Goal: Transaction & Acquisition: Purchase product/service

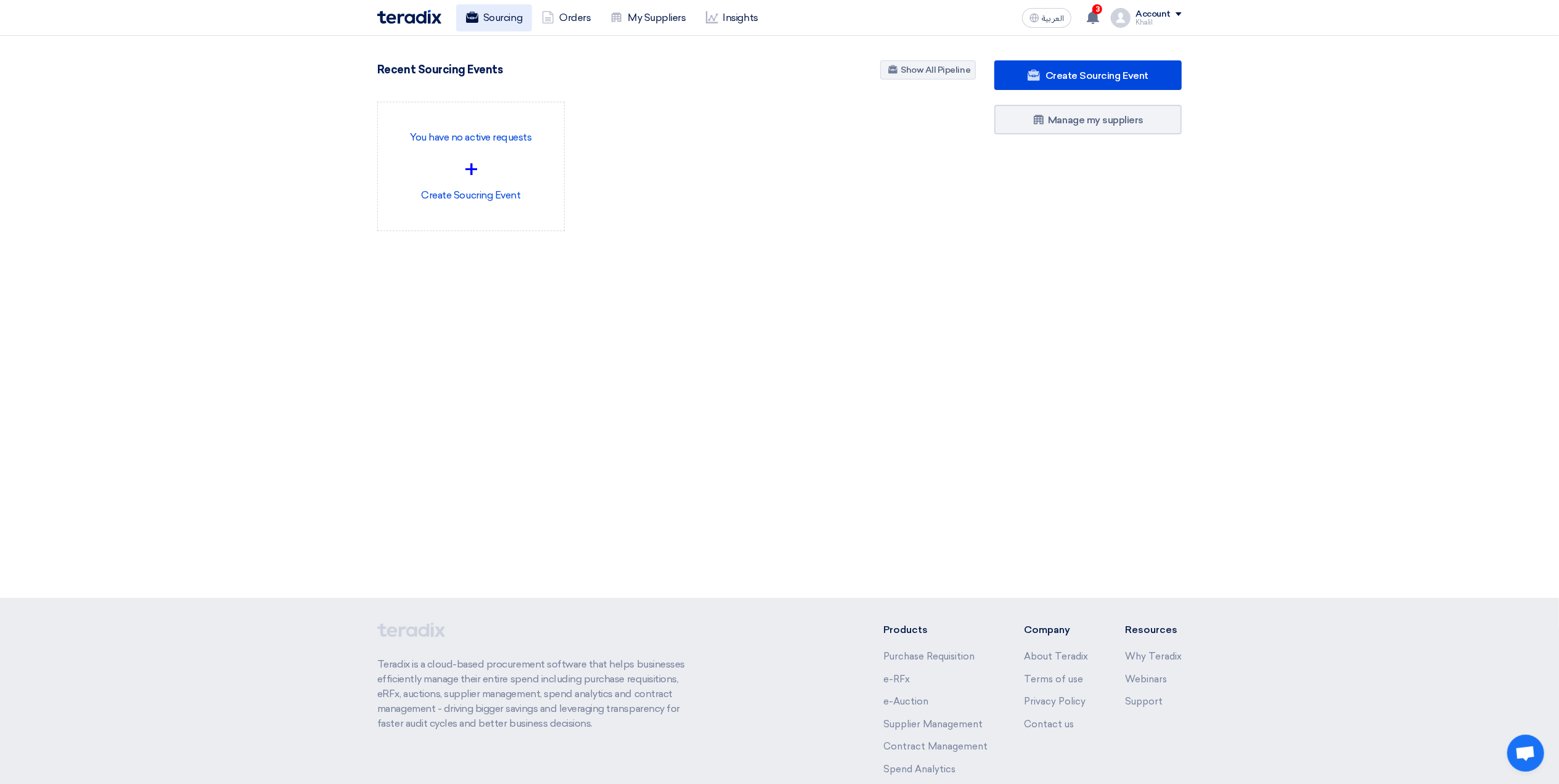
click at [498, 18] on link "Sourcing" at bounding box center [494, 17] width 76 height 27
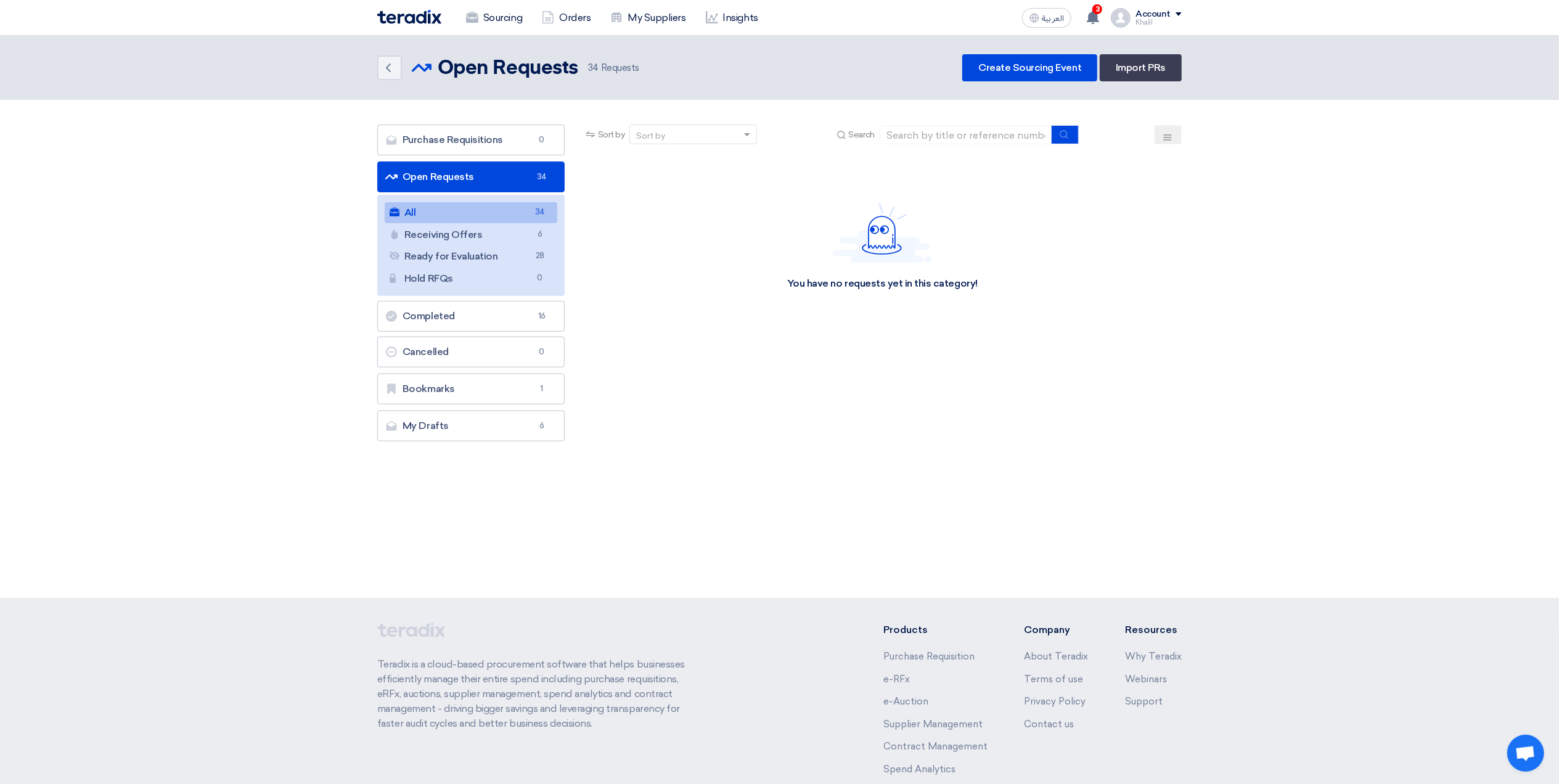
click at [484, 212] on link "All All 34" at bounding box center [470, 212] width 173 height 21
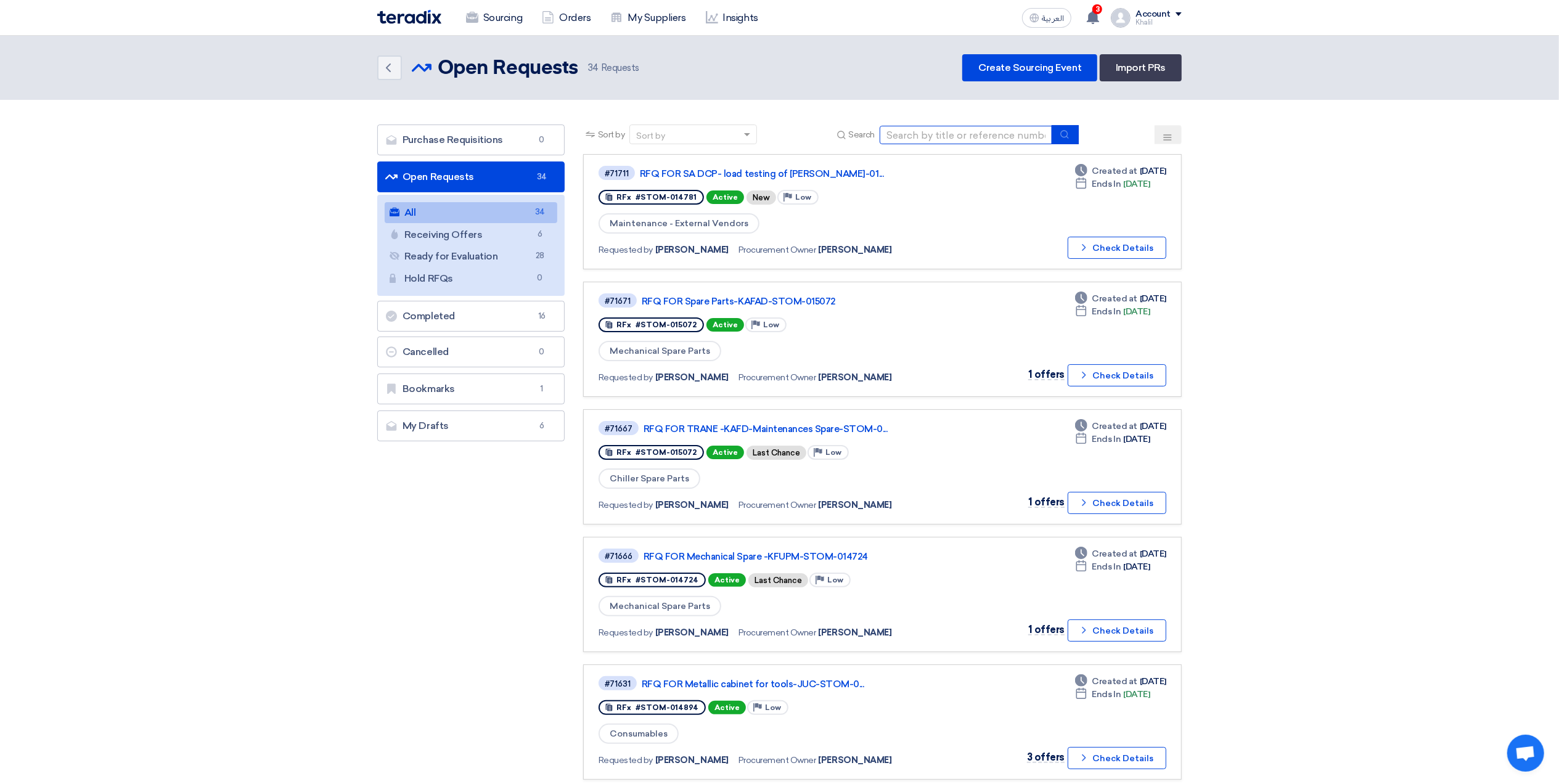
click at [928, 137] on input at bounding box center [965, 135] width 173 height 18
click at [913, 129] on input at bounding box center [965, 135] width 173 height 18
paste input "6,600.00"
type input "6,600.00"
drag, startPoint x: 940, startPoint y: 137, endPoint x: 880, endPoint y: 131, distance: 60.3
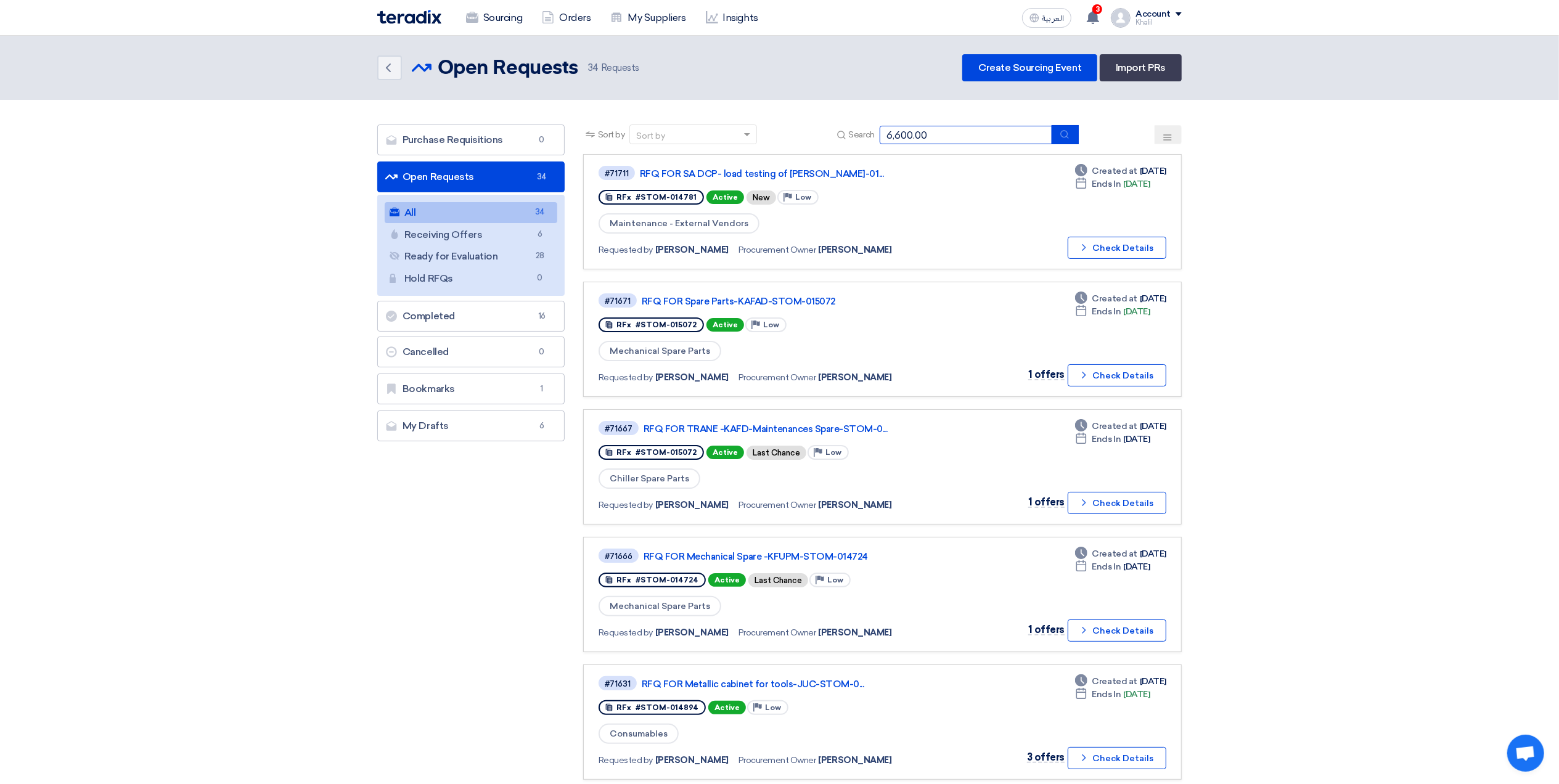
click at [880, 131] on input "6,600.00" at bounding box center [965, 135] width 173 height 18
click at [968, 133] on input at bounding box center [965, 135] width 173 height 18
paste input "STOM-015107"
type input "STOM-015107"
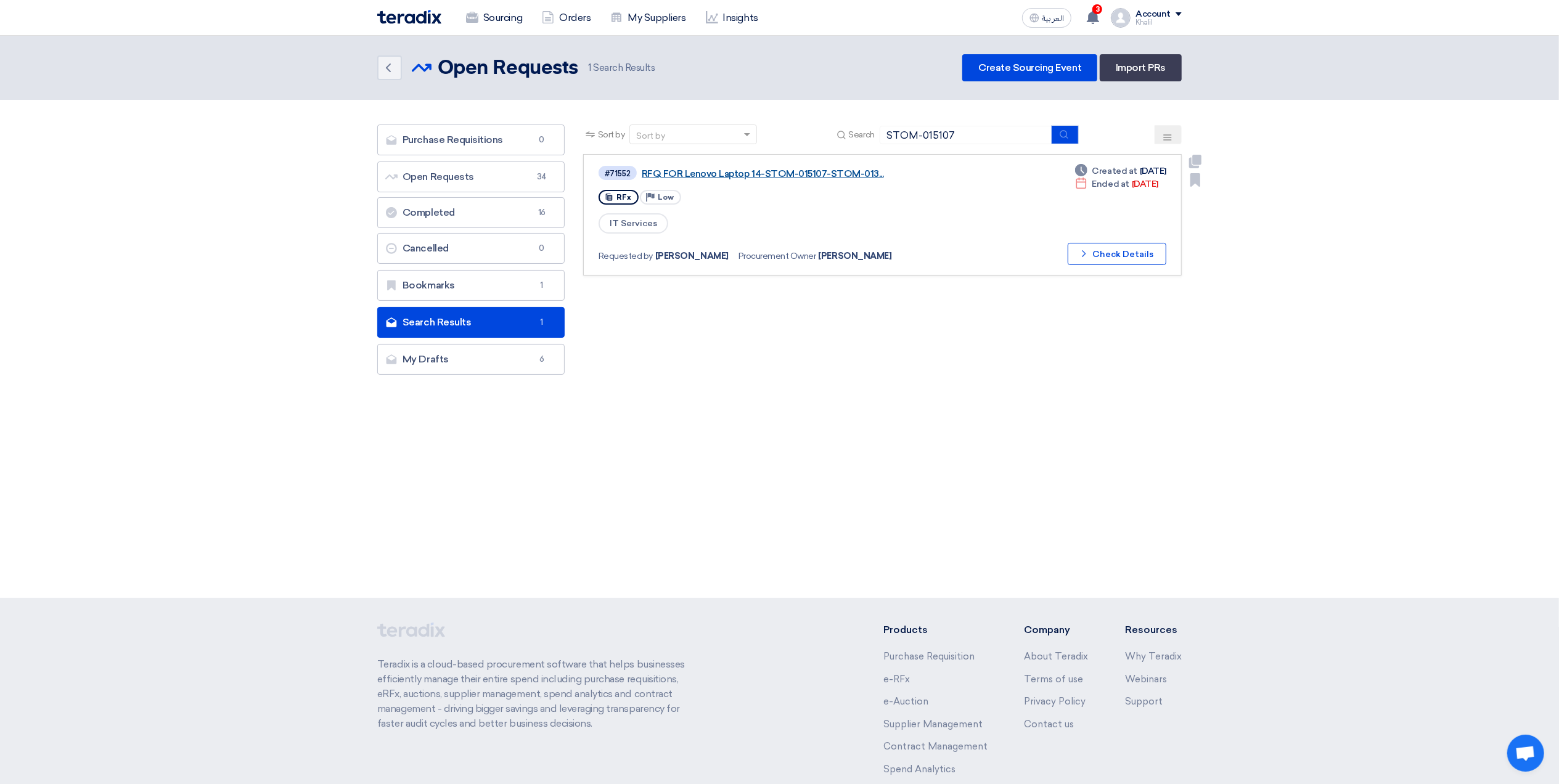
click at [814, 174] on link "RFQ FOR Lenovo Laptop 14-STOM-015107-STOM-013..." at bounding box center [796, 174] width 308 height 11
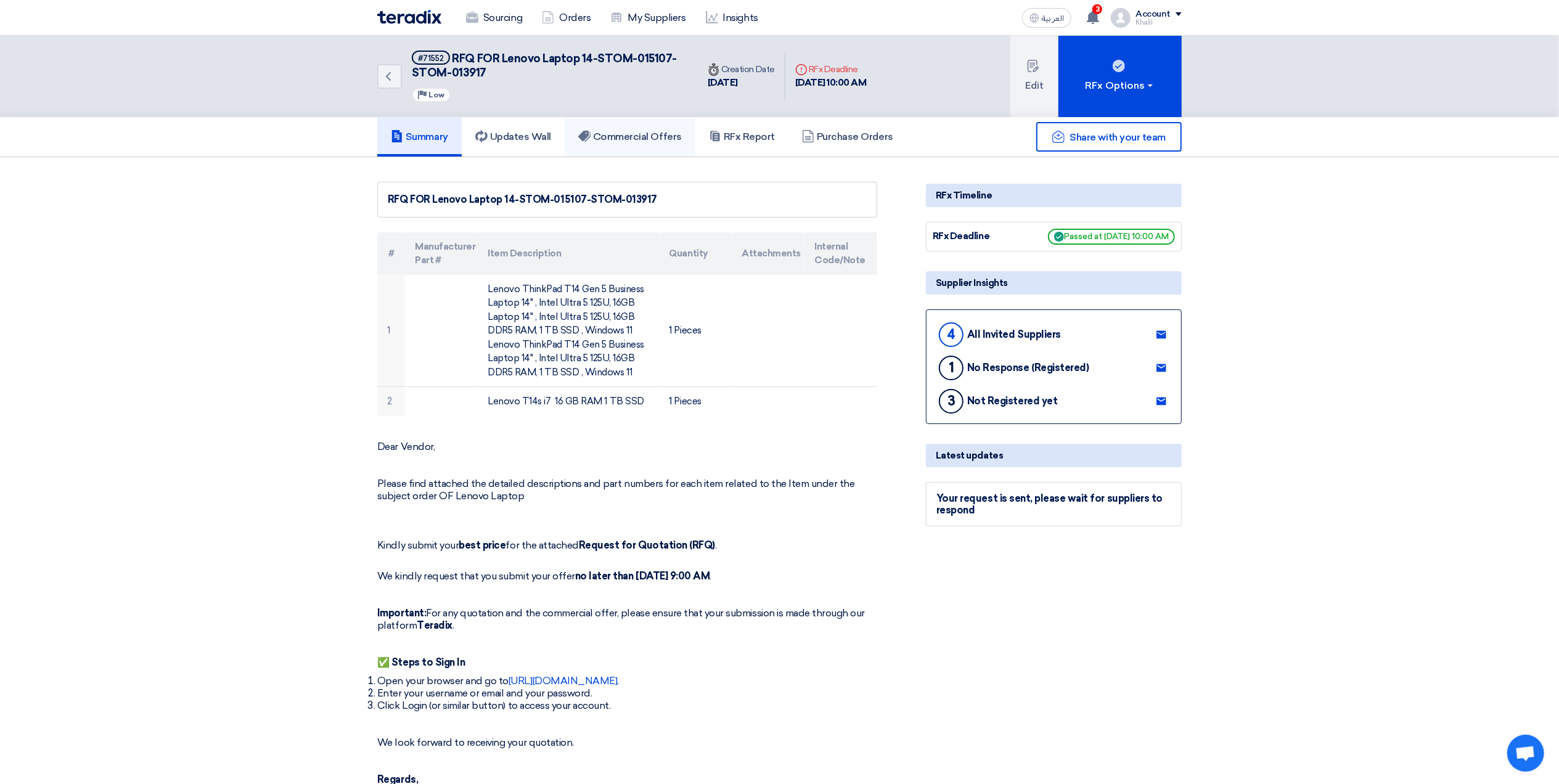
click at [626, 137] on h5 "Commercial Offers" at bounding box center [630, 137] width 103 height 13
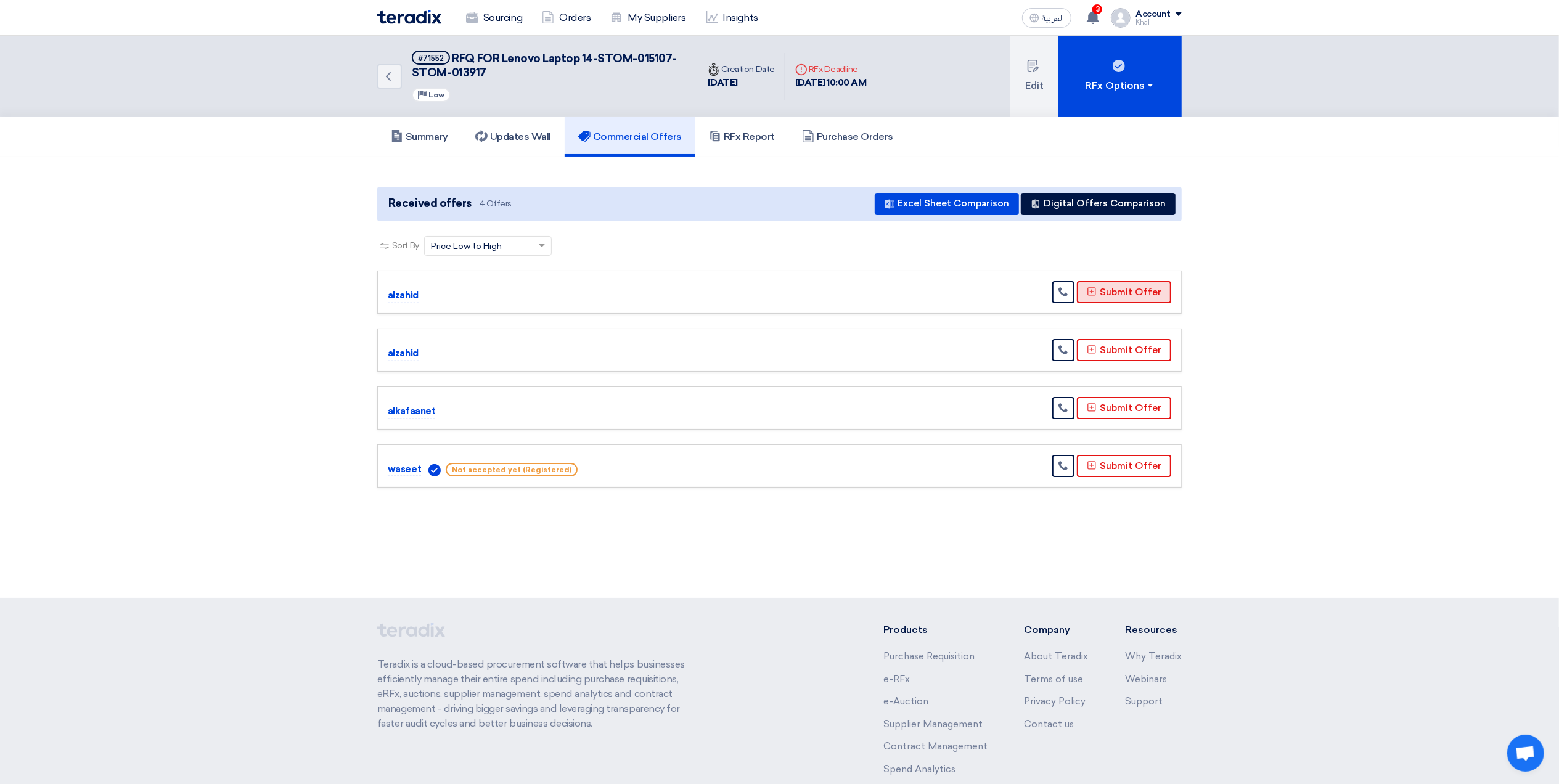
click at [1119, 292] on button "Submit Offer" at bounding box center [1124, 292] width 94 height 22
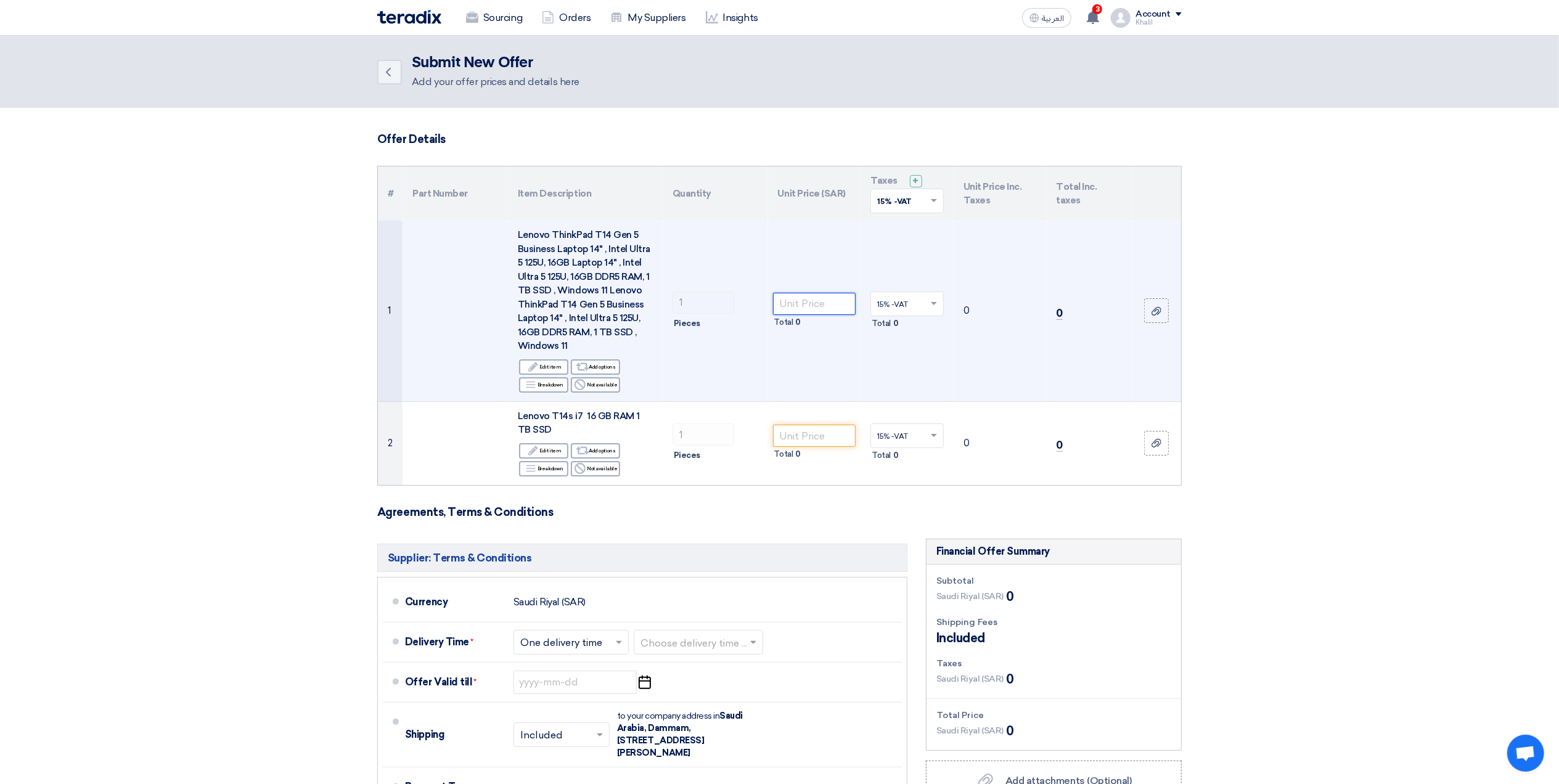
click at [810, 305] on input "number" at bounding box center [814, 304] width 83 height 22
paste input "6600.00"
type input "6600.00"
click at [989, 370] on td "7590" at bounding box center [1000, 311] width 93 height 180
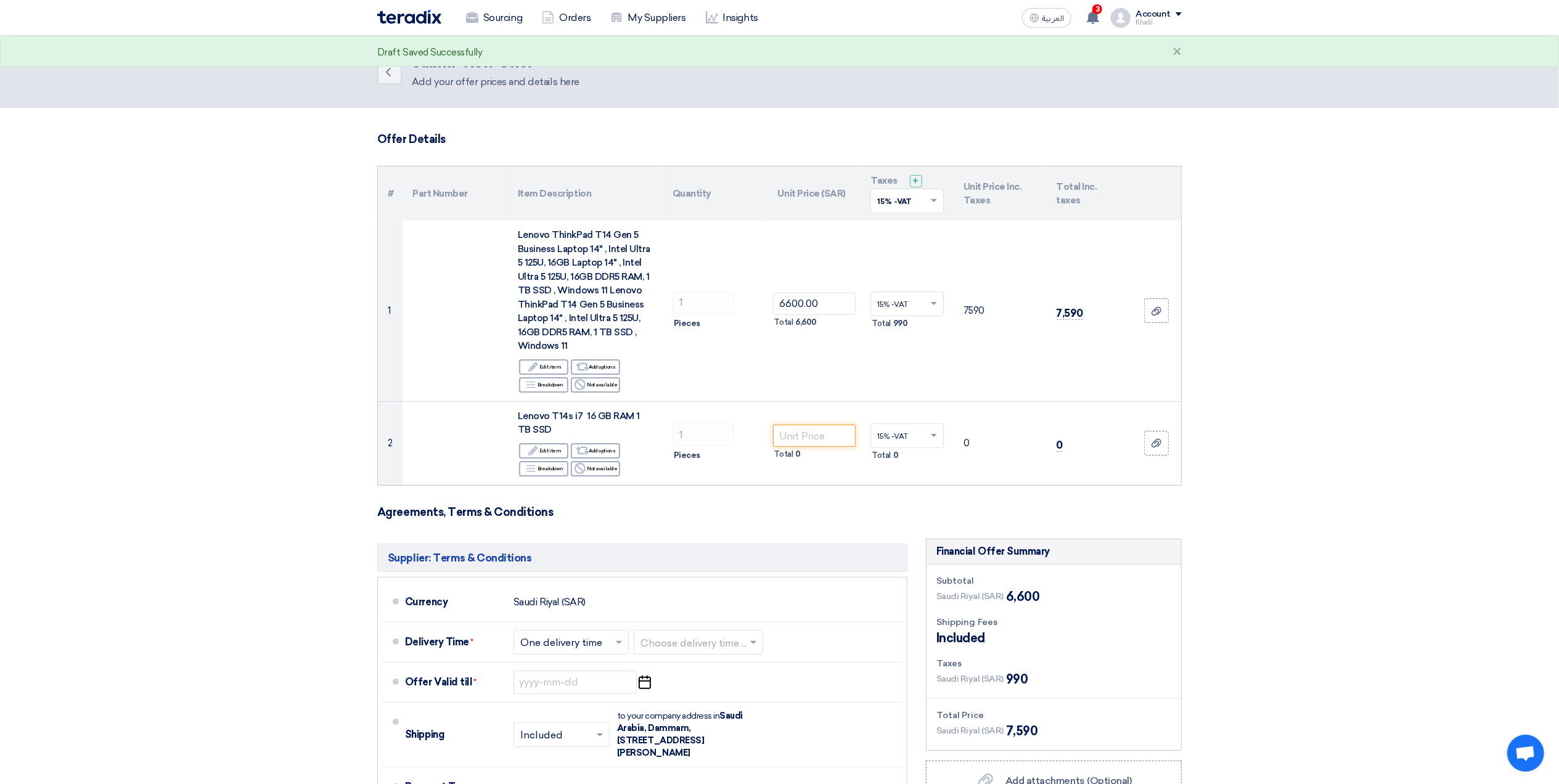
click at [1330, 408] on section "Offer Details # Part Number Item Description Quantity Unit Price (SAR) Taxes + …" at bounding box center [780, 556] width 1559 height 897
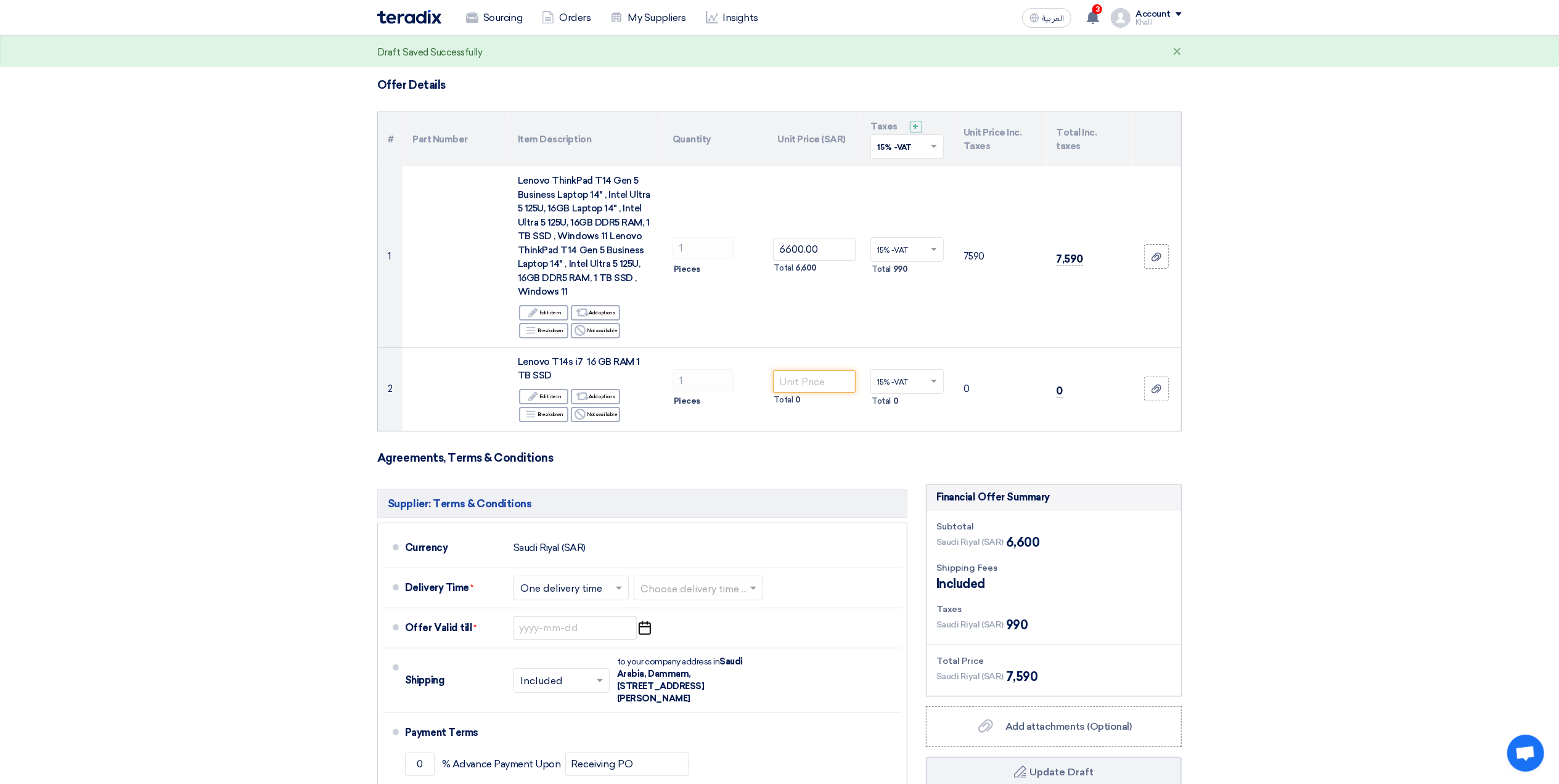
scroll to position [82, 0]
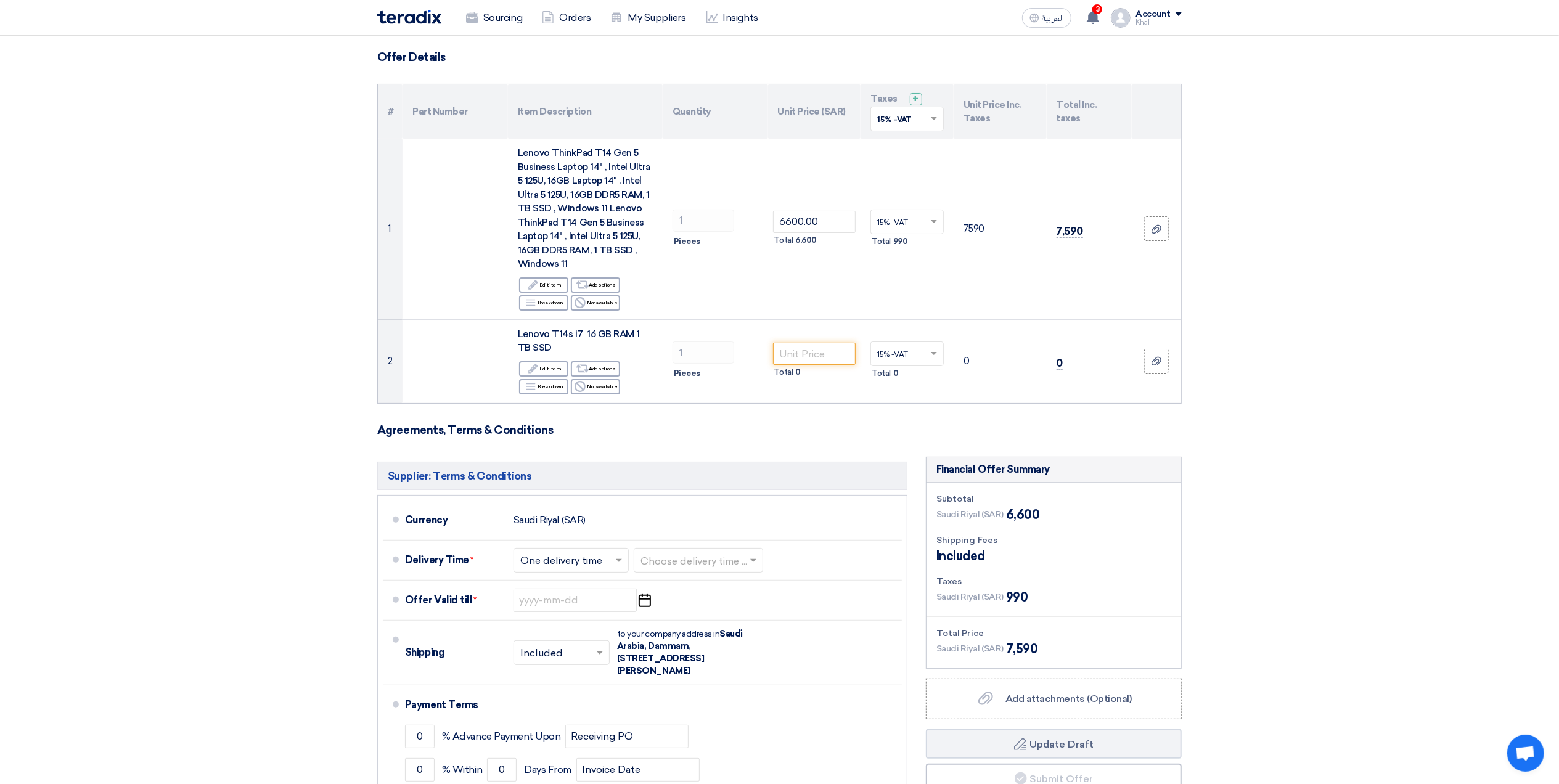
click at [1371, 426] on section "Offer Details # Part Number Item Description Quantity Unit Price (SAR) Taxes + …" at bounding box center [780, 474] width 1559 height 897
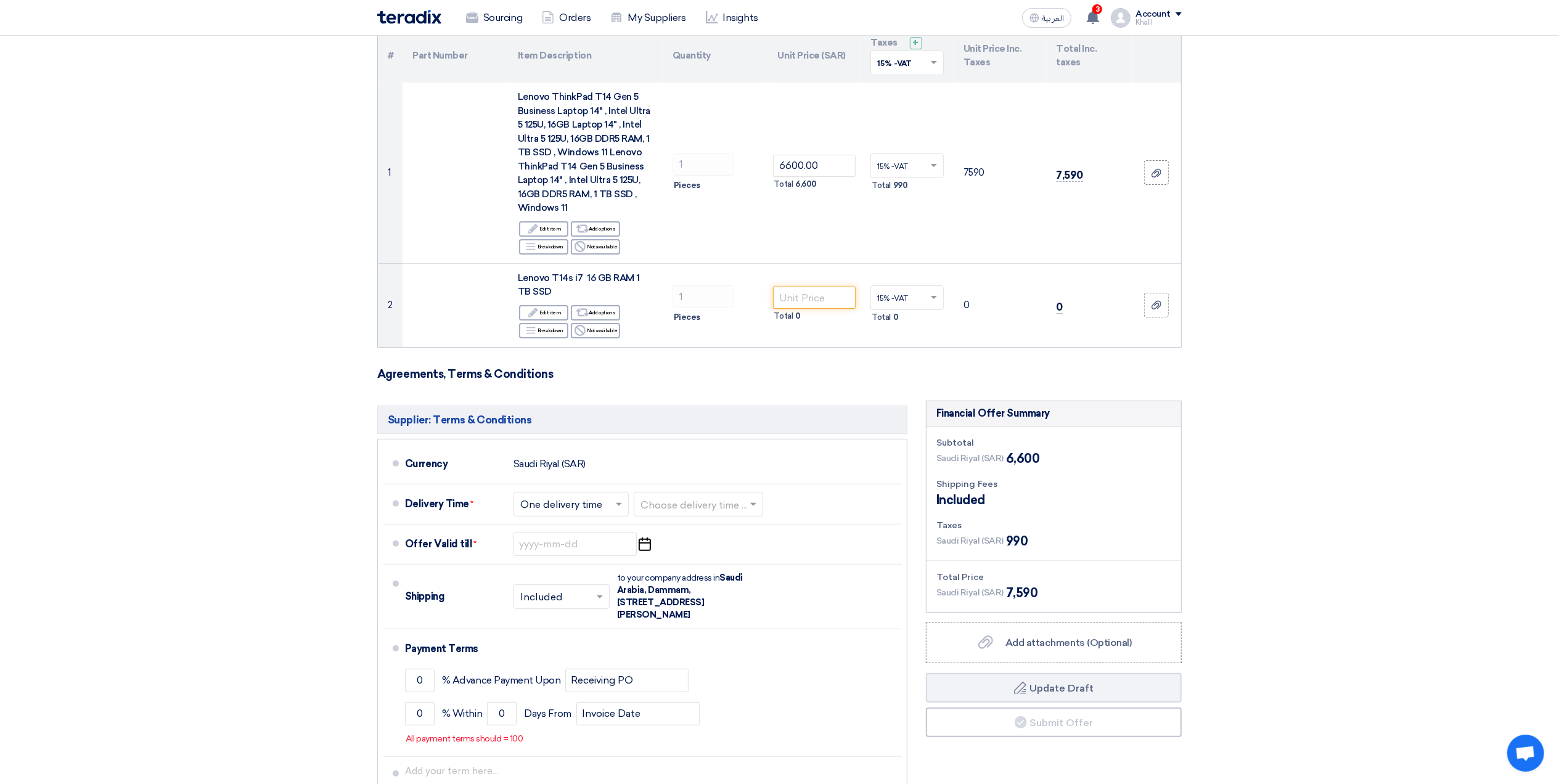
scroll to position [328, 0]
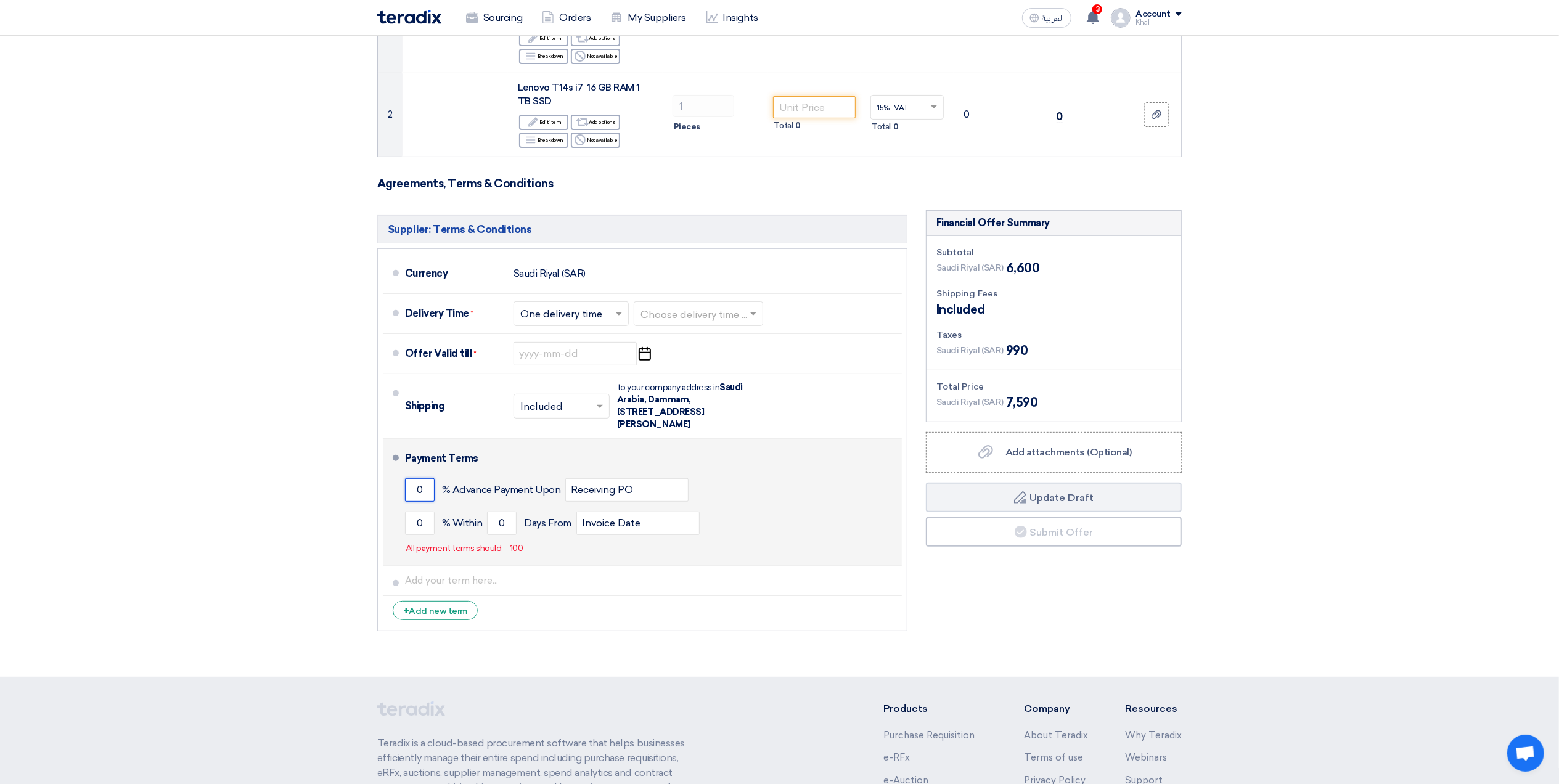
drag, startPoint x: 422, startPoint y: 496, endPoint x: 415, endPoint y: 494, distance: 7.3
click at [415, 494] on input "0" at bounding box center [419, 490] width 29 height 24
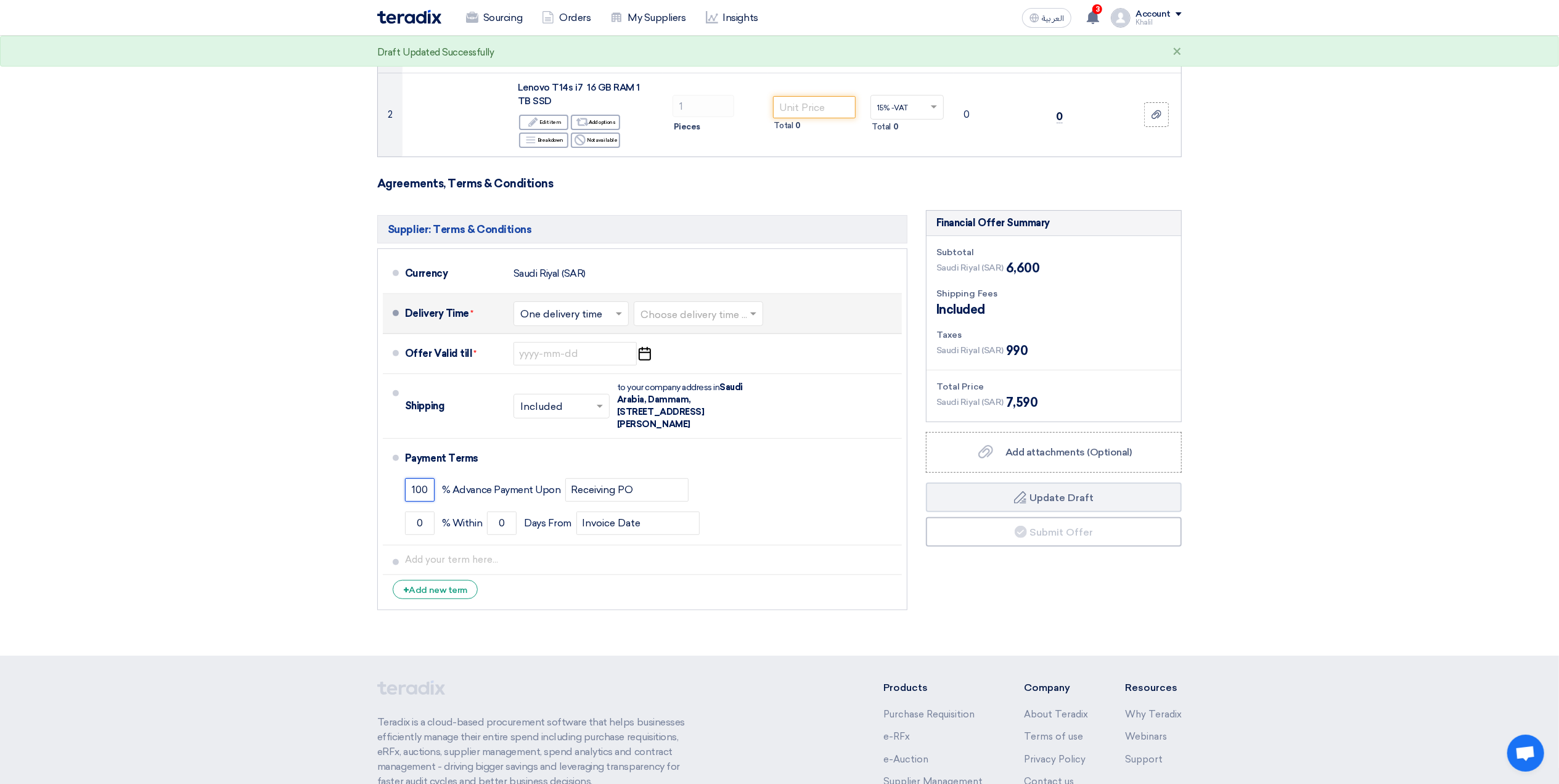
type input "100"
click at [619, 318] on span at bounding box center [621, 314] width 15 height 13
click at [601, 365] on span "One delivery time" at bounding box center [563, 363] width 85 height 12
click at [763, 313] on span at bounding box center [755, 314] width 15 height 13
click at [693, 393] on div "1-2 Weeks" at bounding box center [698, 386] width 128 height 23
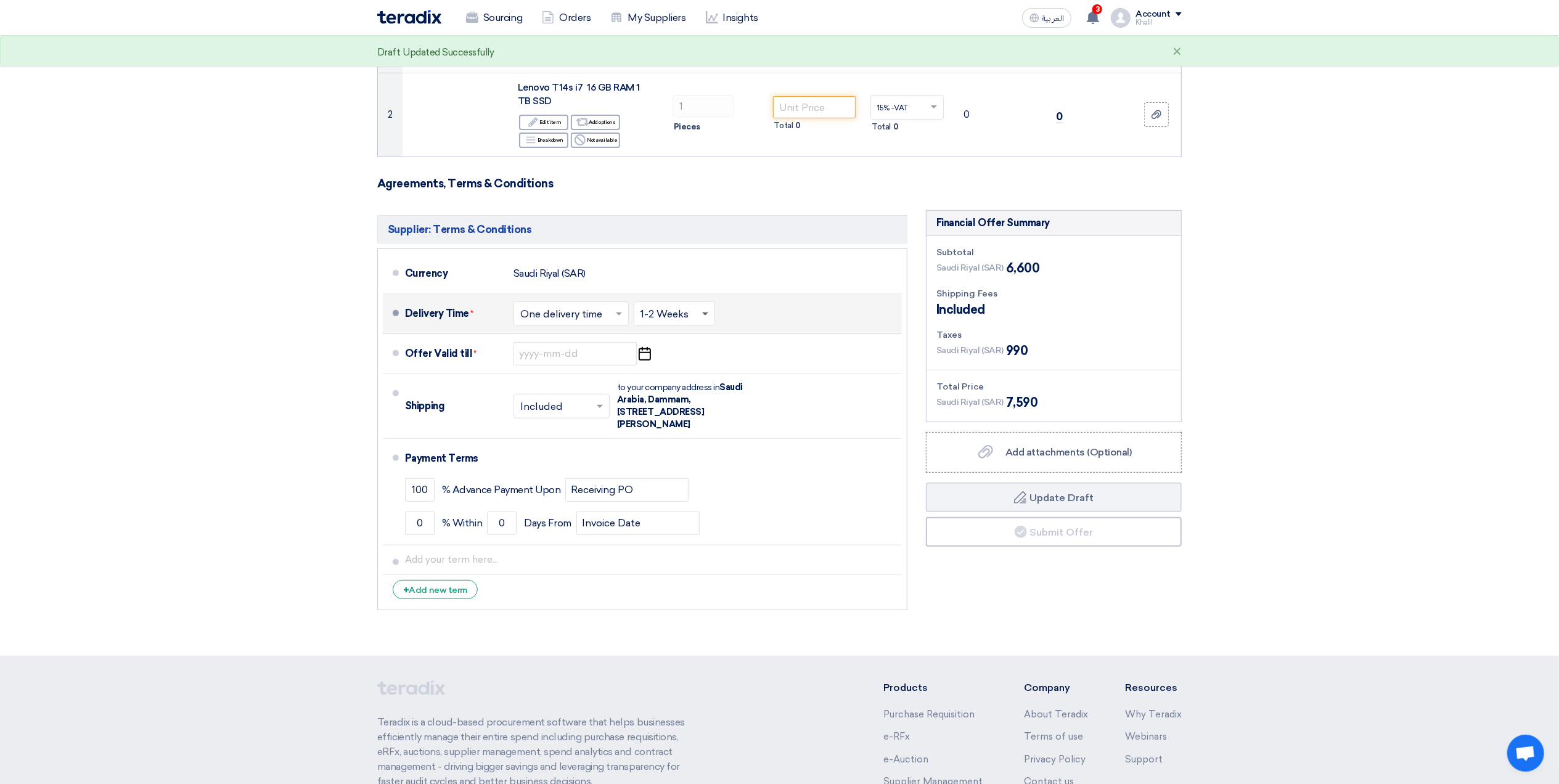
click at [703, 314] on span at bounding box center [705, 314] width 6 height 4
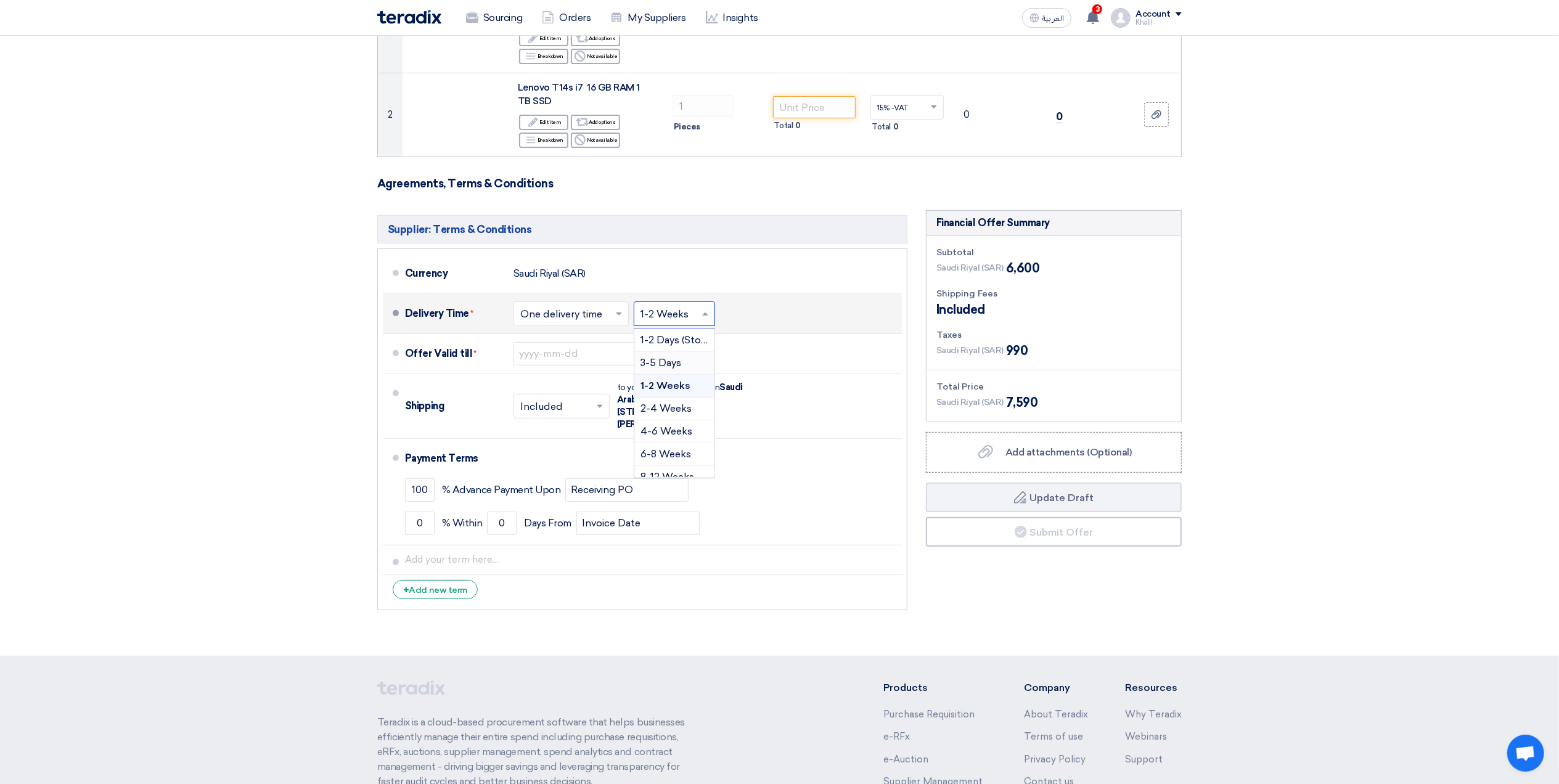
click at [693, 363] on div "3-5 Days" at bounding box center [674, 363] width 80 height 23
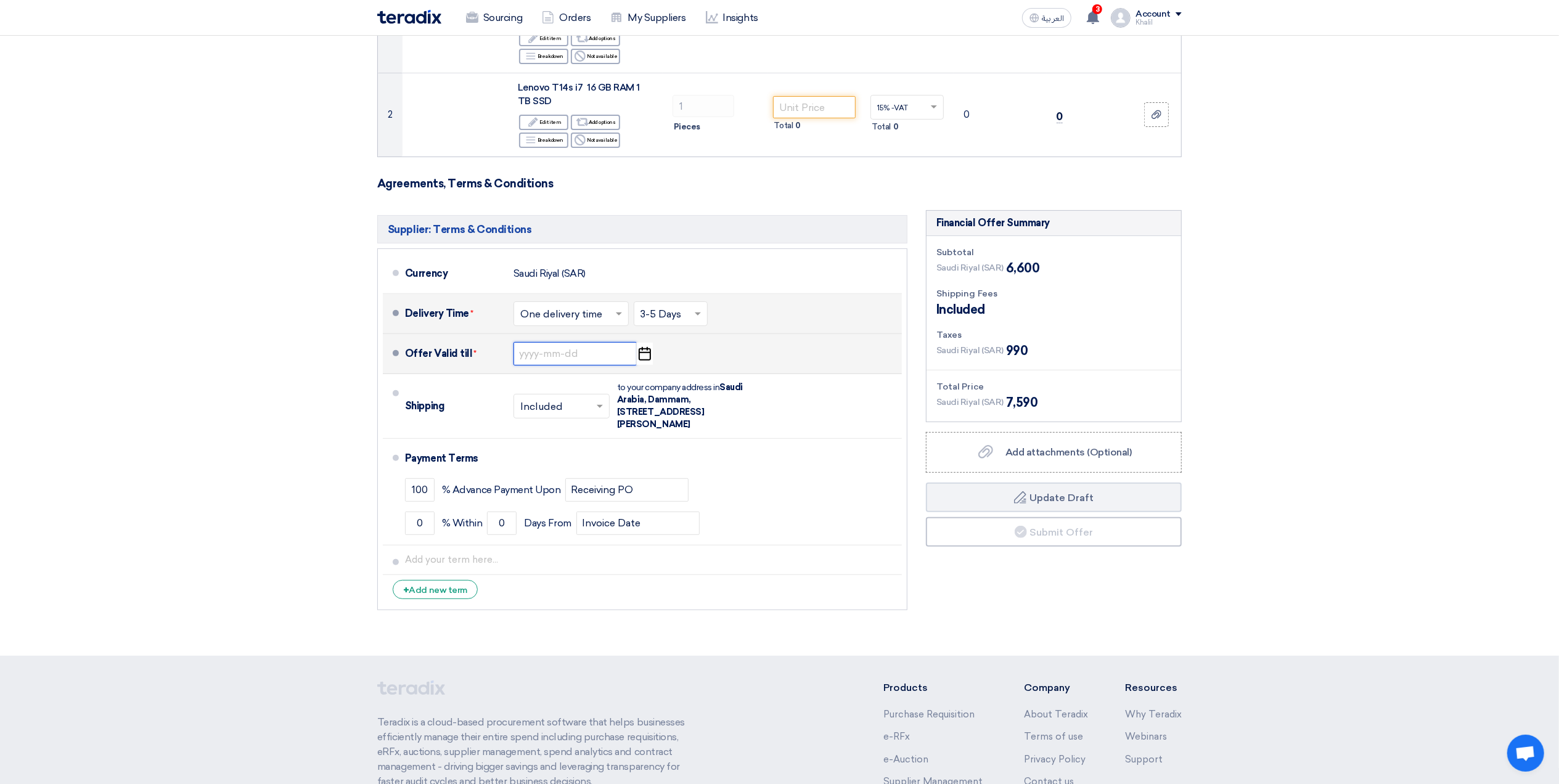
click at [620, 360] on input at bounding box center [575, 354] width 123 height 24
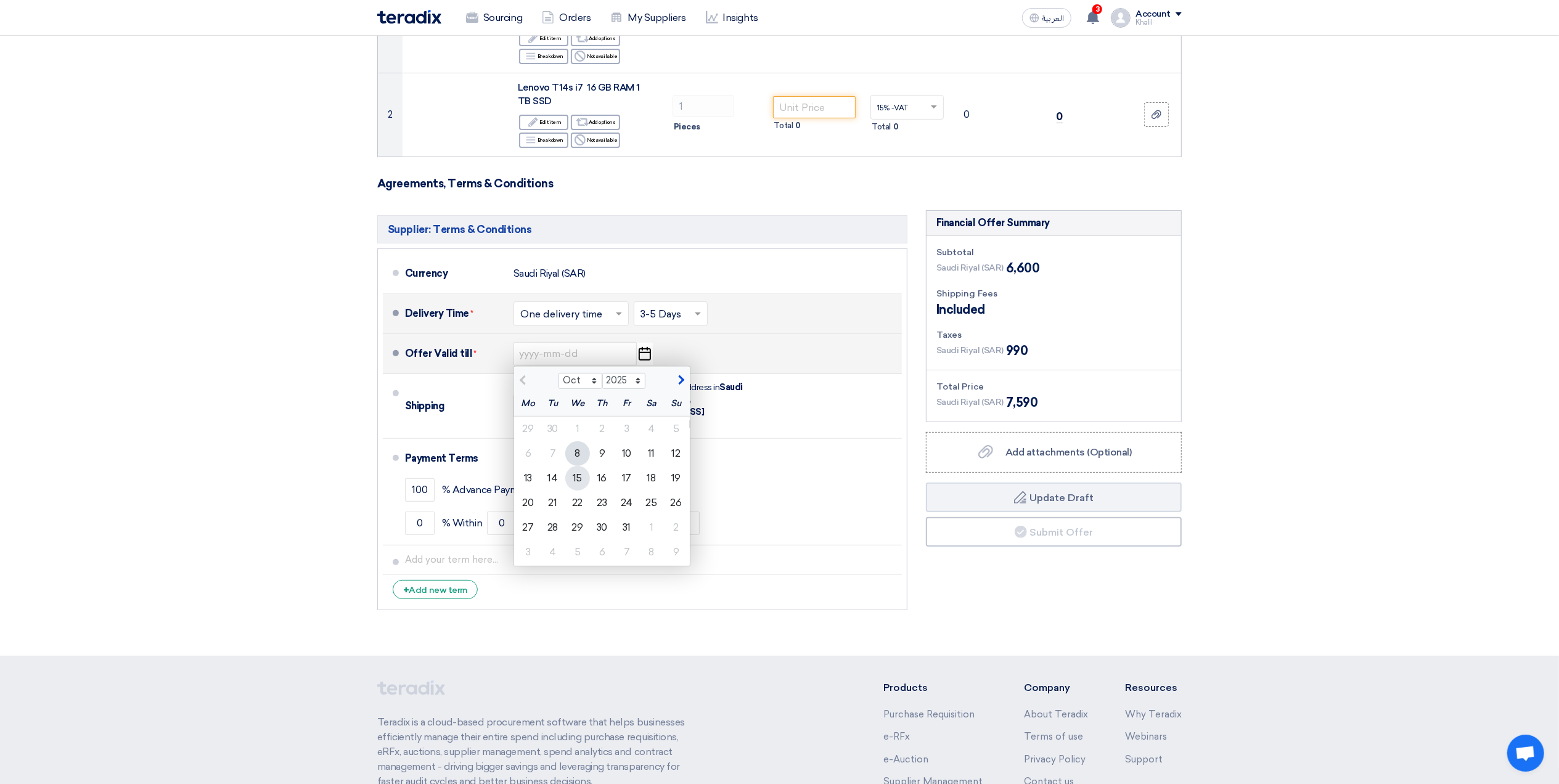
click at [582, 477] on div "15" at bounding box center [577, 478] width 24 height 24
type input "[DATE]"
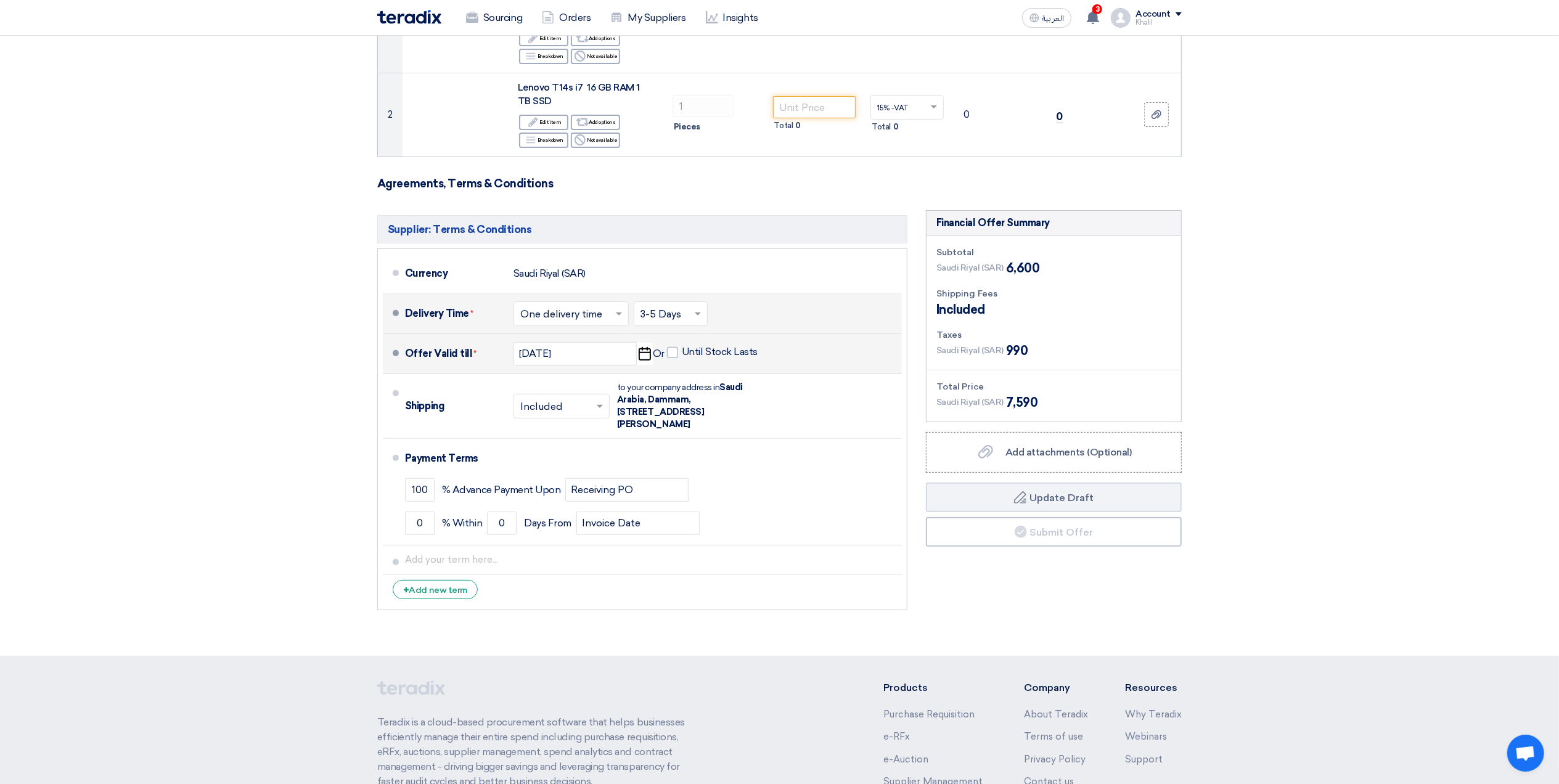
click at [1150, 626] on section "Offer Details # Part Number Item Description Quantity Unit Price (SAR) Taxes + …" at bounding box center [780, 217] width 1559 height 876
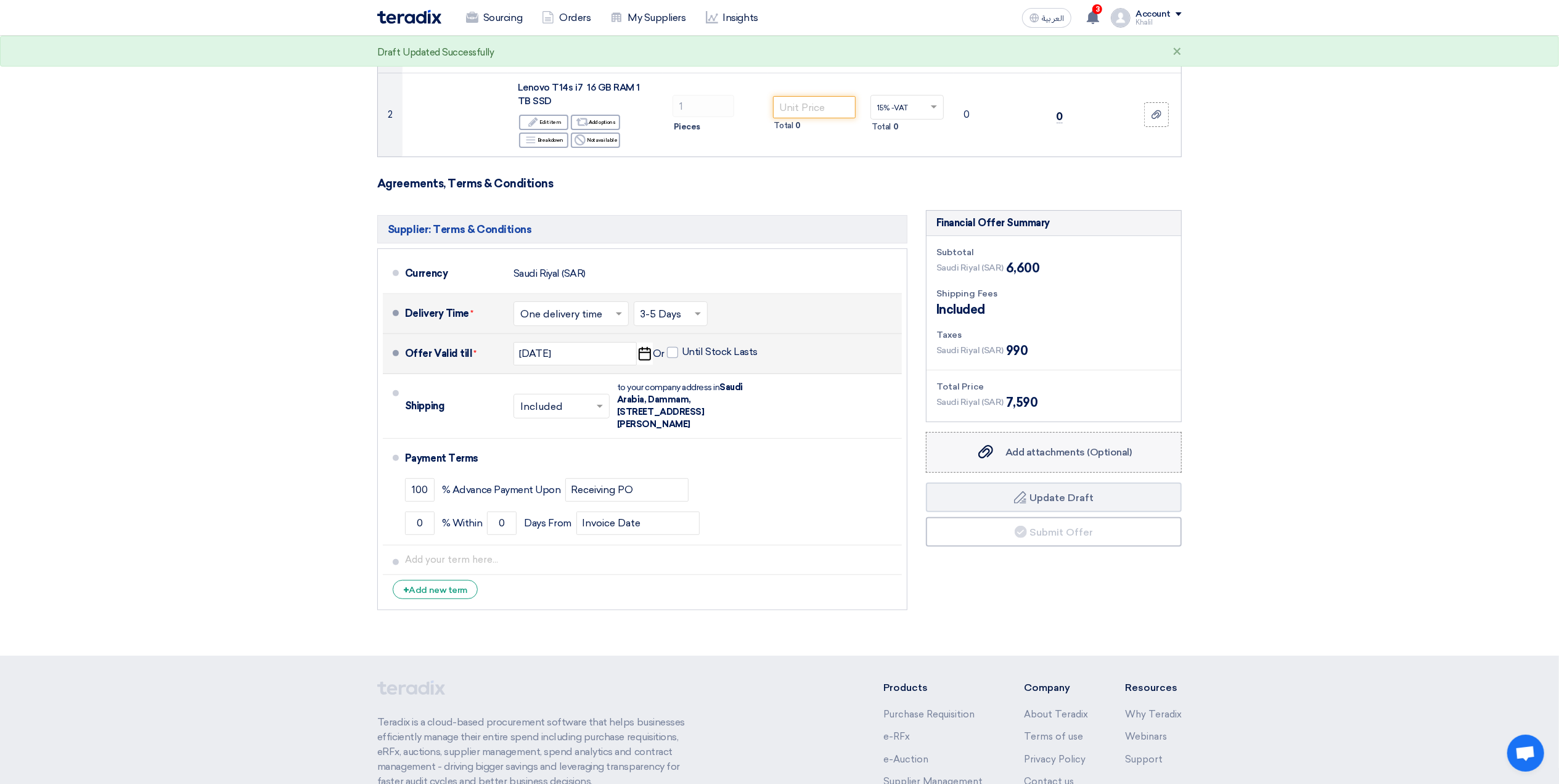
click at [1051, 458] on span "Add attachments (Optional)" at bounding box center [1068, 451] width 127 height 12
click at [0, 0] on input "Add attachments (Optional) Add attachments (Optional)" at bounding box center [0, 0] width 0 height 0
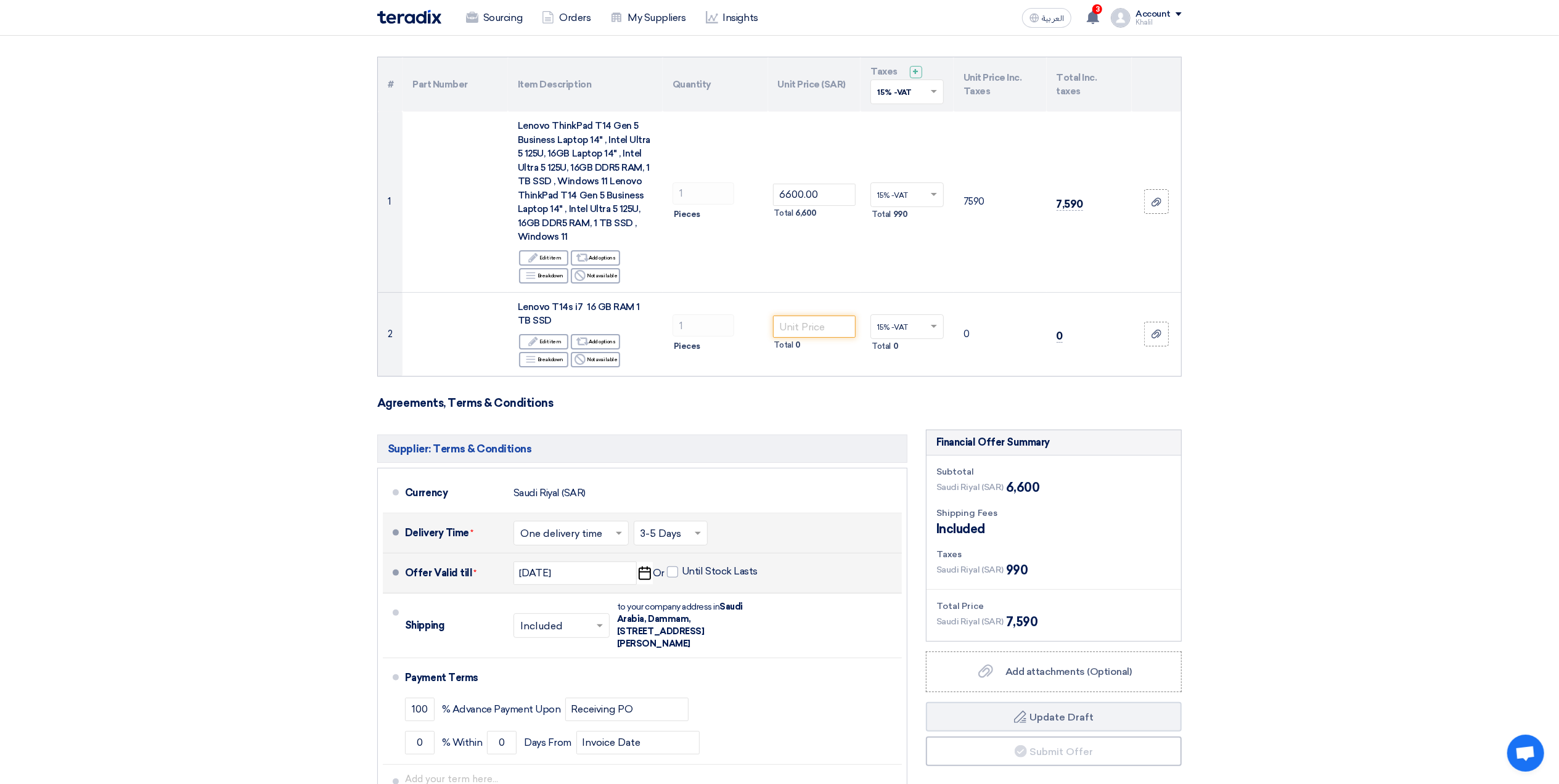
scroll to position [82, 0]
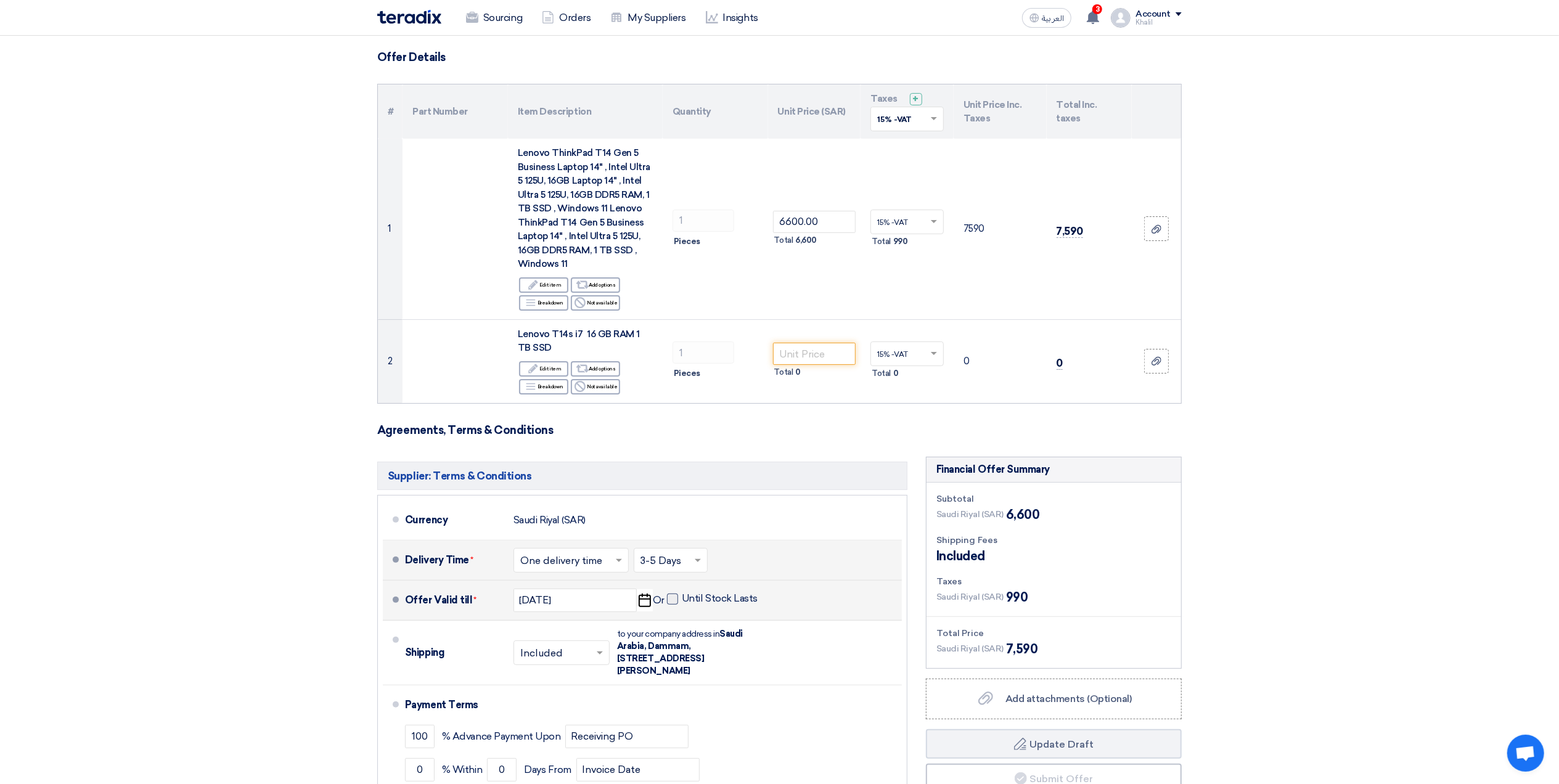
click at [675, 595] on span at bounding box center [673, 599] width 11 height 11
click at [682, 595] on input "Until Stock Lasts" at bounding box center [721, 604] width 78 height 24
checkbox input "true"
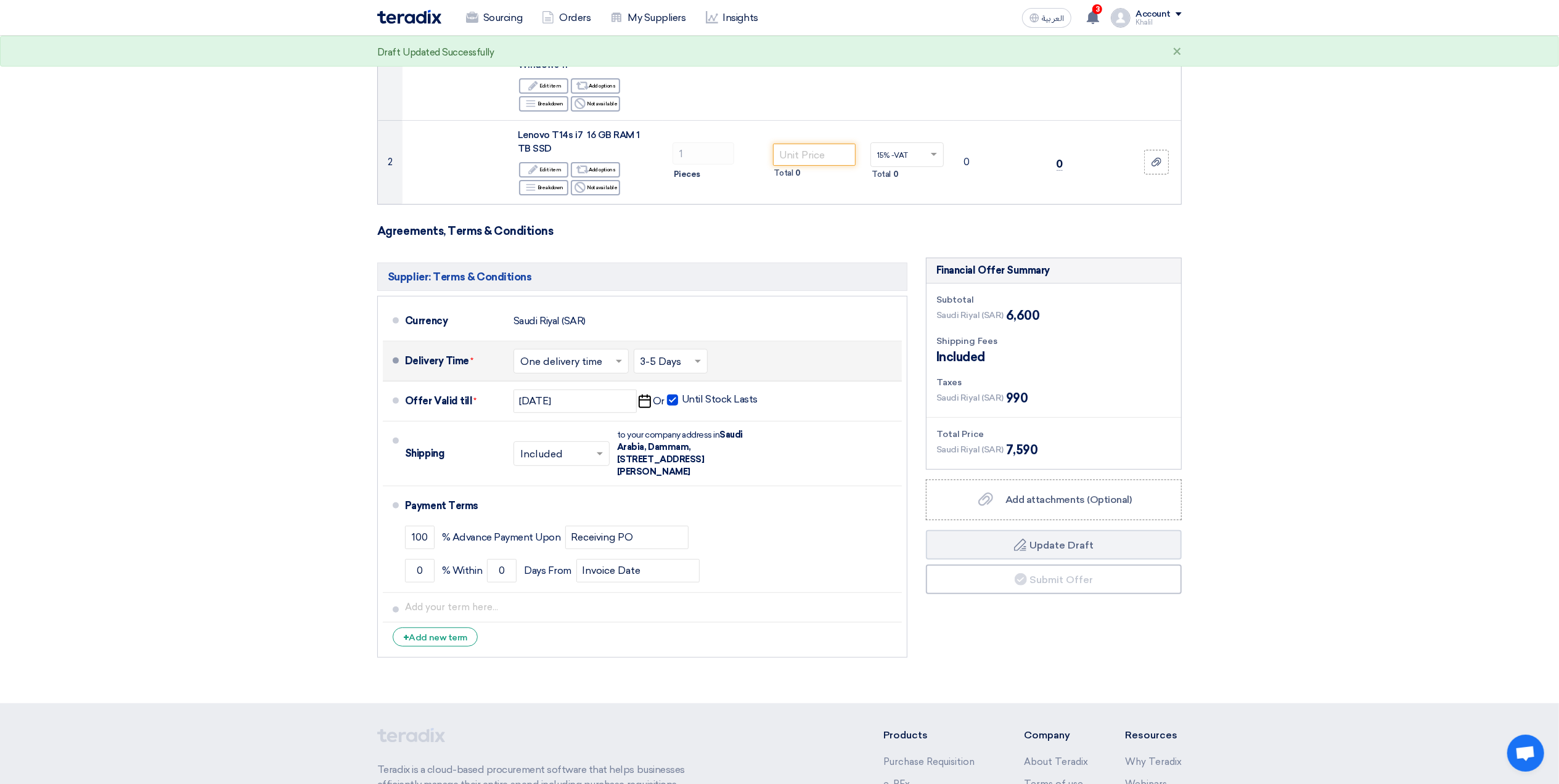
scroll to position [328, 0]
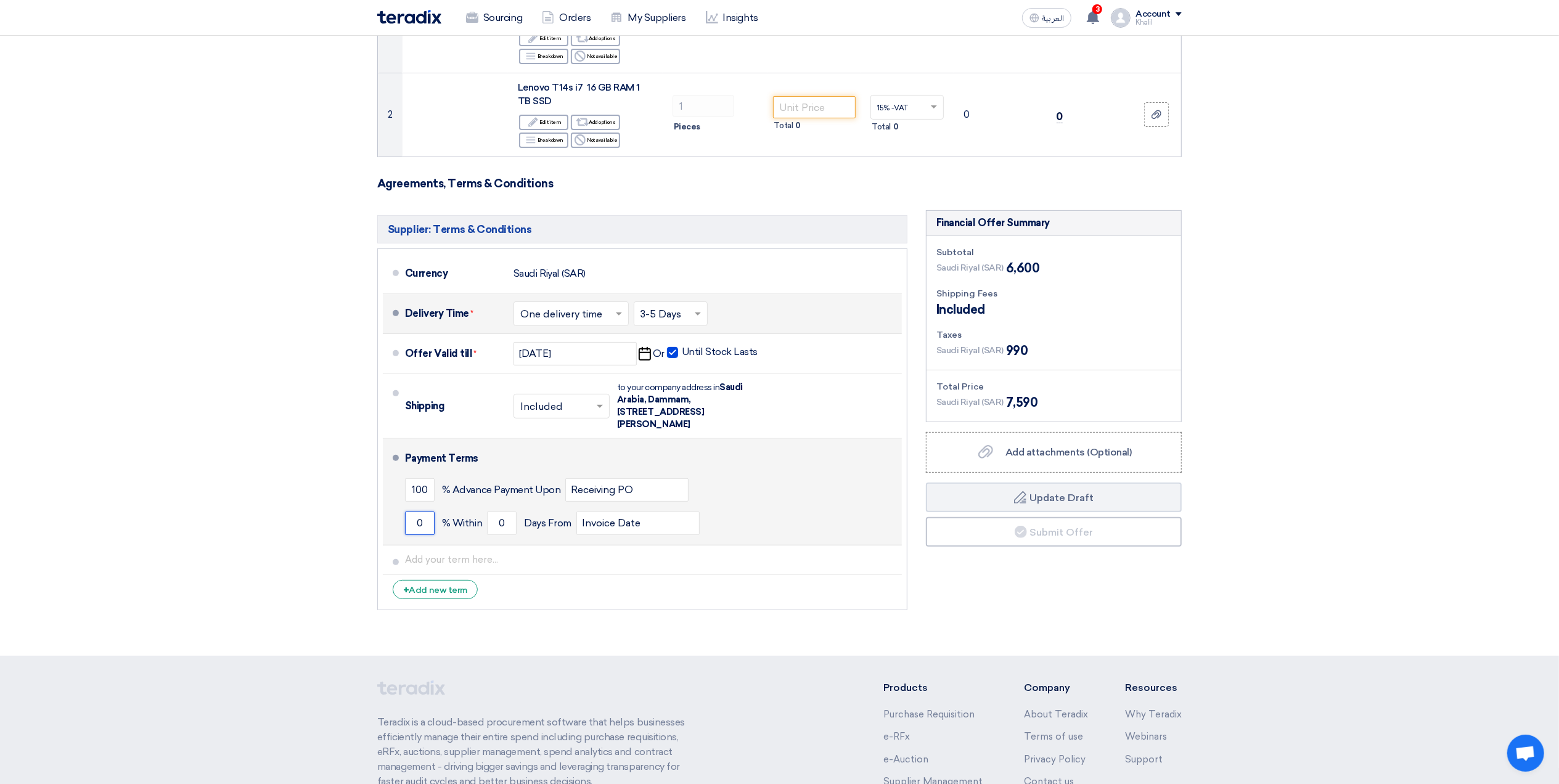
drag, startPoint x: 423, startPoint y: 529, endPoint x: 412, endPoint y: 525, distance: 11.7
click at [412, 525] on input "0" at bounding box center [419, 523] width 29 height 24
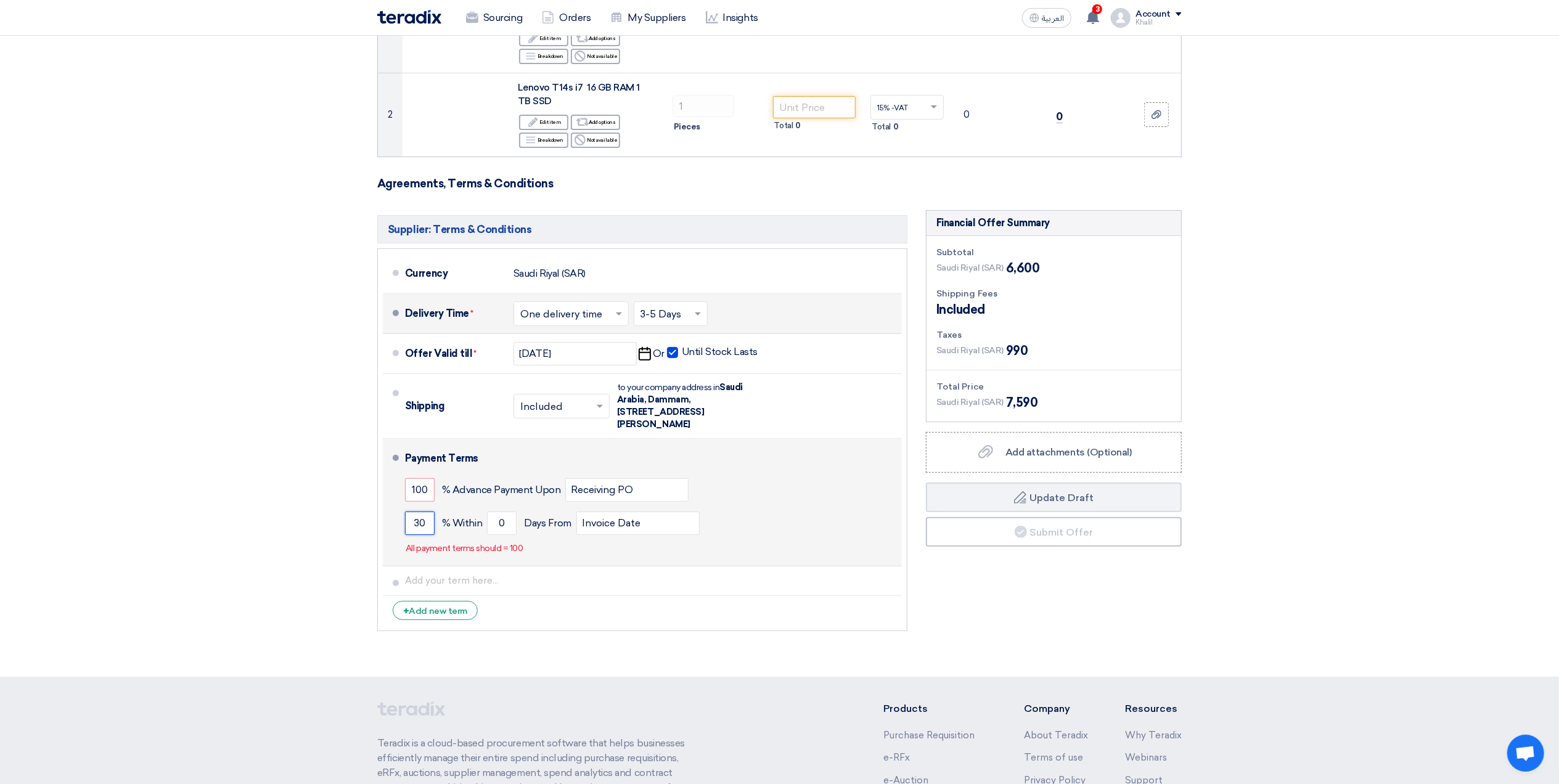
type input "3"
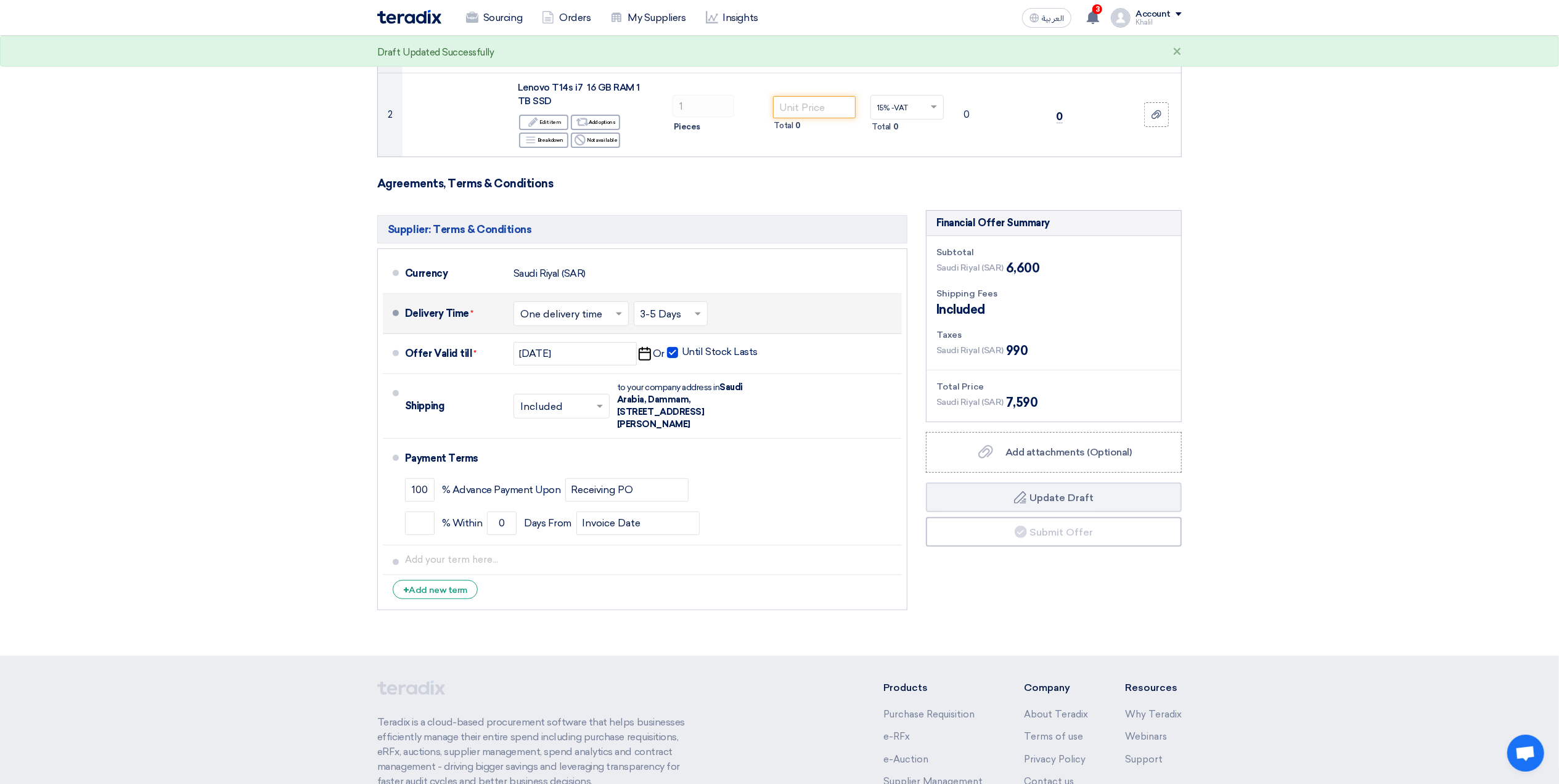
click at [721, 597] on li "+ Add new term" at bounding box center [642, 590] width 519 height 29
click at [1038, 609] on div "Financial Offer Summary Subtotal [GEOGRAPHIC_DATA] (SAR) 6,600 Shipping Fees" at bounding box center [1054, 413] width 274 height 406
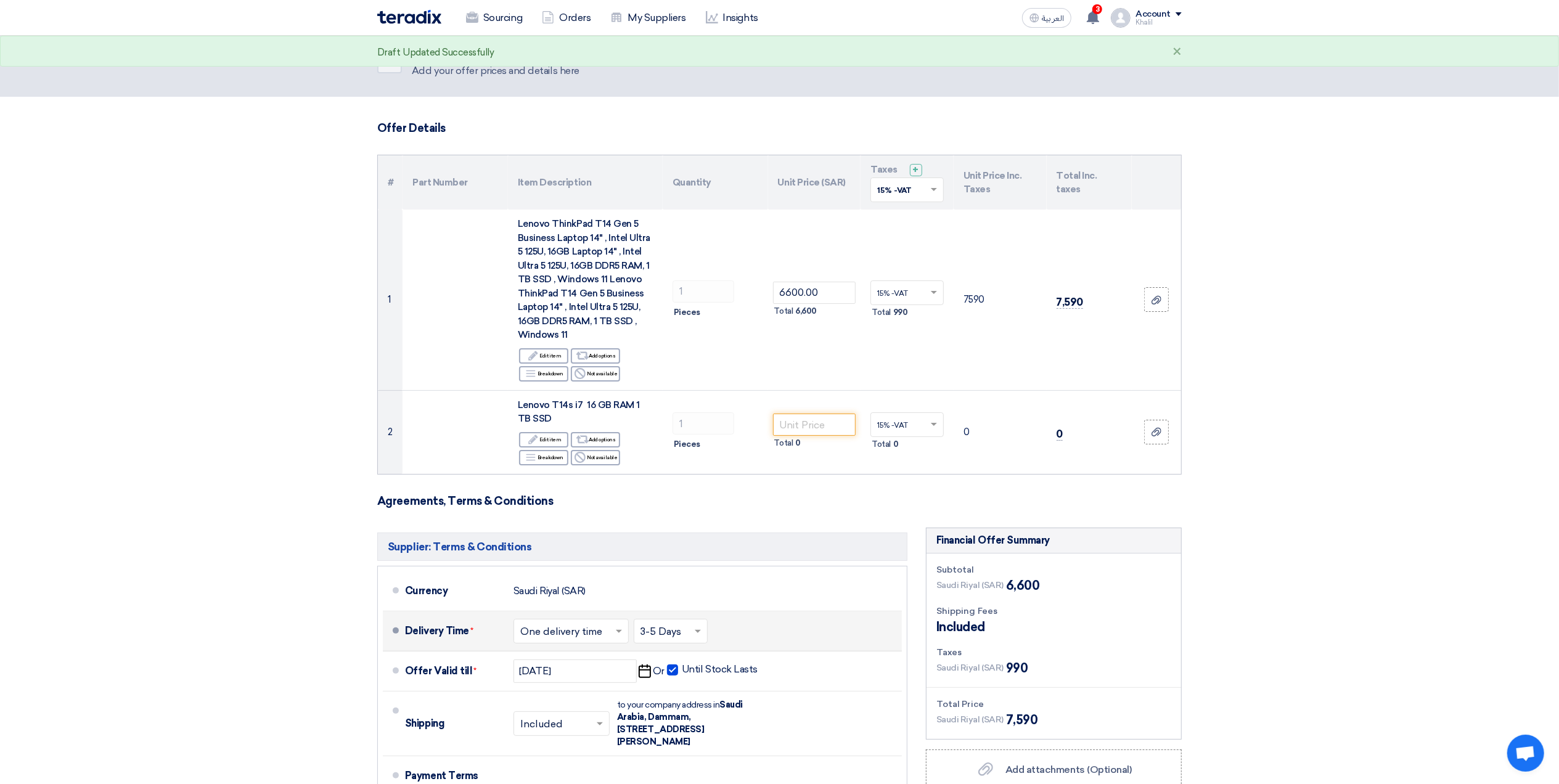
scroll to position [0, 0]
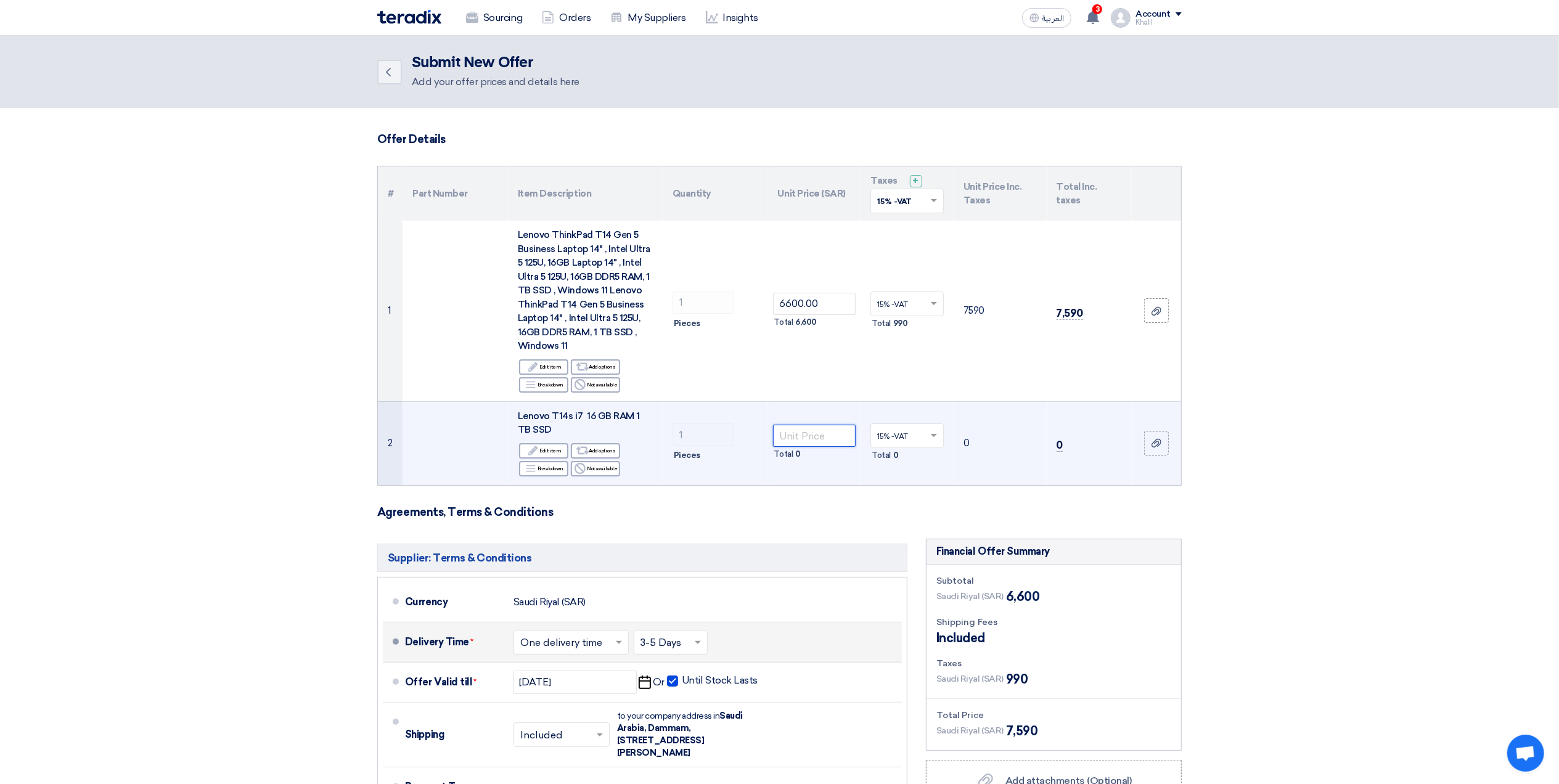
click at [812, 436] on input "number" at bounding box center [814, 436] width 83 height 22
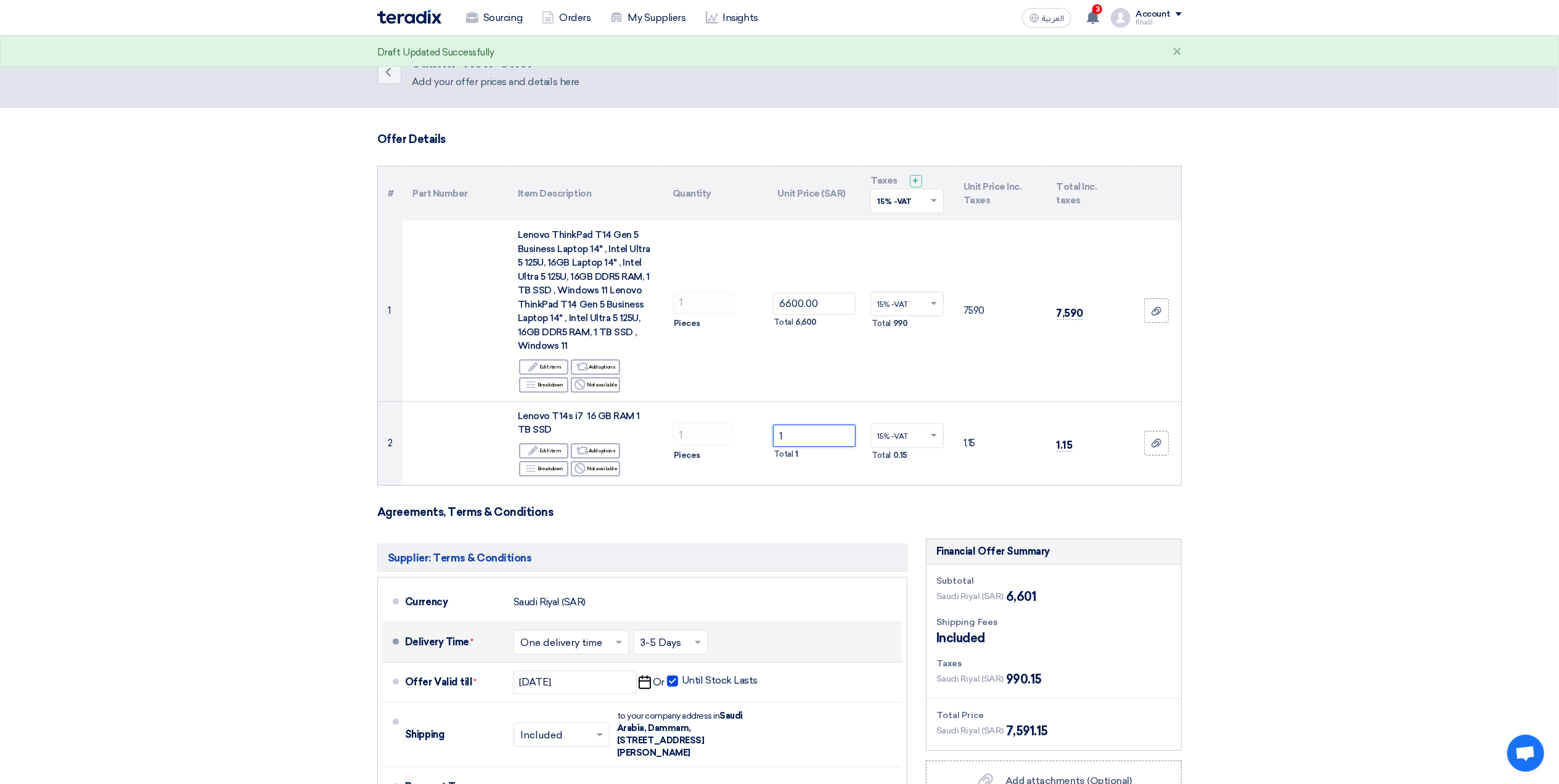
type input "1"
click at [1429, 525] on section "Offer Details # Part Number Item Description Quantity Unit Price (SAR) Taxes + …" at bounding box center [780, 546] width 1559 height 876
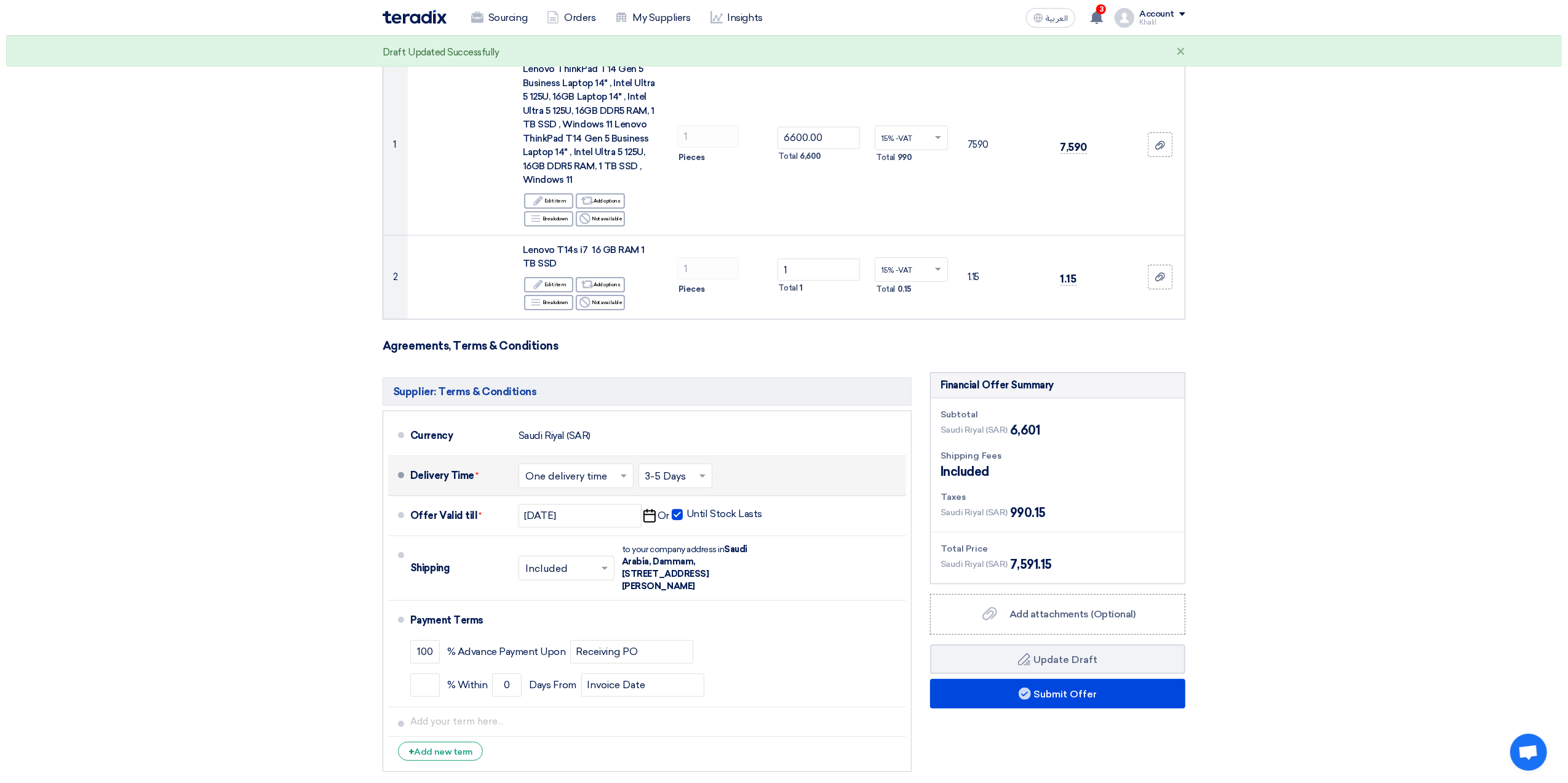
scroll to position [481, 0]
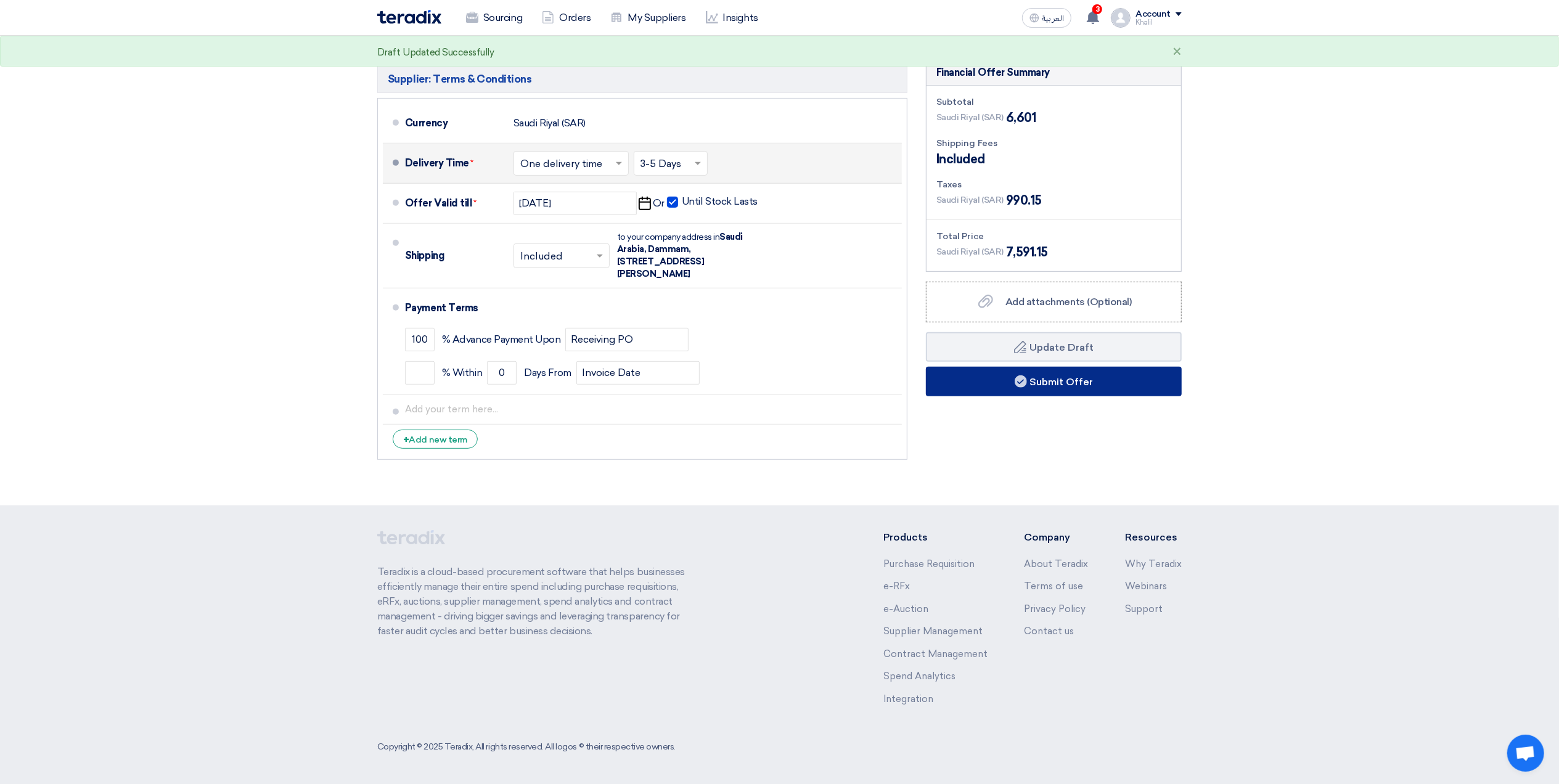
click at [1070, 389] on button "Submit Offer" at bounding box center [1054, 382] width 256 height 29
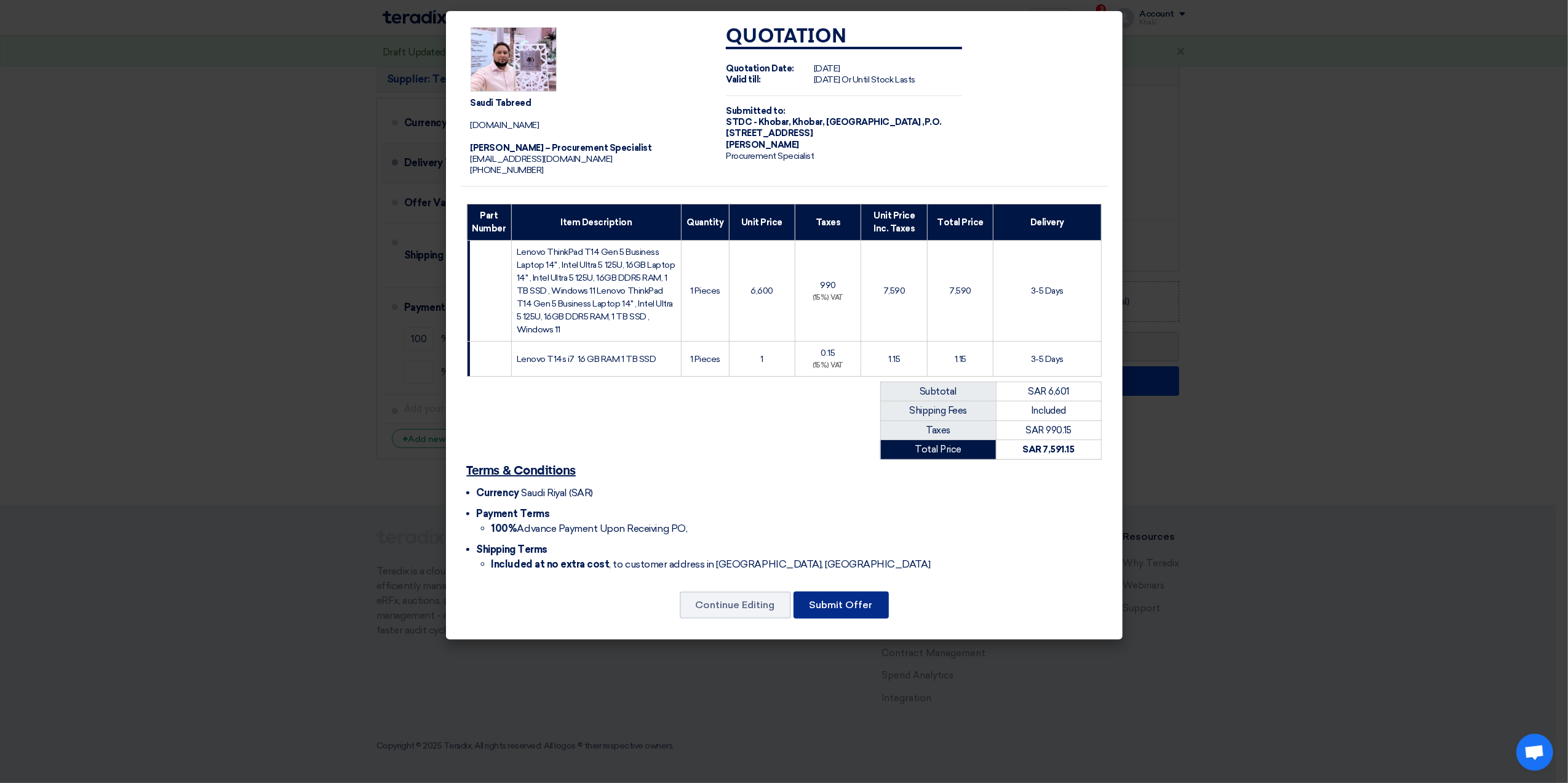
click at [859, 611] on button "Submit Offer" at bounding box center [841, 604] width 96 height 27
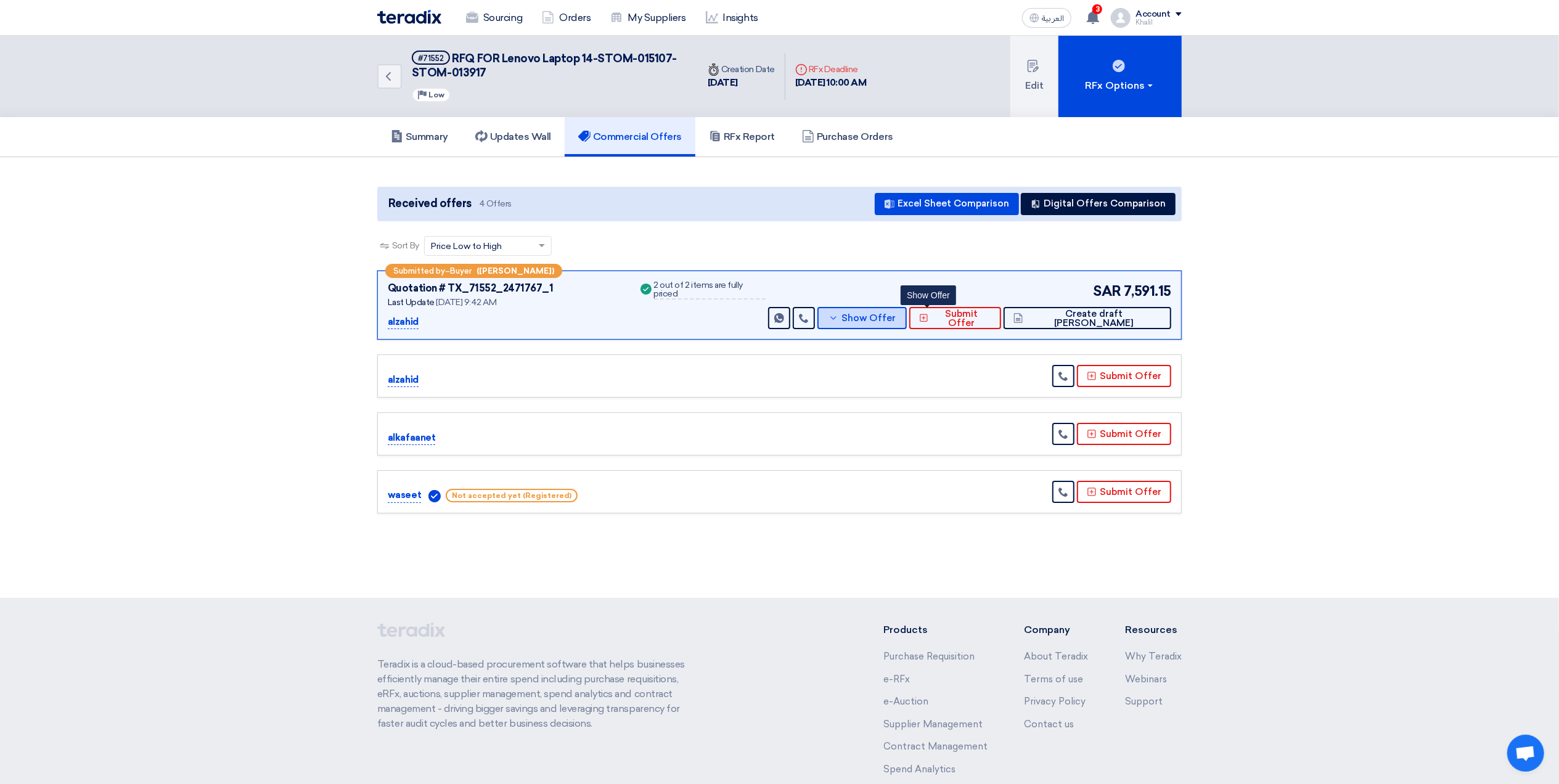
click at [907, 318] on button "Show Offer" at bounding box center [862, 318] width 89 height 22
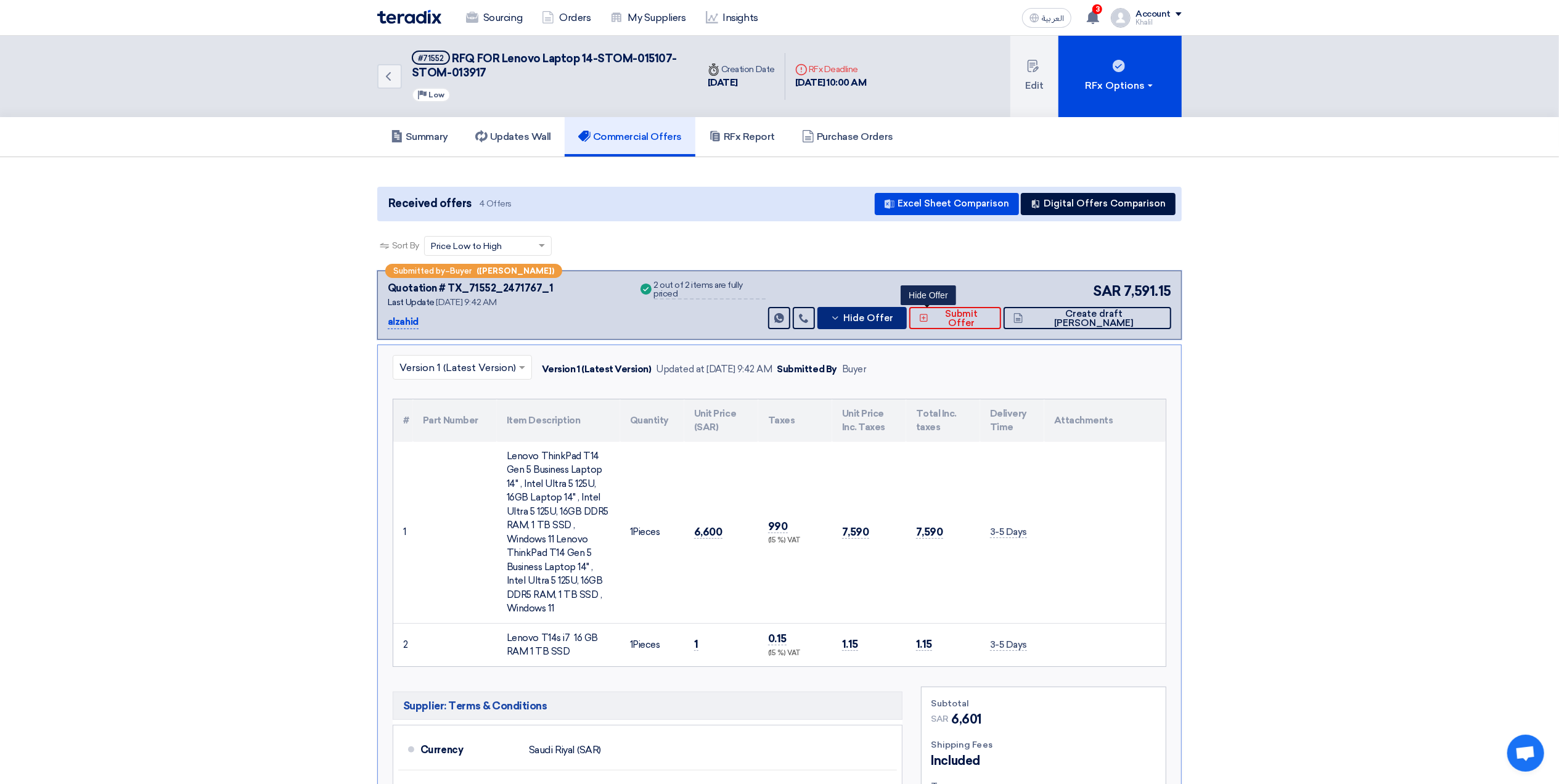
click at [840, 321] on icon at bounding box center [835, 318] width 10 height 10
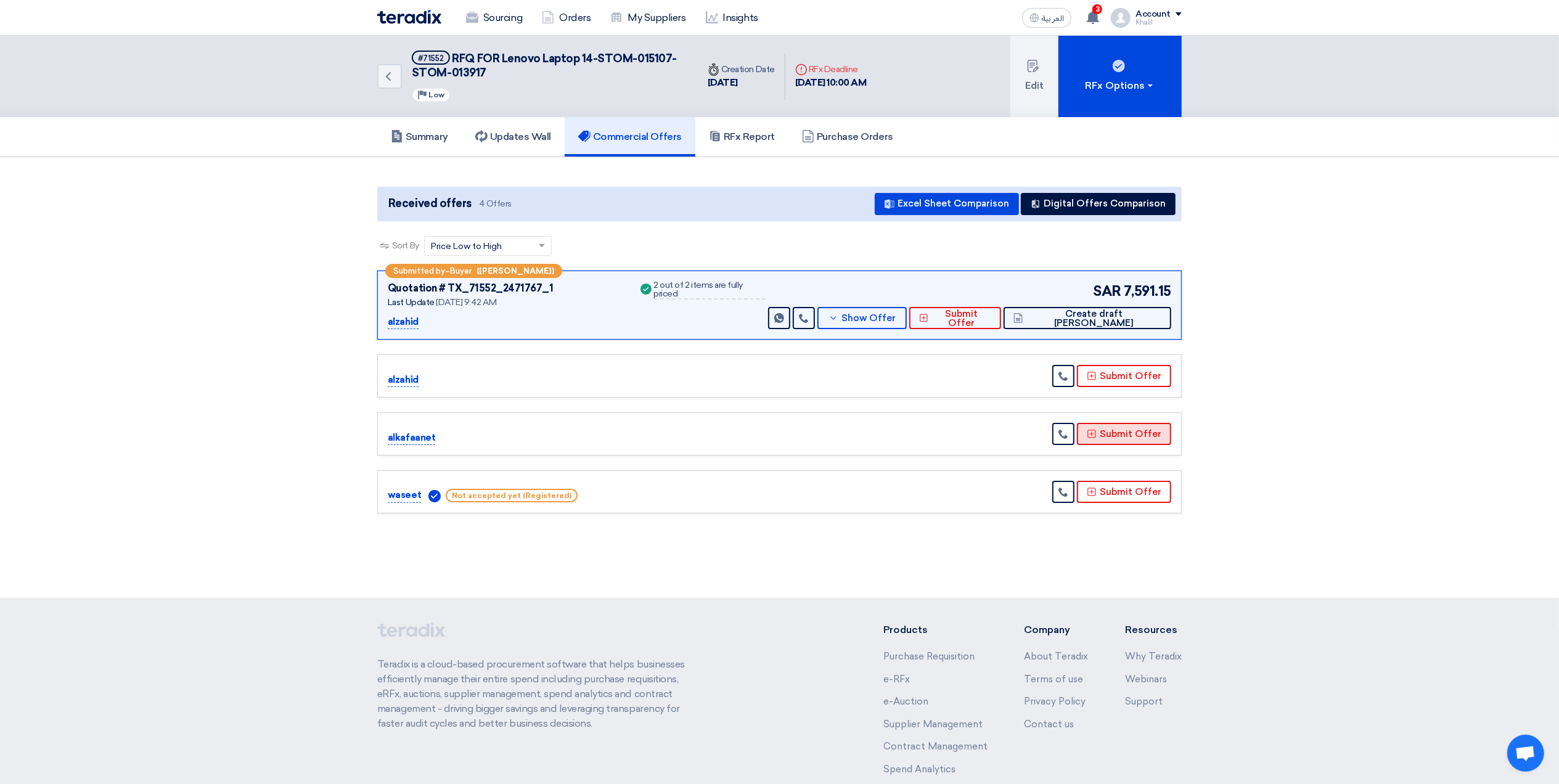
click at [1100, 435] on button "Submit Offer" at bounding box center [1124, 434] width 94 height 22
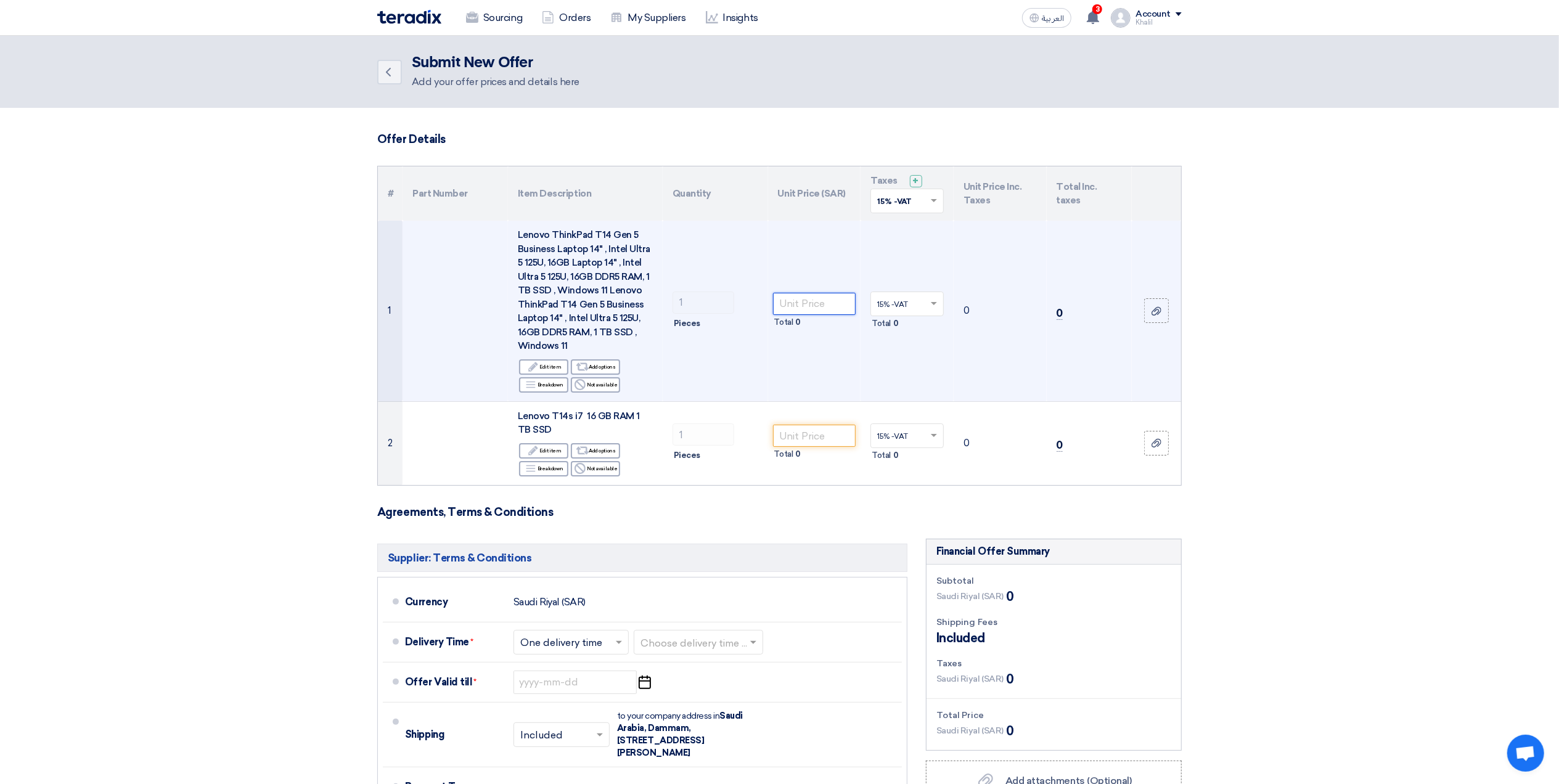
click at [826, 300] on input "number" at bounding box center [814, 304] width 83 height 22
paste input "4995.00"
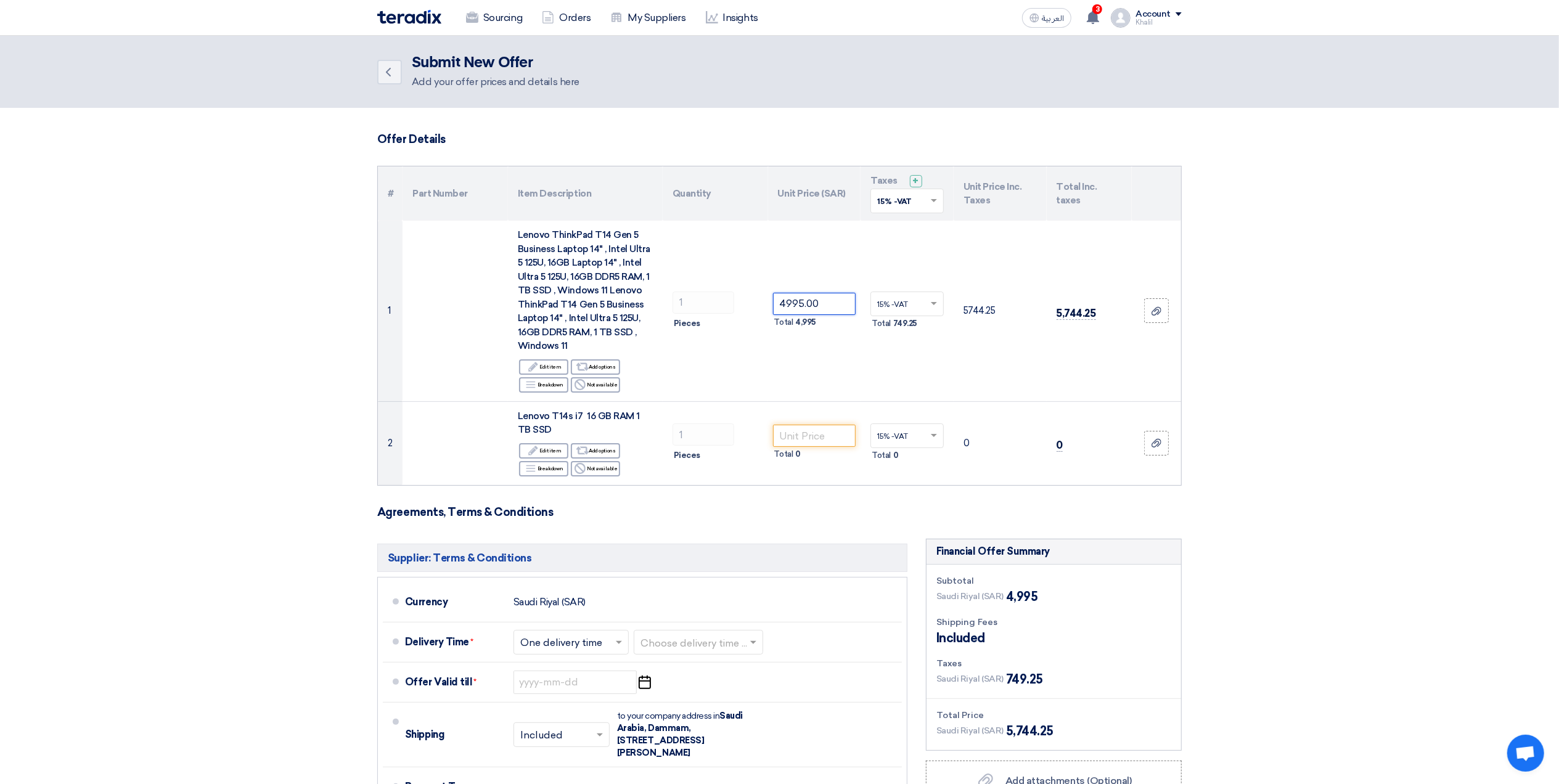
type input "4995.00"
click at [1330, 358] on section "Offer Details # Part Number Item Description Quantity Unit Price (SAR) Taxes + …" at bounding box center [780, 556] width 1559 height 897
click at [1251, 488] on section "Offer Details # Part Number Item Description Quantity Unit Price (SAR) Taxes + …" at bounding box center [780, 556] width 1559 height 897
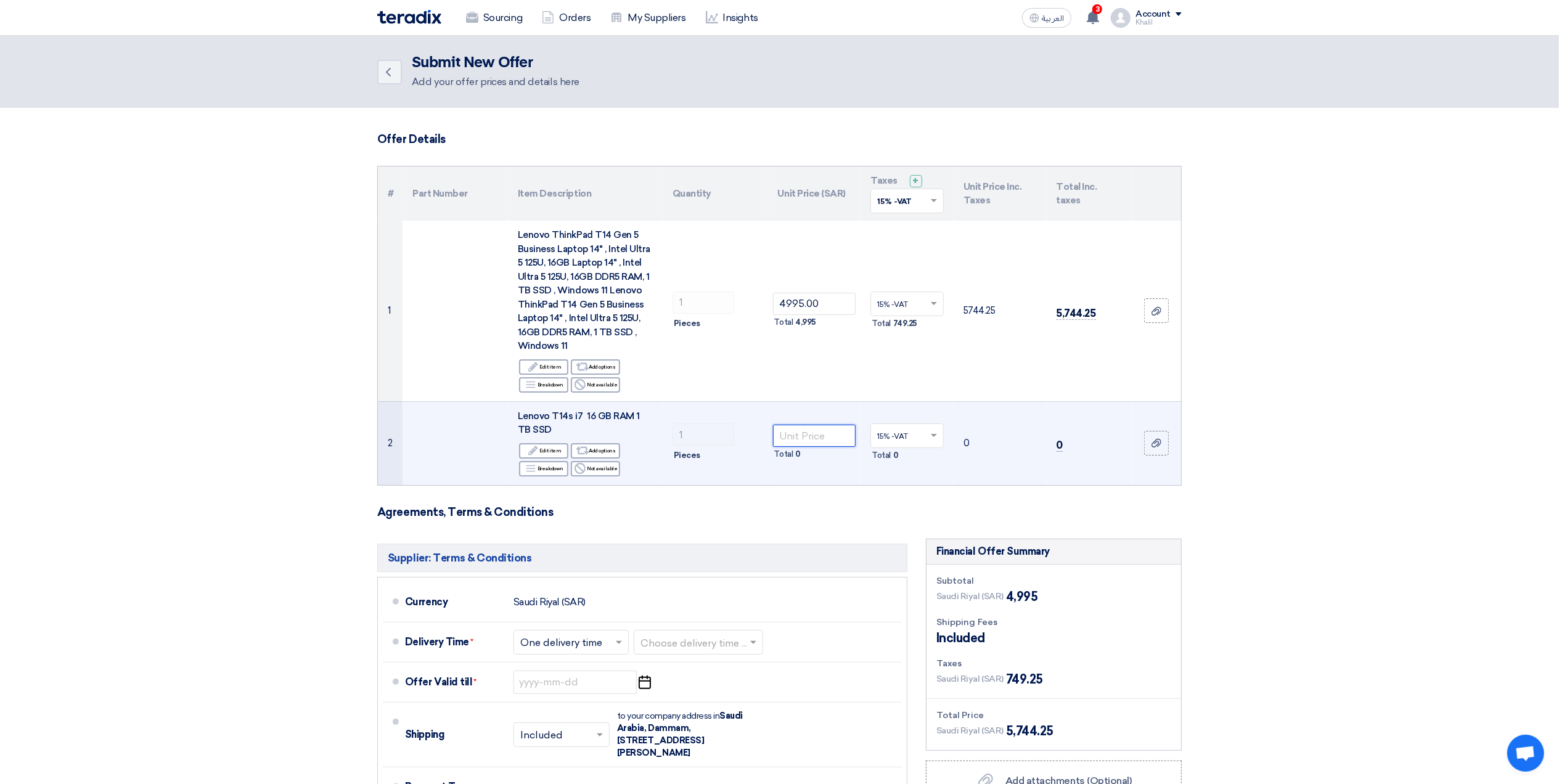
click at [801, 435] on input "number" at bounding box center [814, 436] width 83 height 22
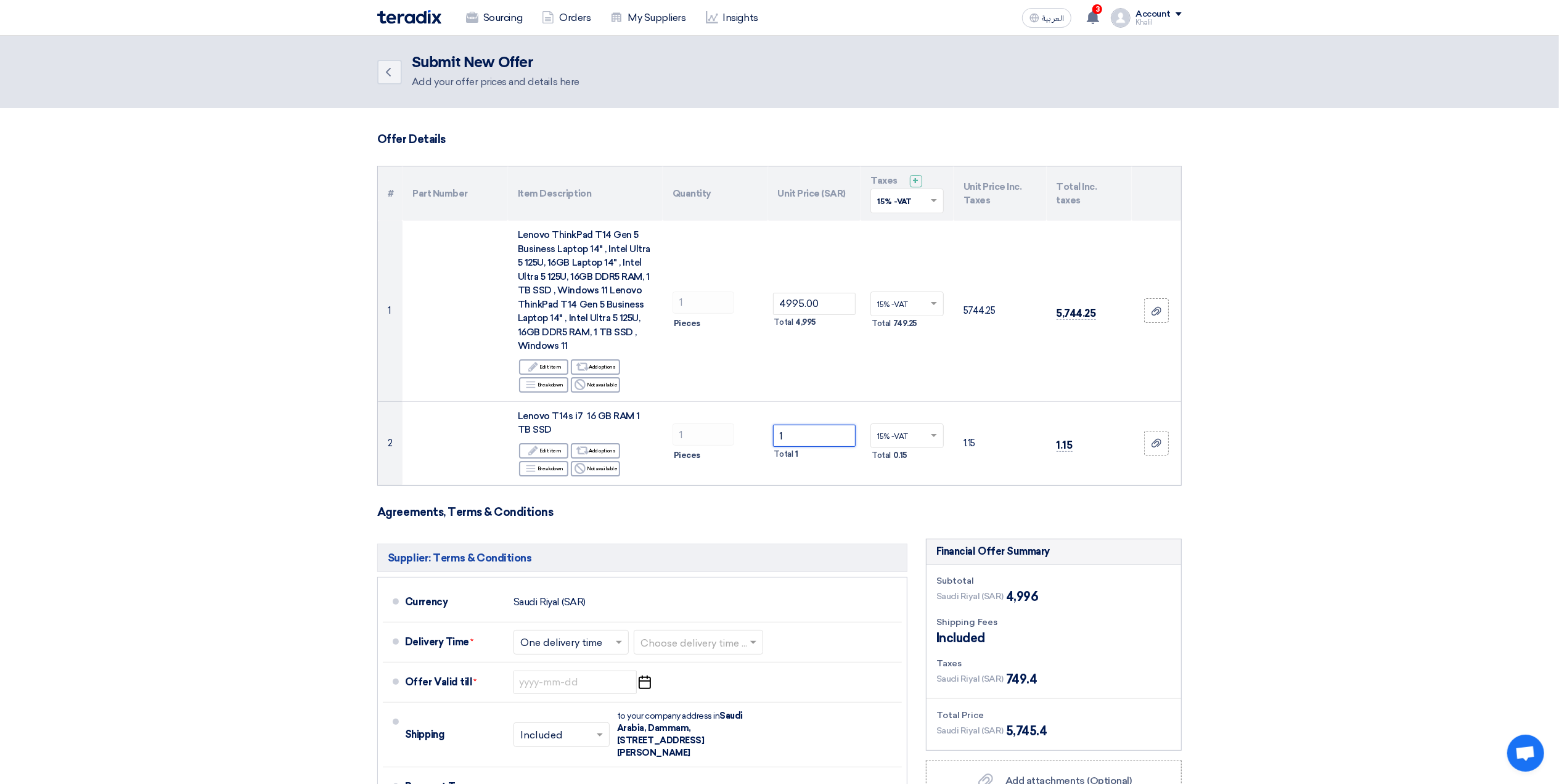
type input "1"
click at [1335, 488] on section "Offer Details # Part Number Item Description Quantity Unit Price (SAR) Taxes + …" at bounding box center [780, 556] width 1559 height 897
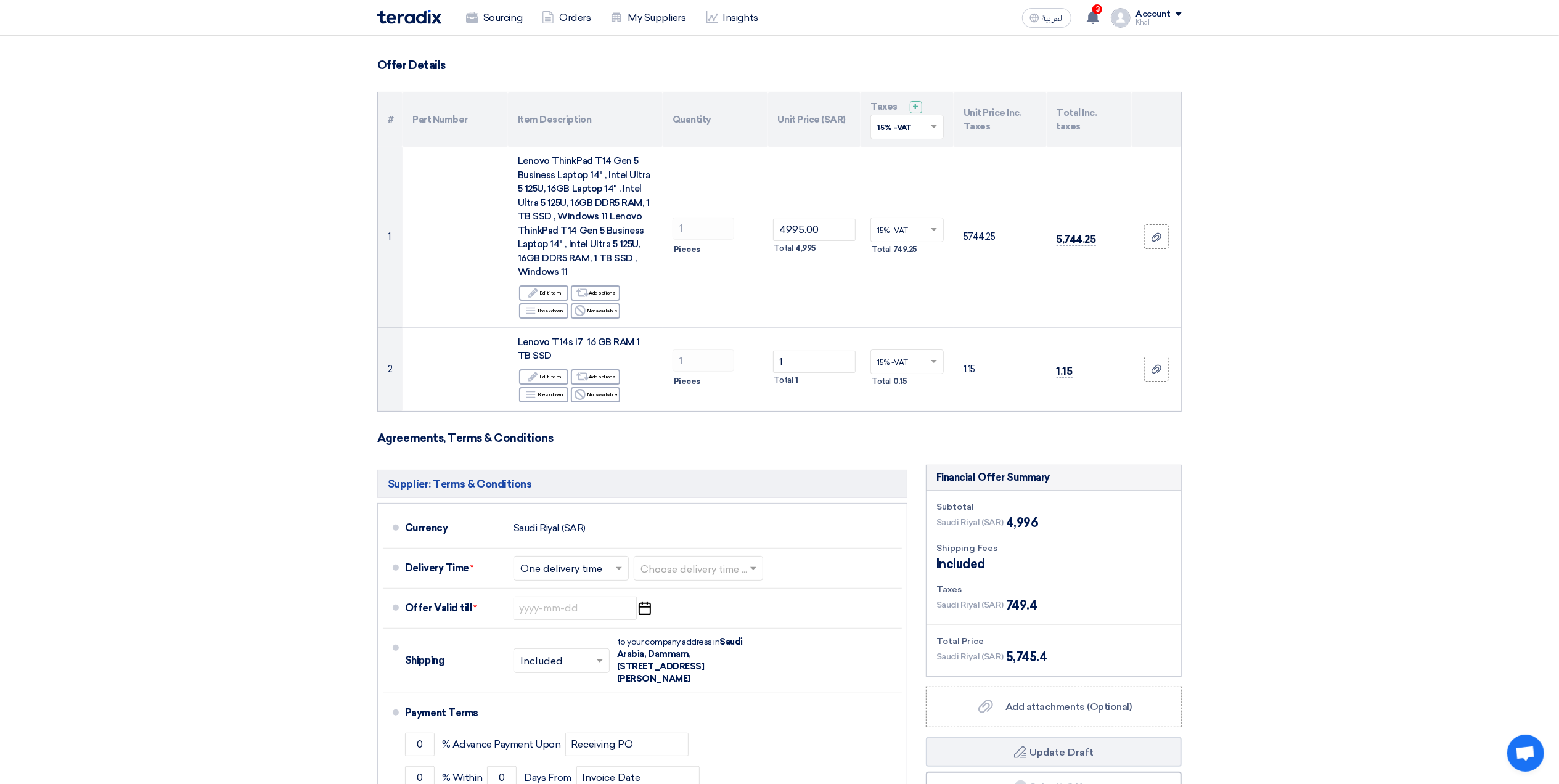
scroll to position [410, 0]
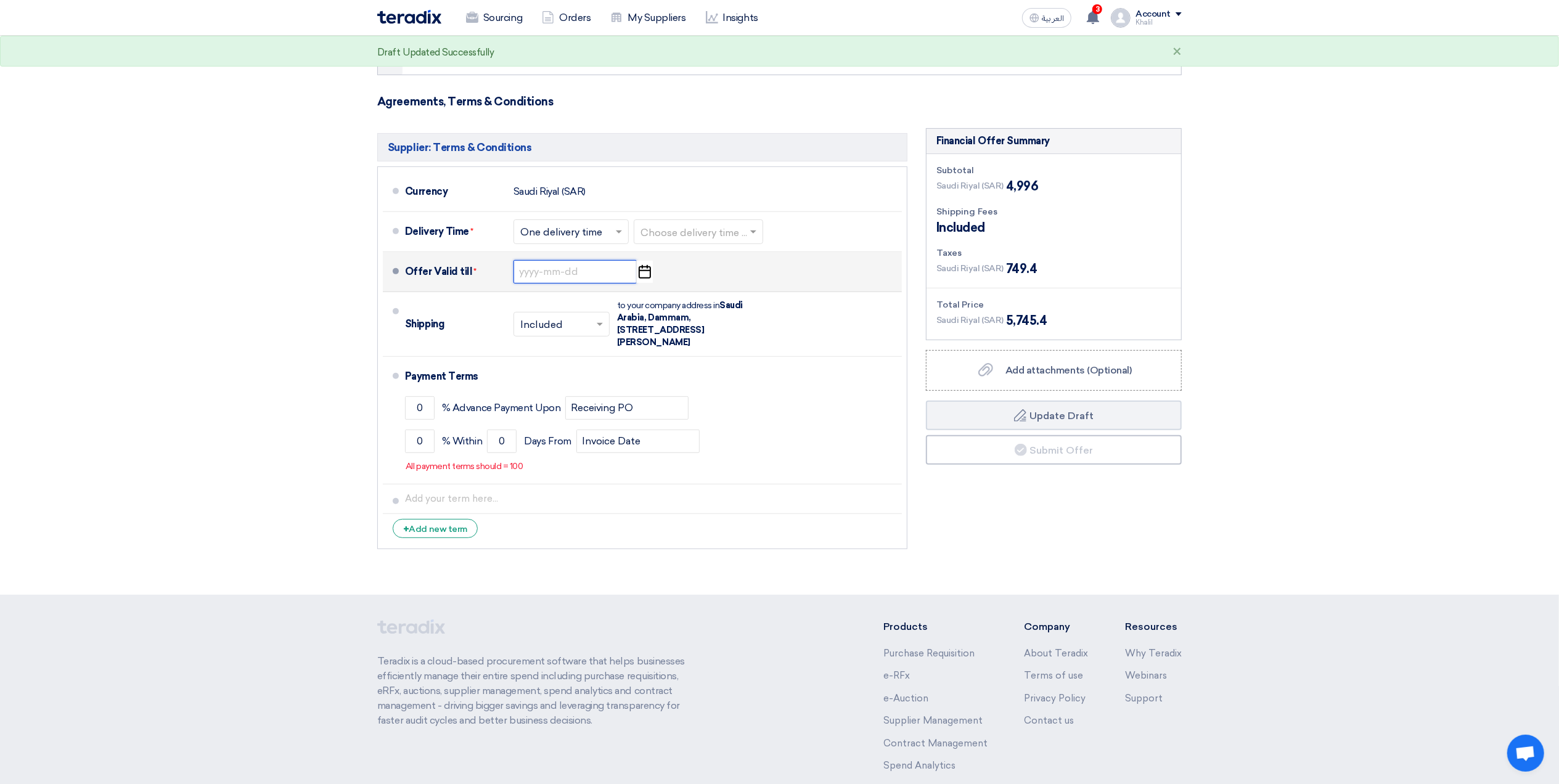
click at [565, 274] on input at bounding box center [575, 272] width 123 height 24
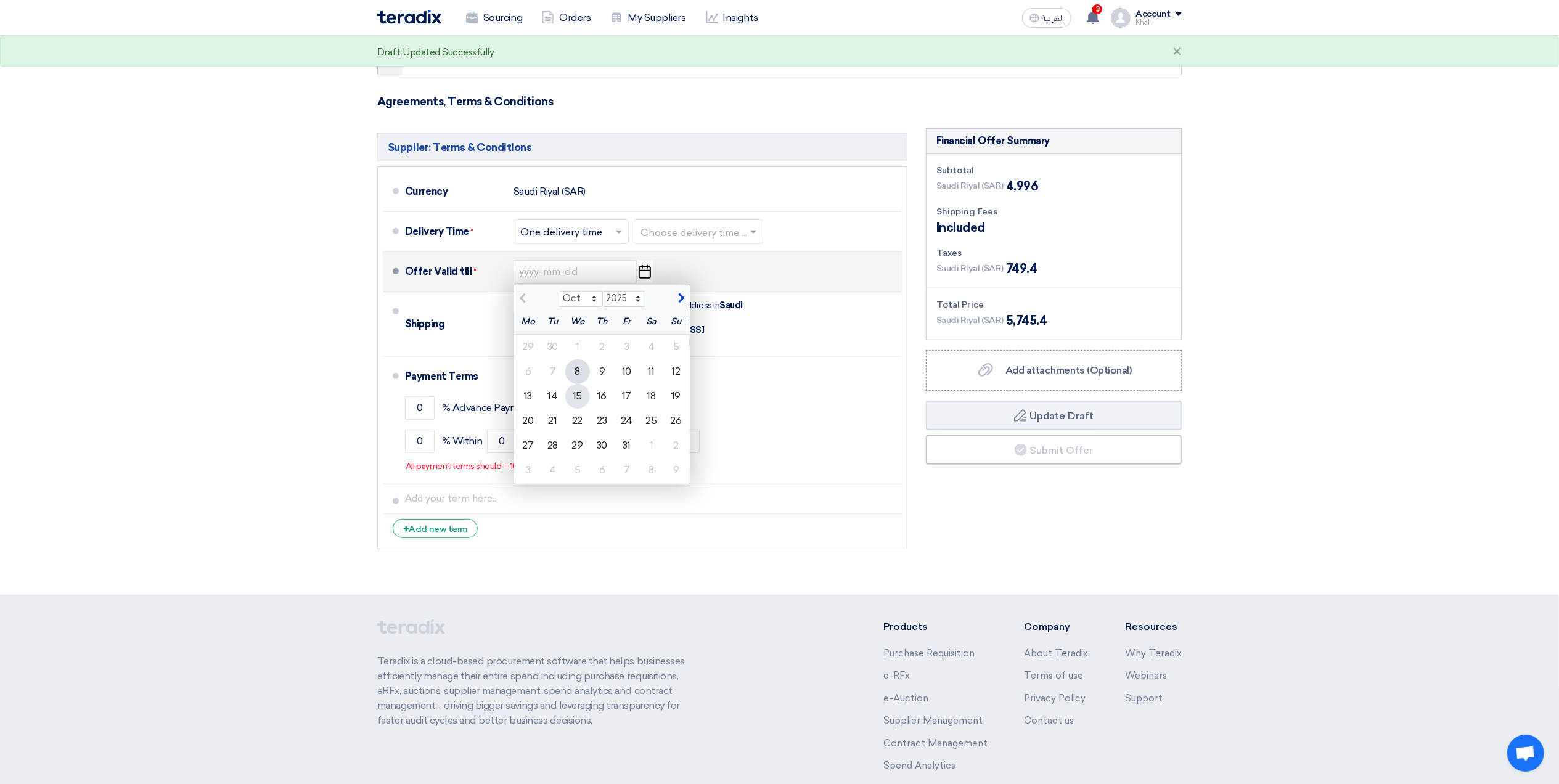
click at [580, 390] on div "15" at bounding box center [577, 395] width 24 height 24
type input "[DATE]"
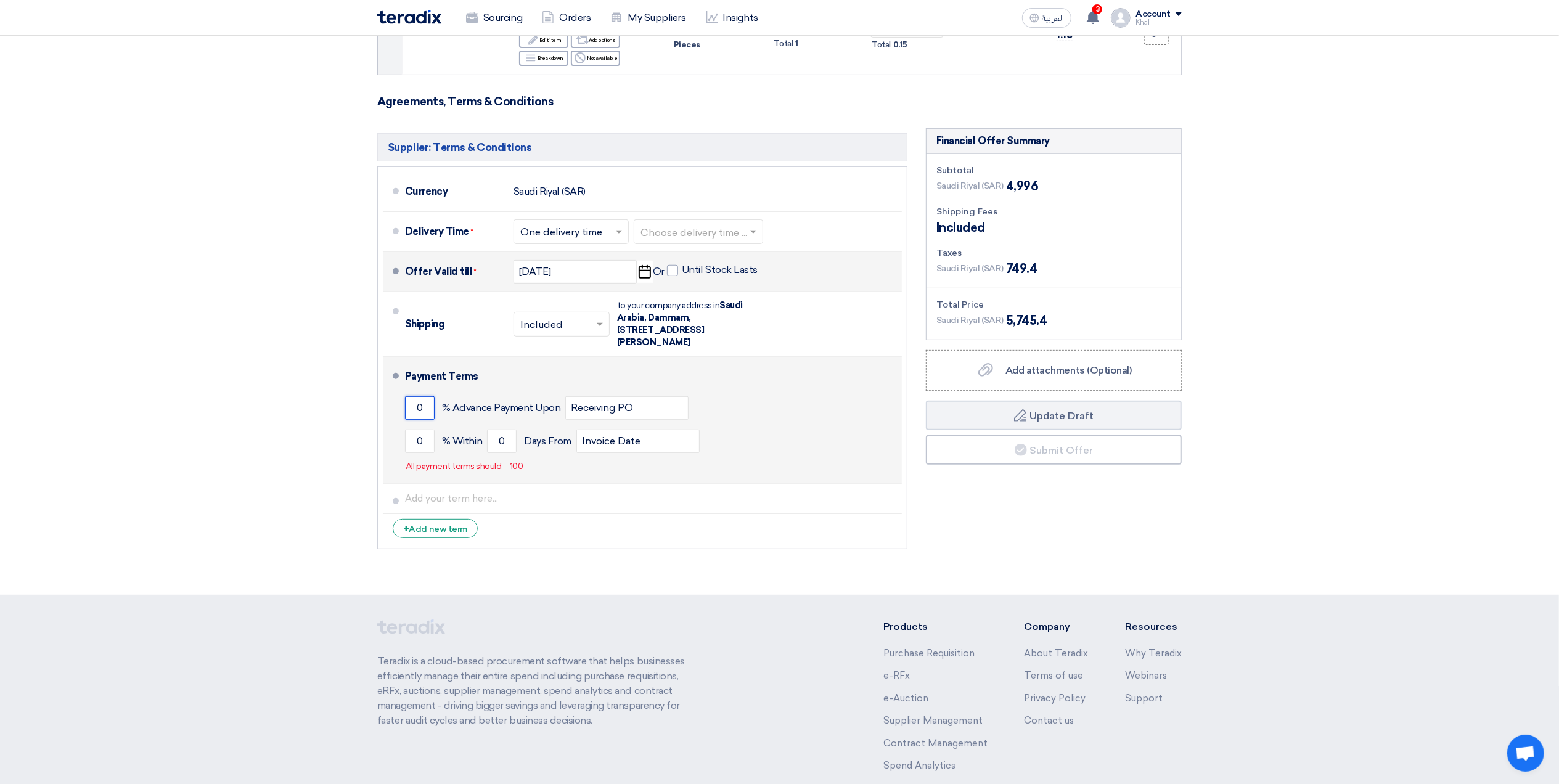
drag, startPoint x: 422, startPoint y: 404, endPoint x: 408, endPoint y: 405, distance: 14.0
click at [408, 405] on input "0" at bounding box center [419, 408] width 29 height 24
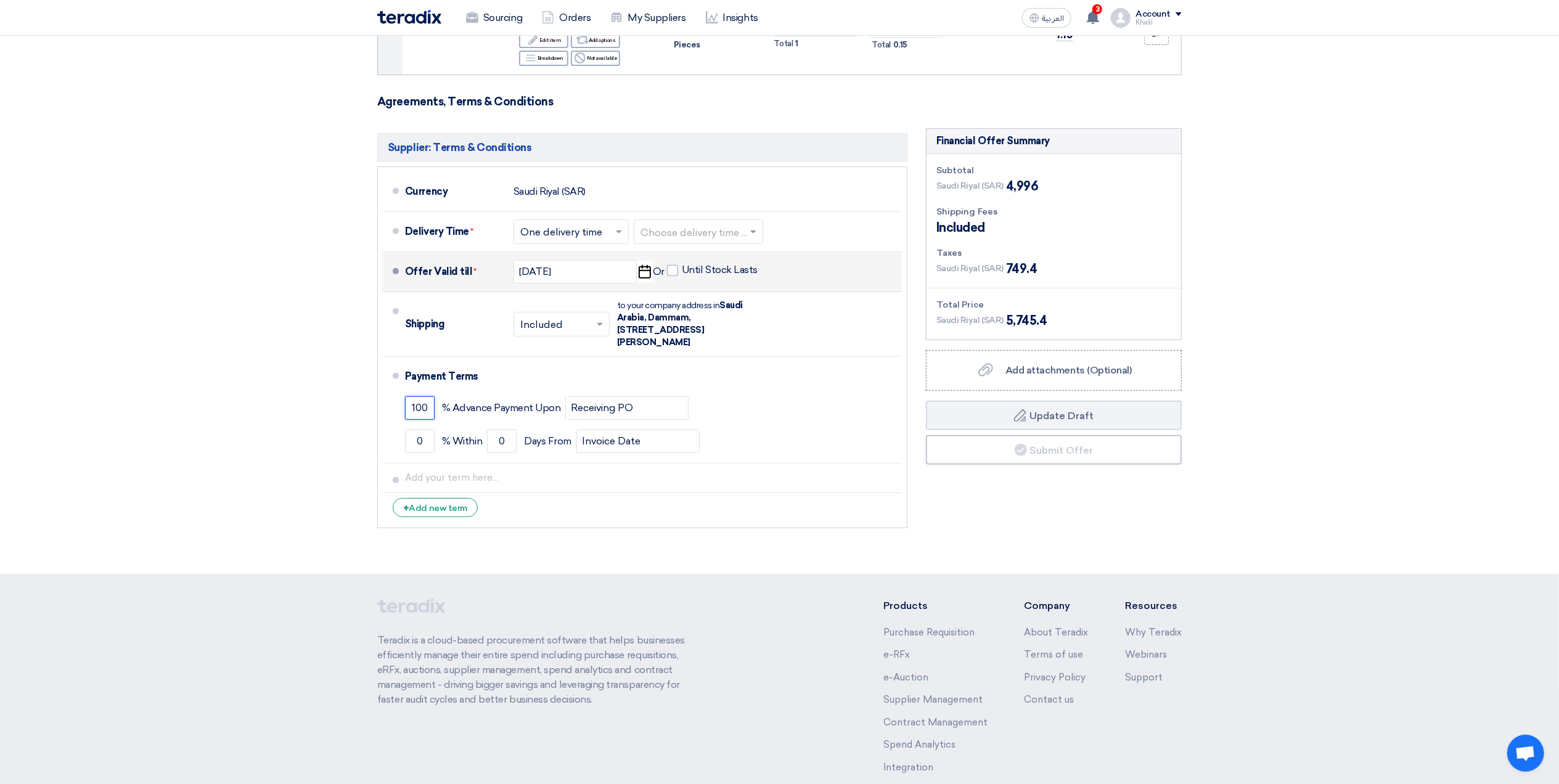
type input "100"
click at [1322, 539] on section "Offer Details # Part Number Item Description Quantity Unit Price (SAR) Taxes + …" at bounding box center [780, 136] width 1559 height 876
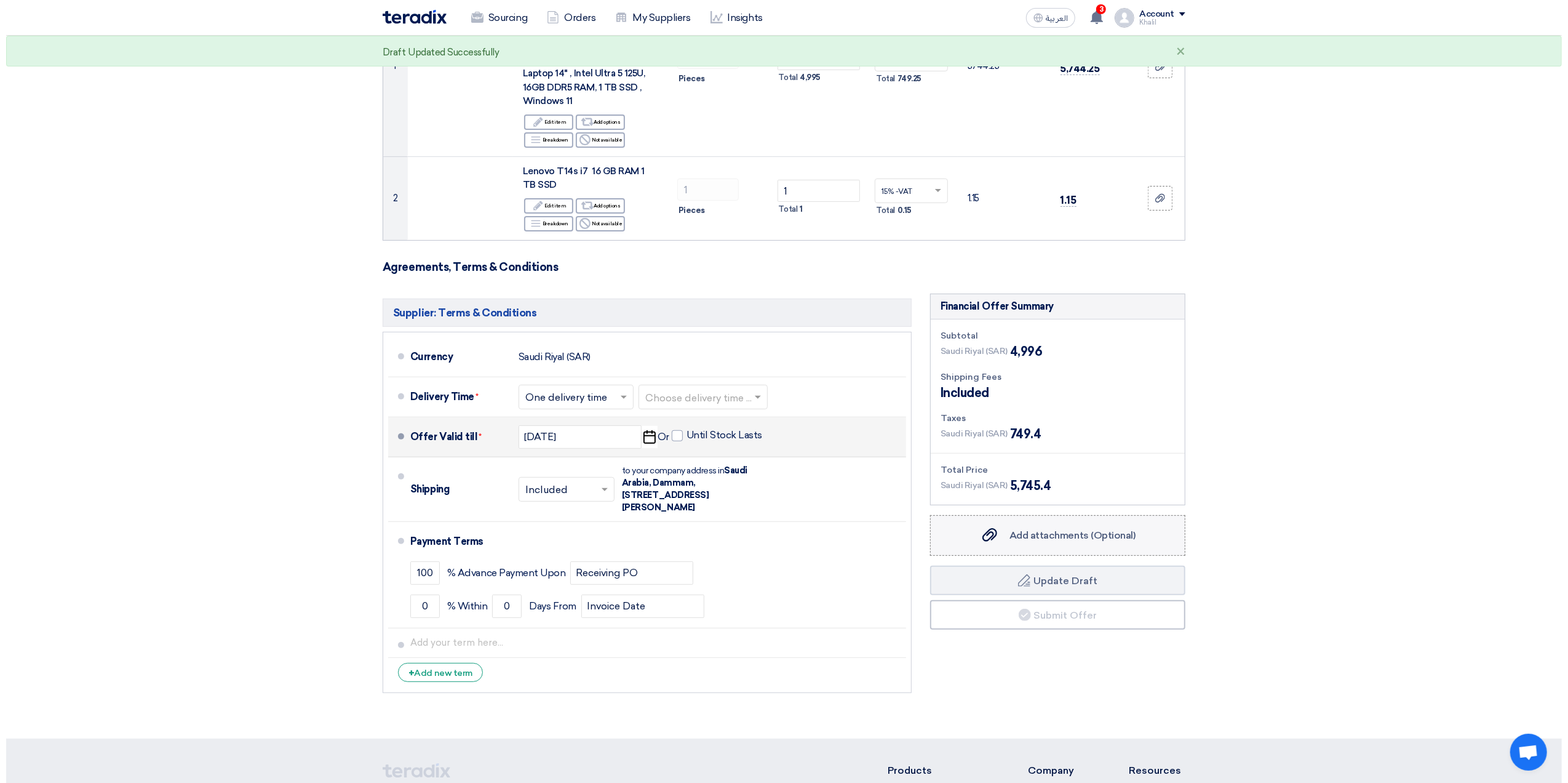
scroll to position [246, 0]
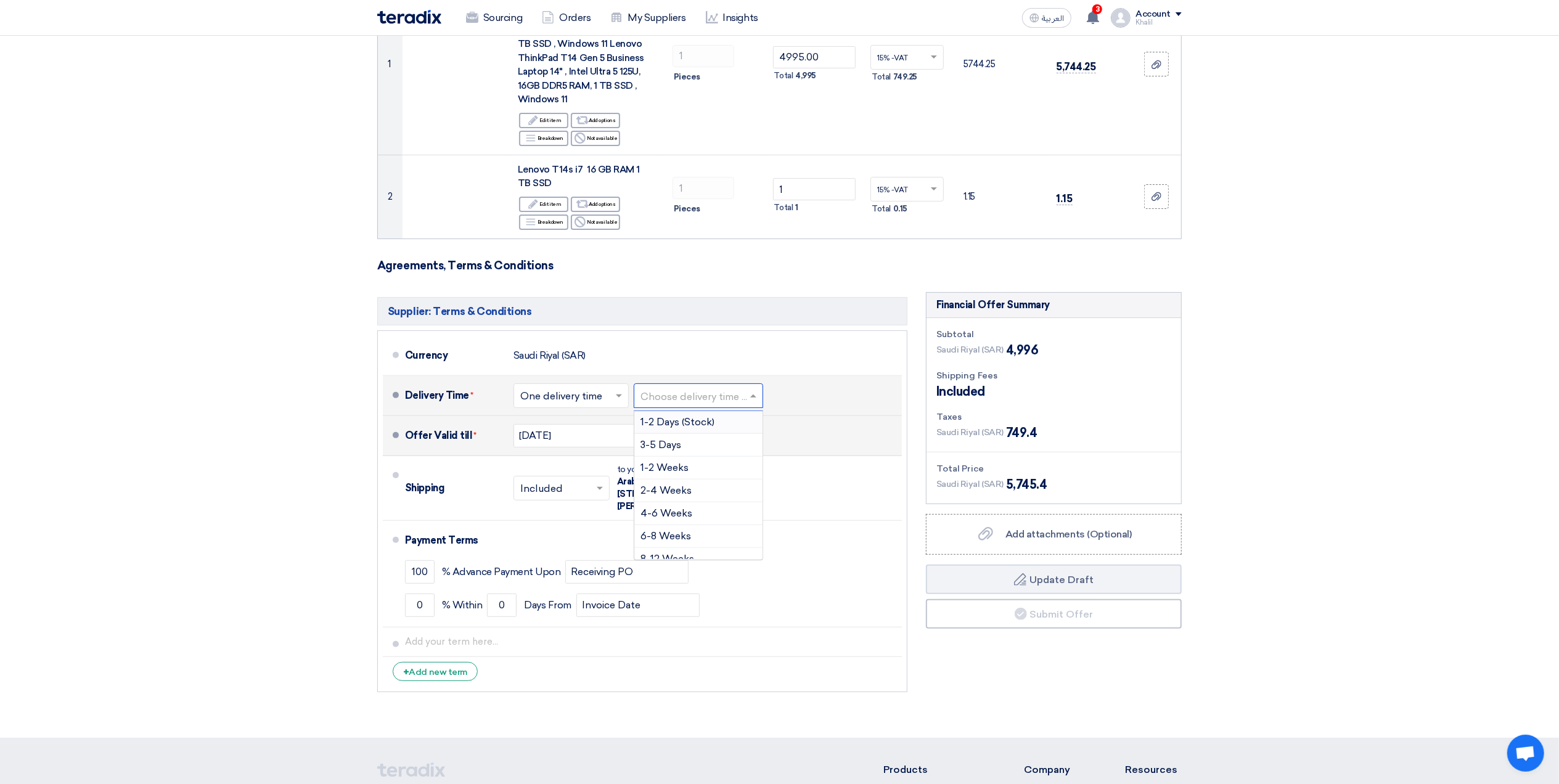
click at [754, 398] on span at bounding box center [755, 395] width 15 height 13
click at [717, 450] on div "3-5 Days" at bounding box center [698, 445] width 128 height 23
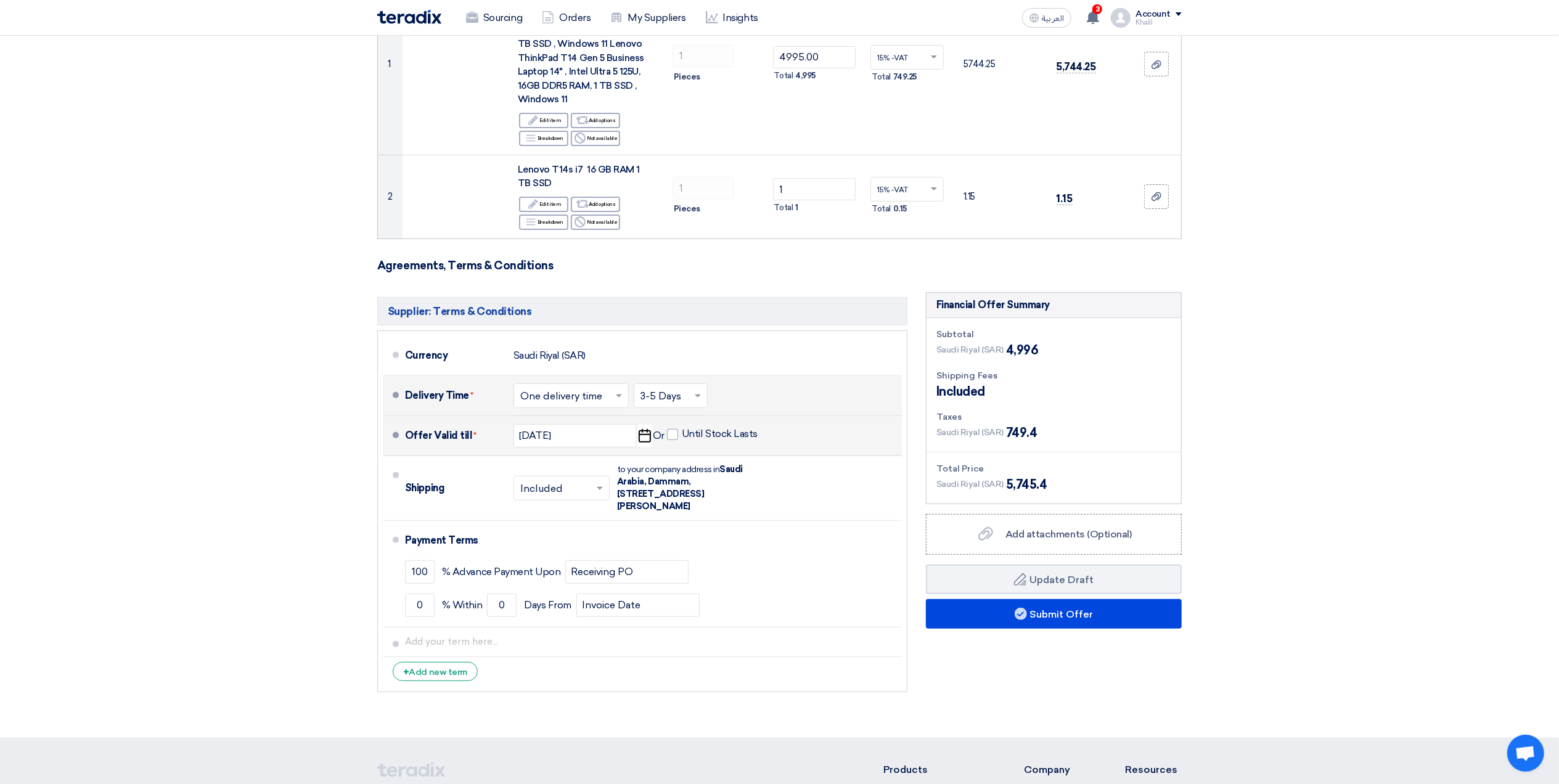
click at [1075, 661] on div "Financial Offer Summary Subtotal [GEOGRAPHIC_DATA] (SAR) 4,996 Shipping Fees" at bounding box center [1054, 495] width 274 height 406
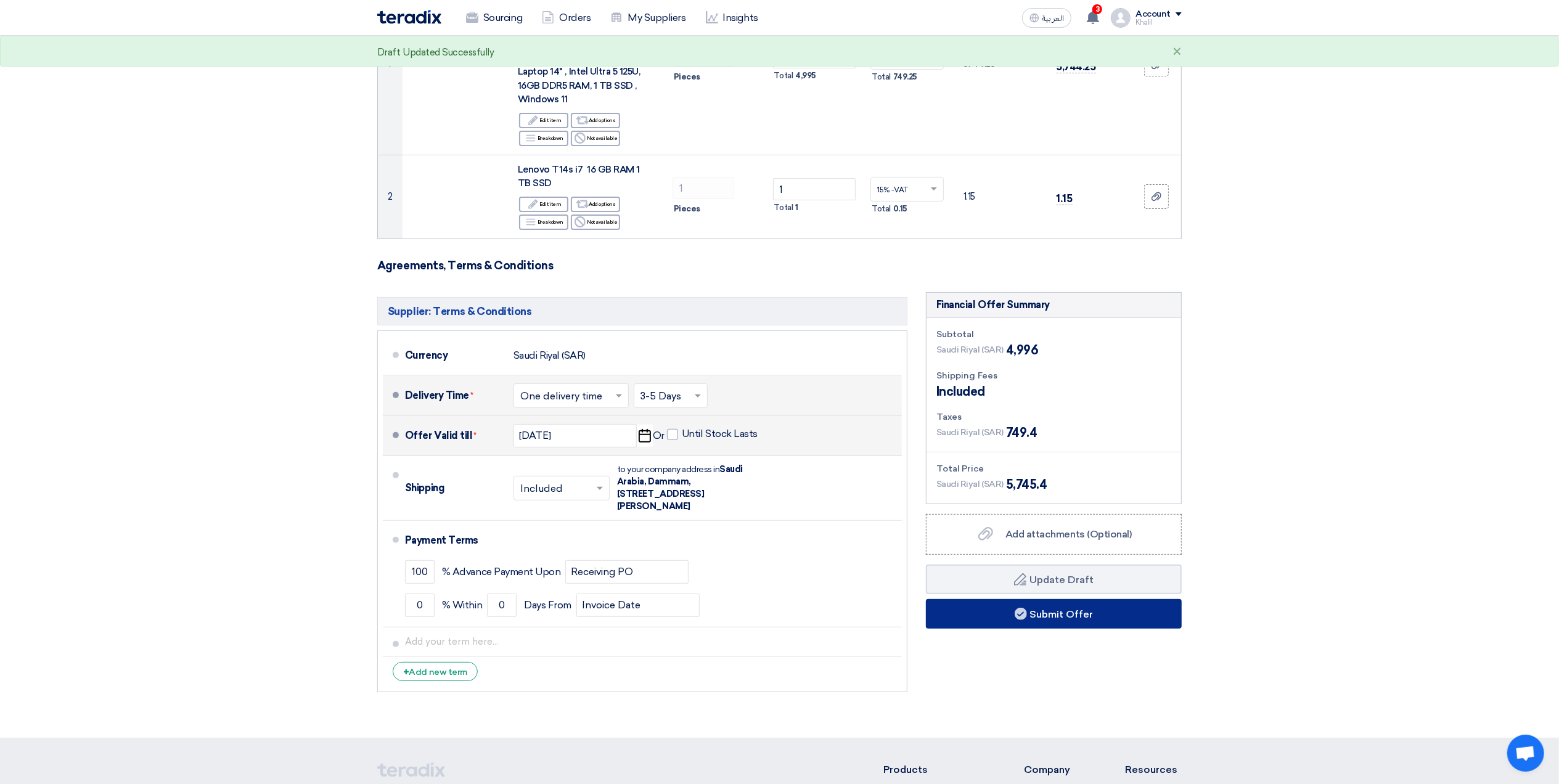
click at [1063, 618] on button "Submit Offer" at bounding box center [1054, 614] width 256 height 29
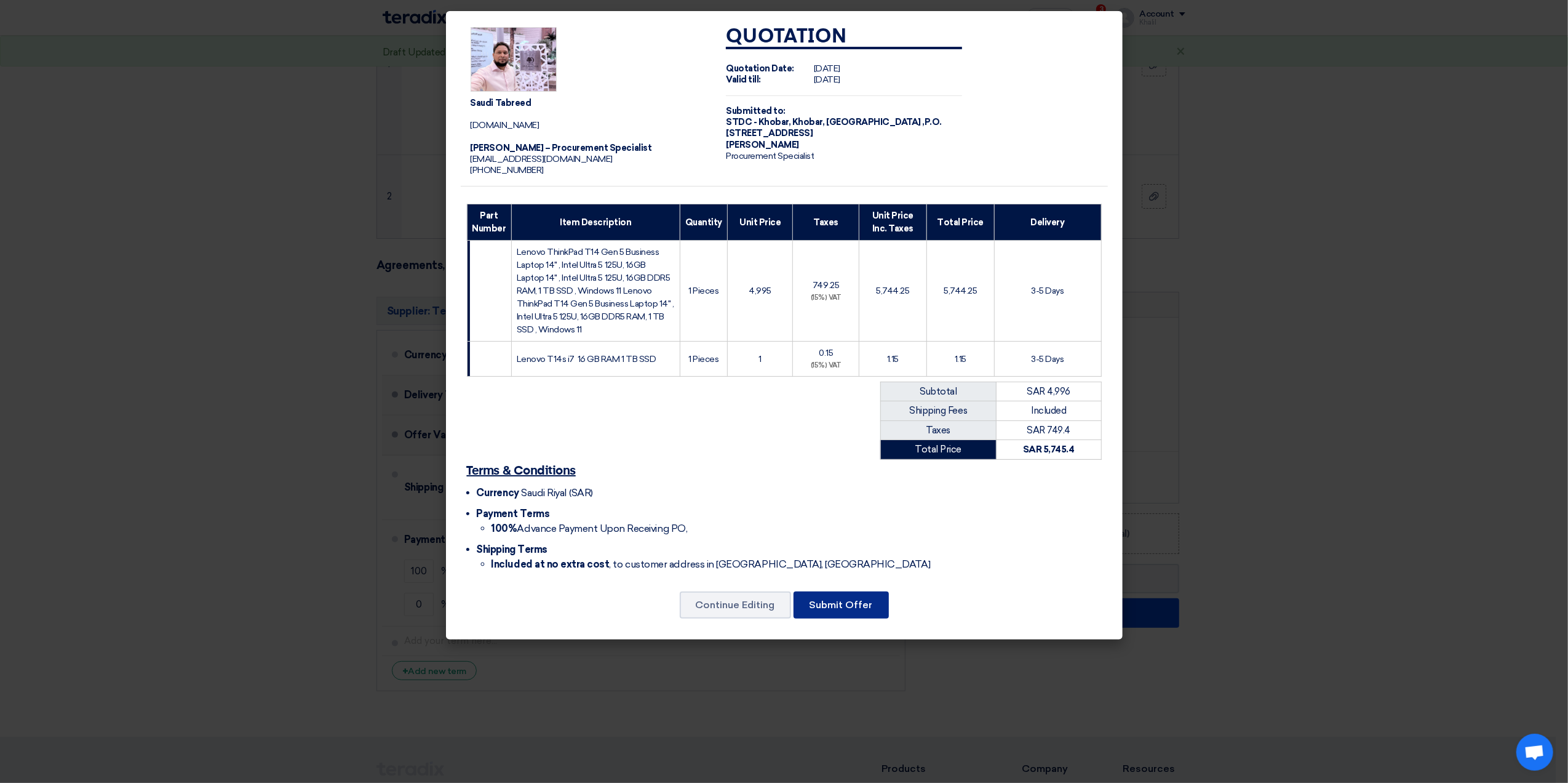
click at [837, 616] on button "Submit Offer" at bounding box center [841, 604] width 96 height 27
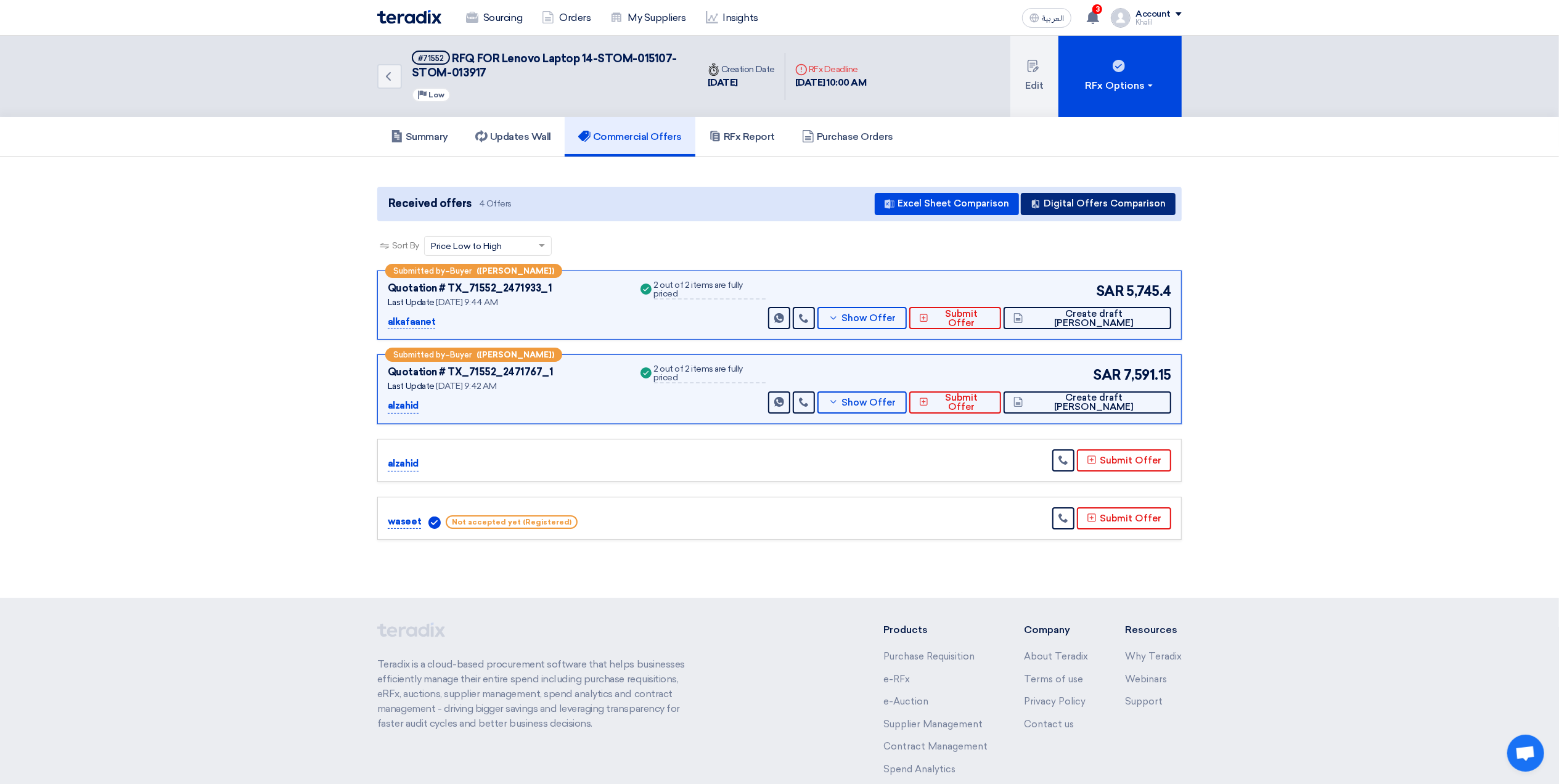
click at [1080, 201] on button "Digital Offers Comparison" at bounding box center [1098, 204] width 155 height 22
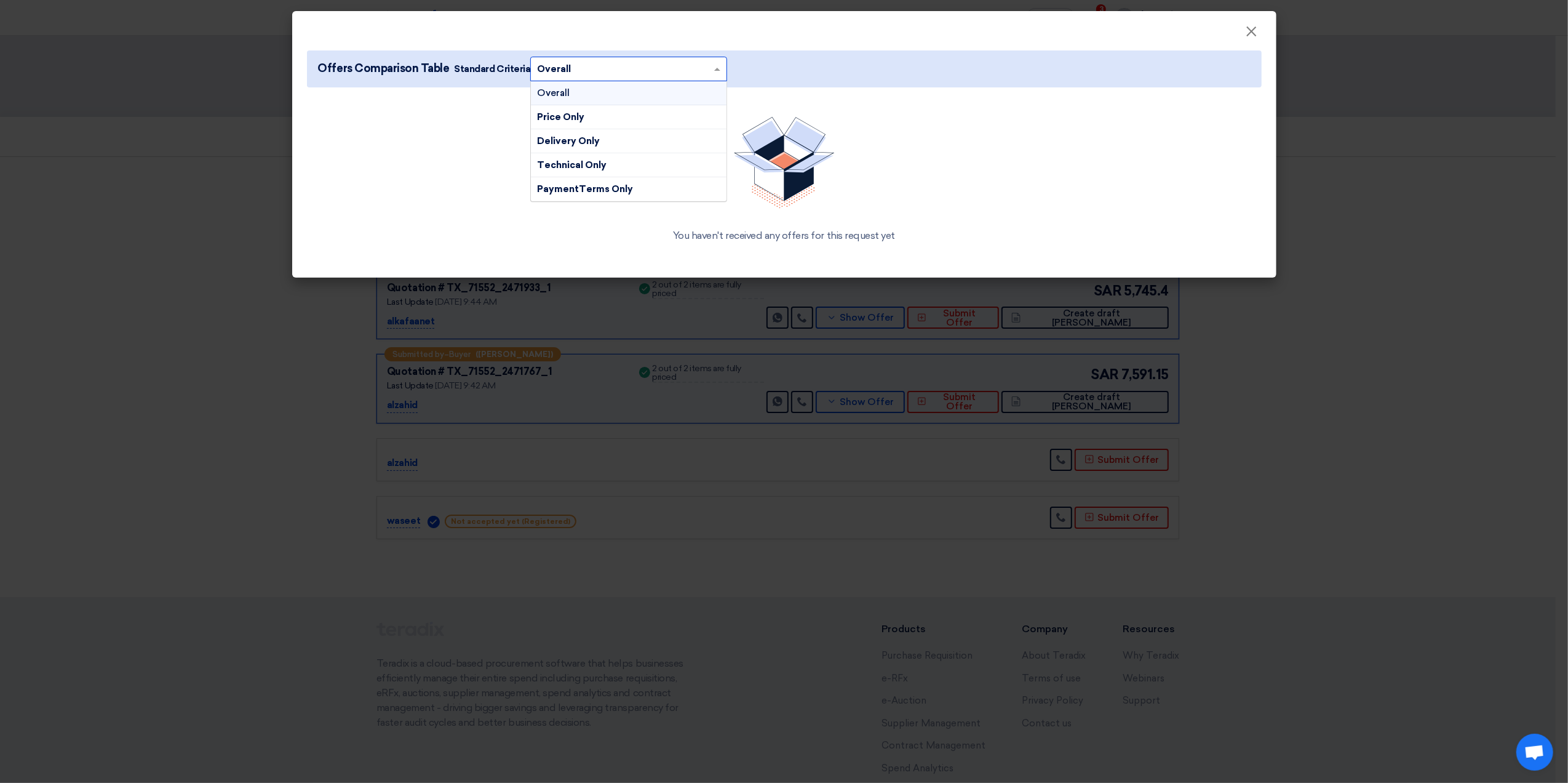
click at [711, 65] on span at bounding box center [718, 68] width 15 height 13
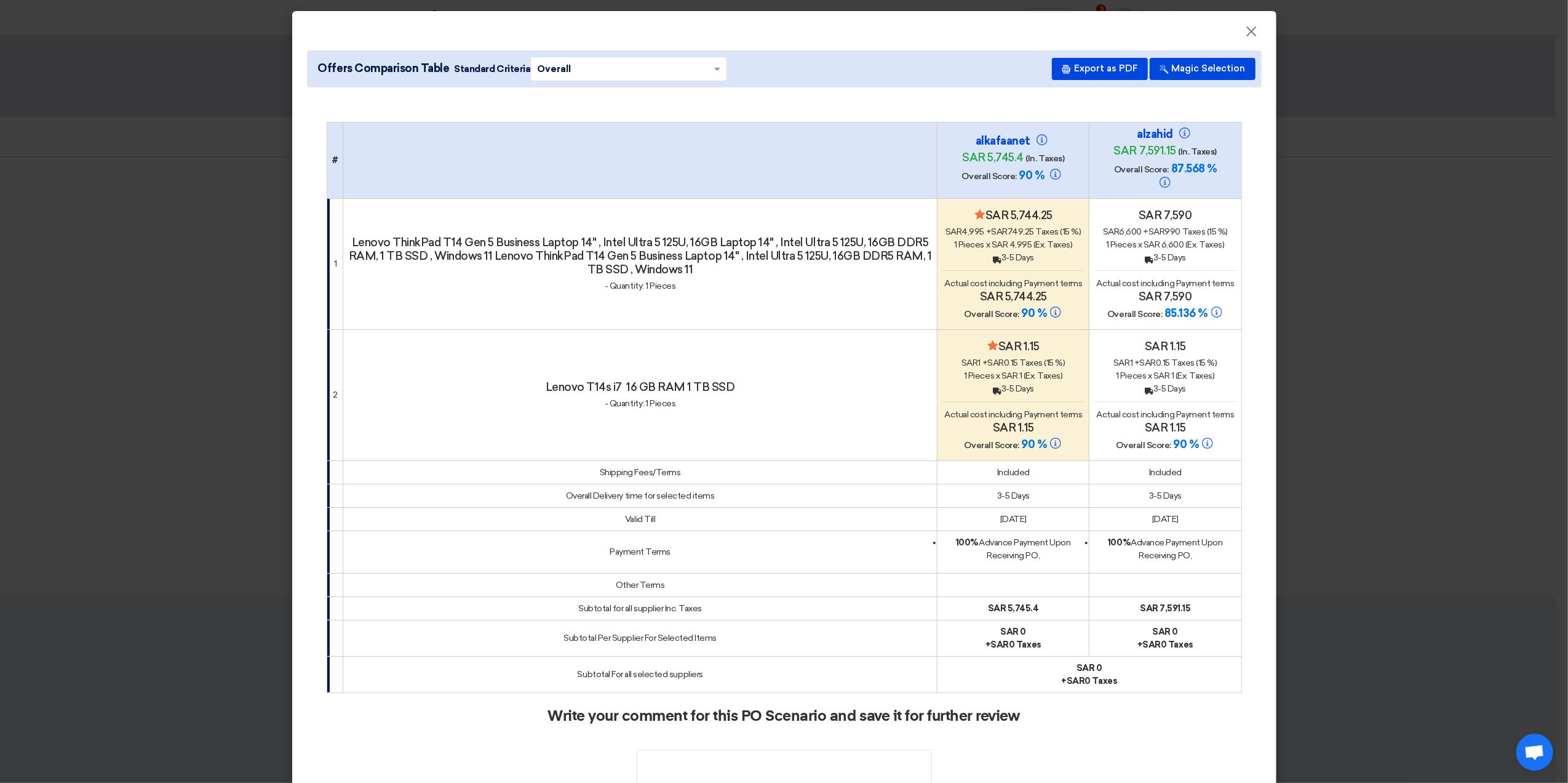
drag, startPoint x: 978, startPoint y: 133, endPoint x: 1023, endPoint y: 135, distance: 45.0
click at [1023, 135] on h4 "alkafaanet" at bounding box center [1013, 140] width 123 height 13
copy h4 "alkafaanet"
click at [729, 754] on textarea at bounding box center [784, 777] width 295 height 55
paste textarea "alkafaanet"
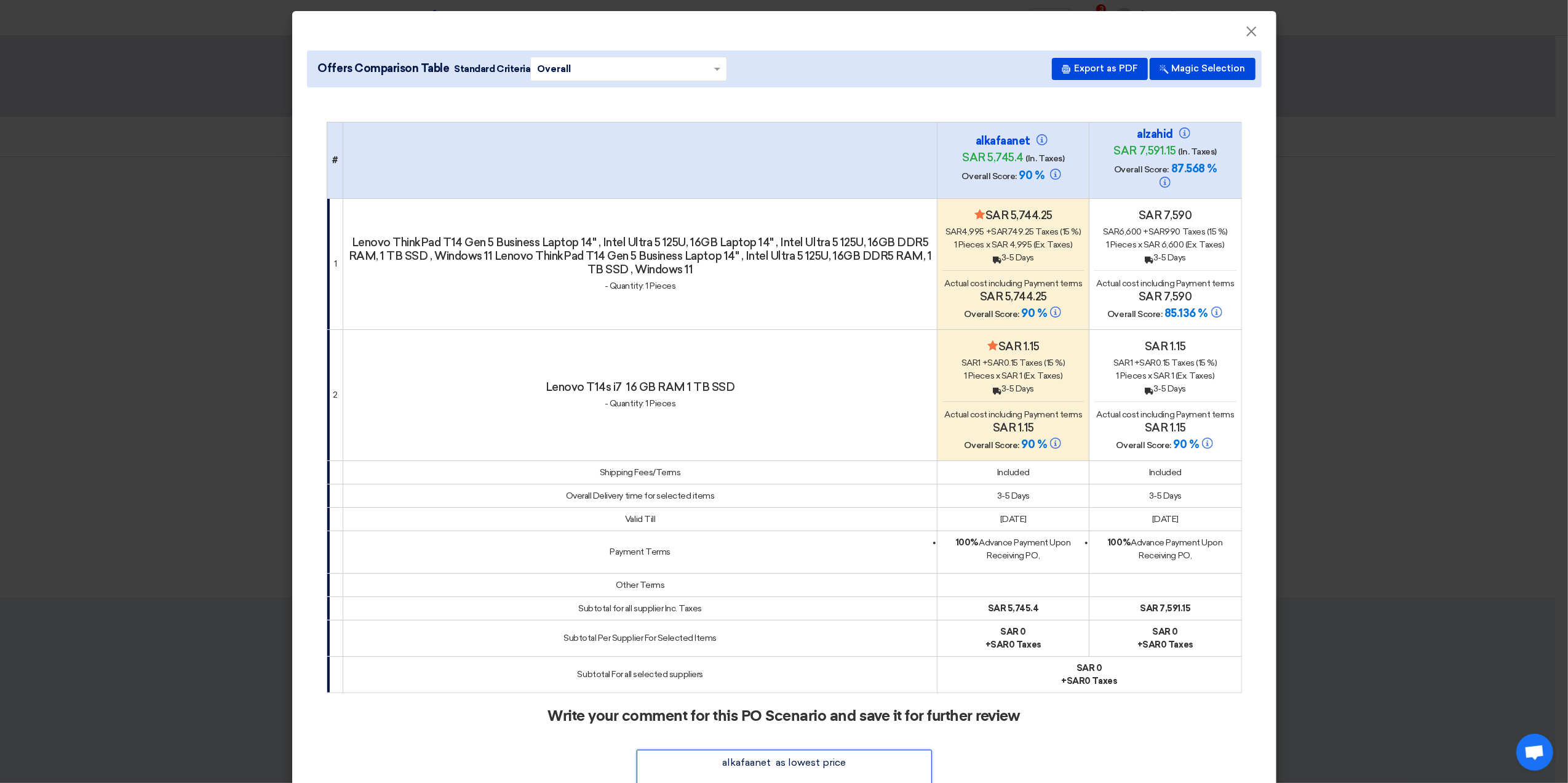
click at [861, 761] on textarea at bounding box center [784, 777] width 295 height 55
drag, startPoint x: 861, startPoint y: 761, endPoint x: 716, endPoint y: 750, distance: 145.4
click at [716, 750] on textarea at bounding box center [784, 777] width 295 height 55
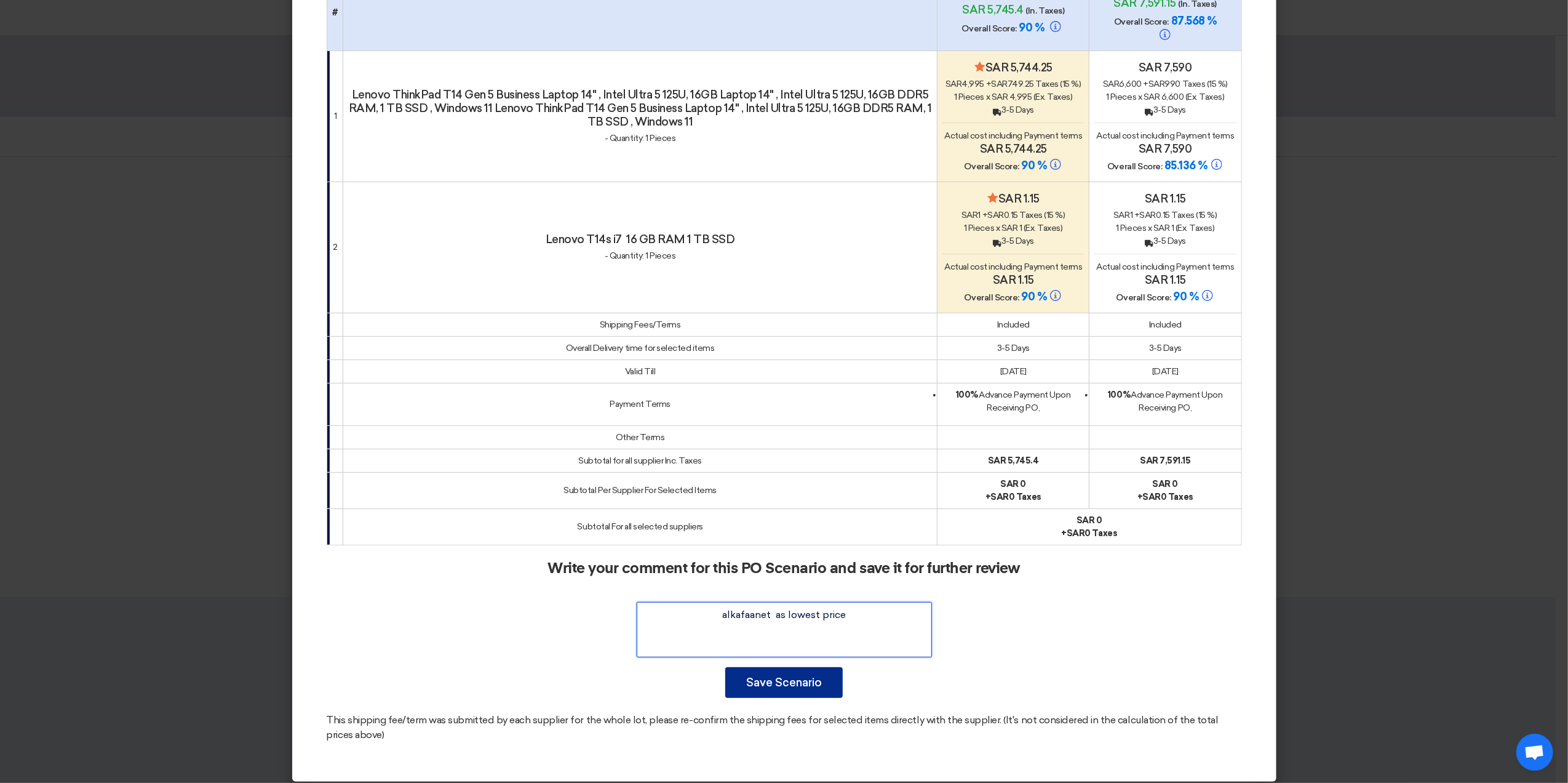
type textarea "alkafaanet as lowest price"
click at [808, 673] on button "Save Scenario" at bounding box center [784, 683] width 117 height 31
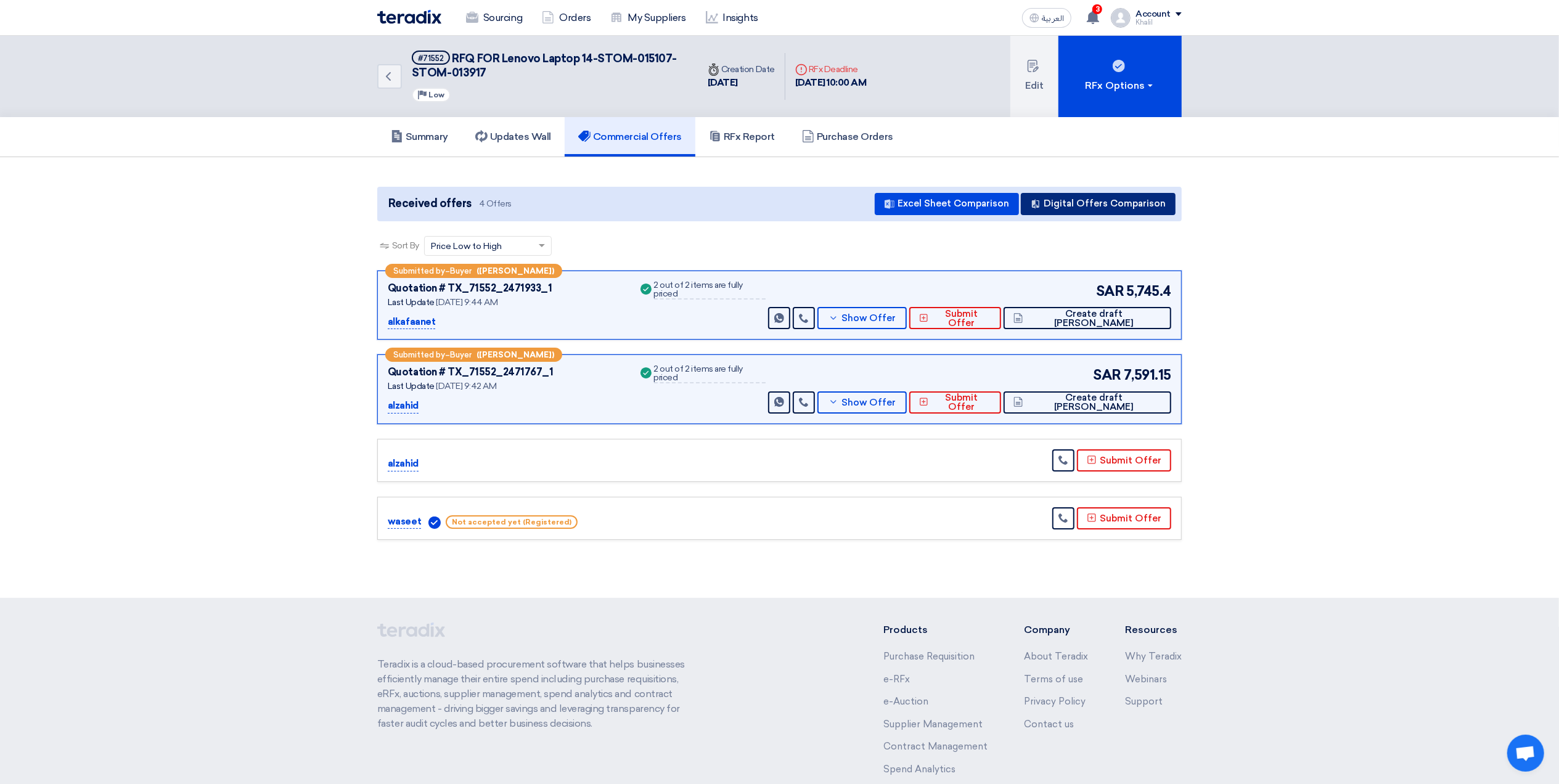
click at [1106, 201] on button "Digital Offers Comparison" at bounding box center [1098, 204] width 155 height 22
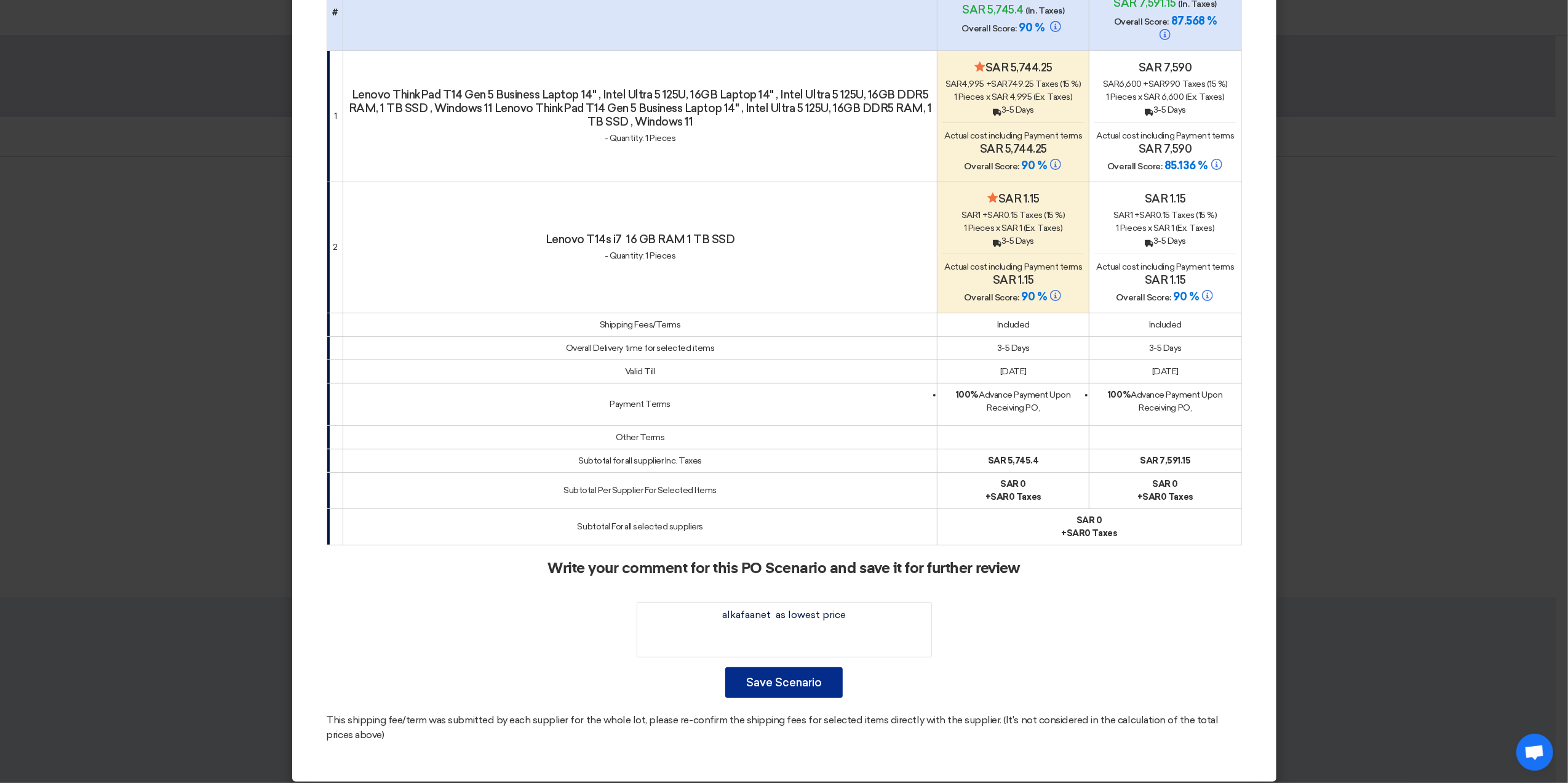
click at [808, 669] on button "Save Scenario" at bounding box center [784, 683] width 117 height 31
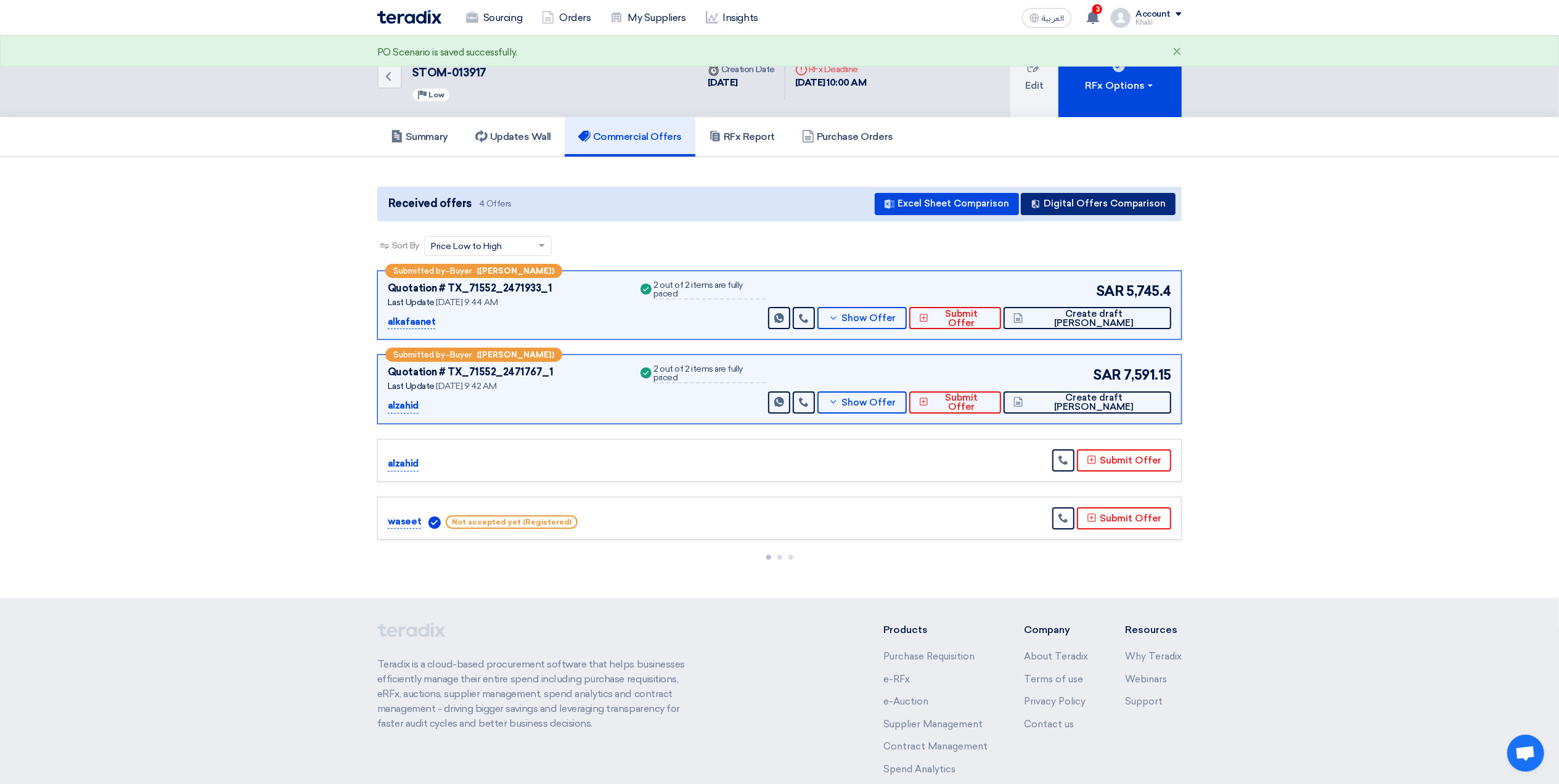
click at [1101, 198] on button "Digital Offers Comparison" at bounding box center [1098, 204] width 155 height 22
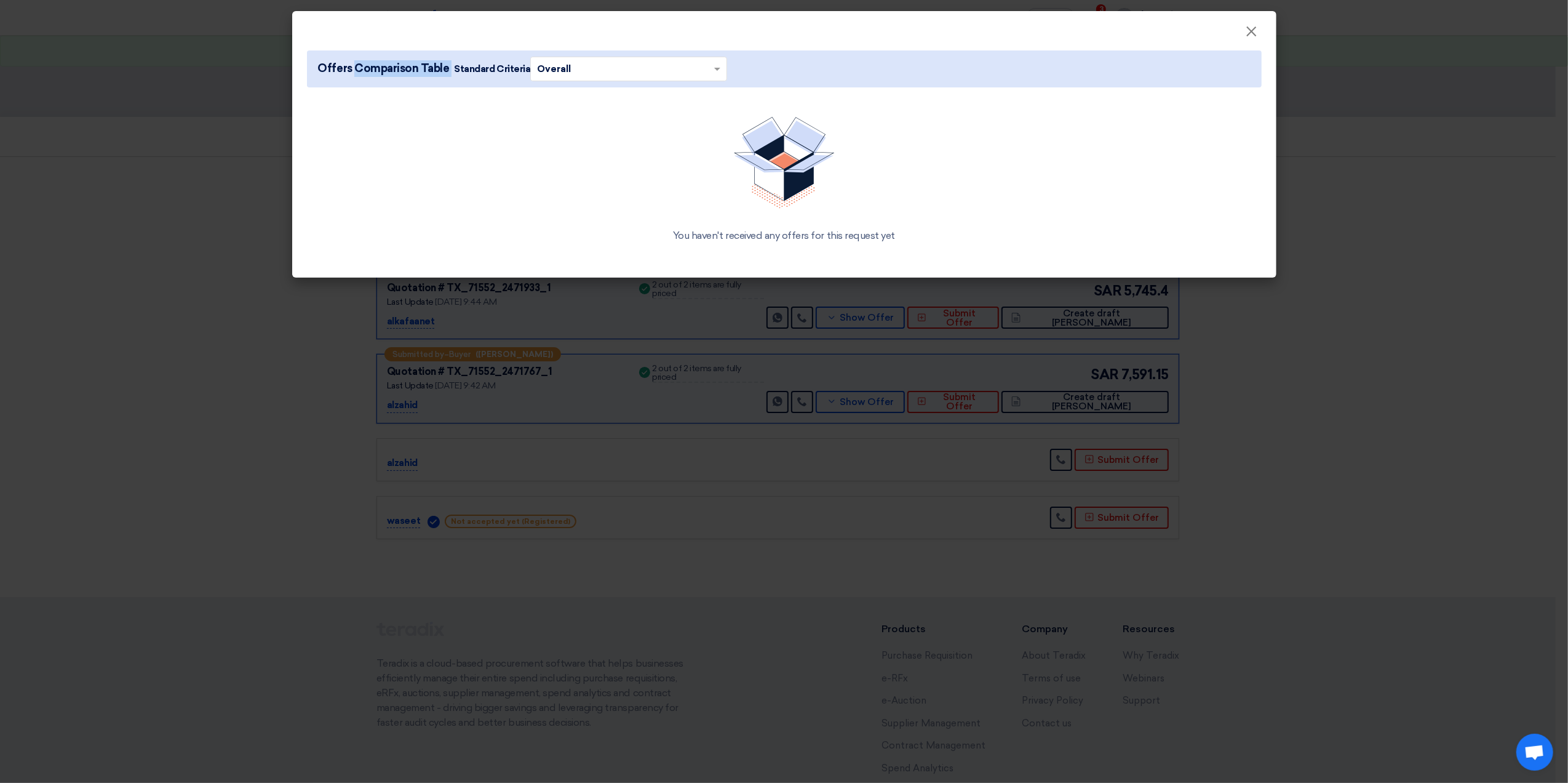
drag, startPoint x: 320, startPoint y: 65, endPoint x: 455, endPoint y: 62, distance: 135.0
click at [455, 62] on span "Offers Comparison Table Standard Criteria × Overall ×" at bounding box center [520, 68] width 414 height 24
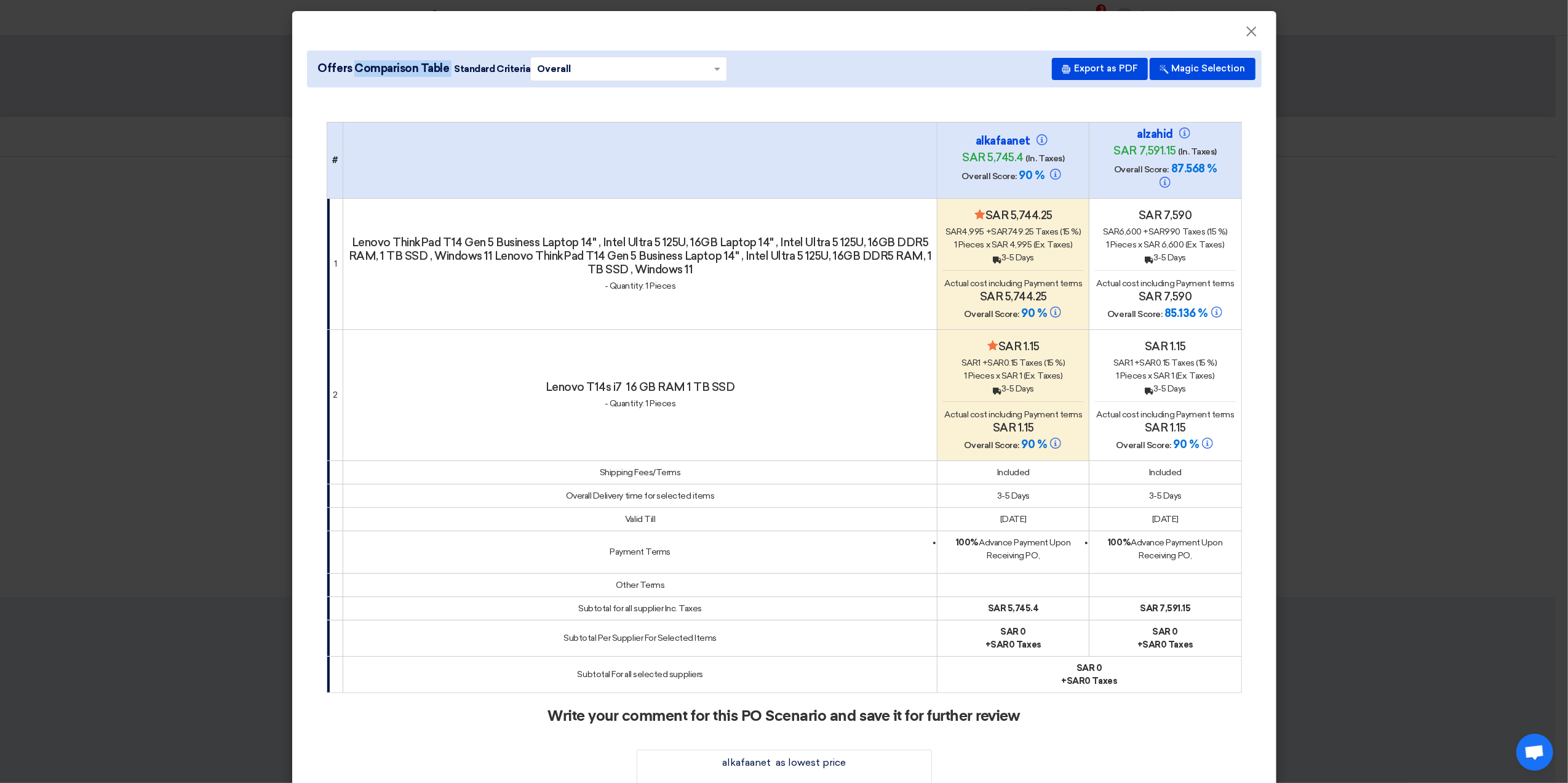
copy span "Offers Comparison Table"
click at [1207, 65] on button "Magic Selection" at bounding box center [1203, 69] width 106 height 22
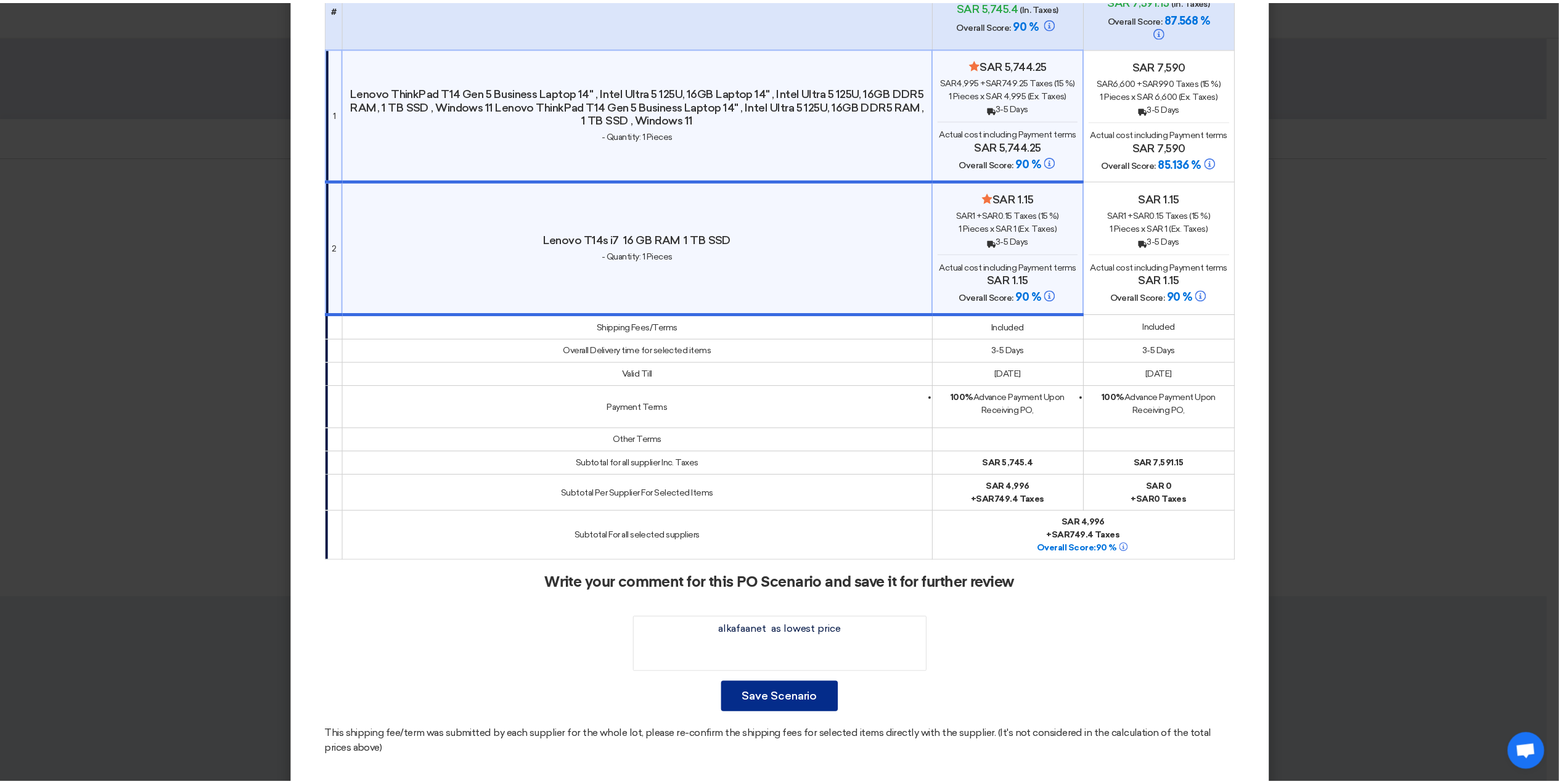
scroll to position [164, 0]
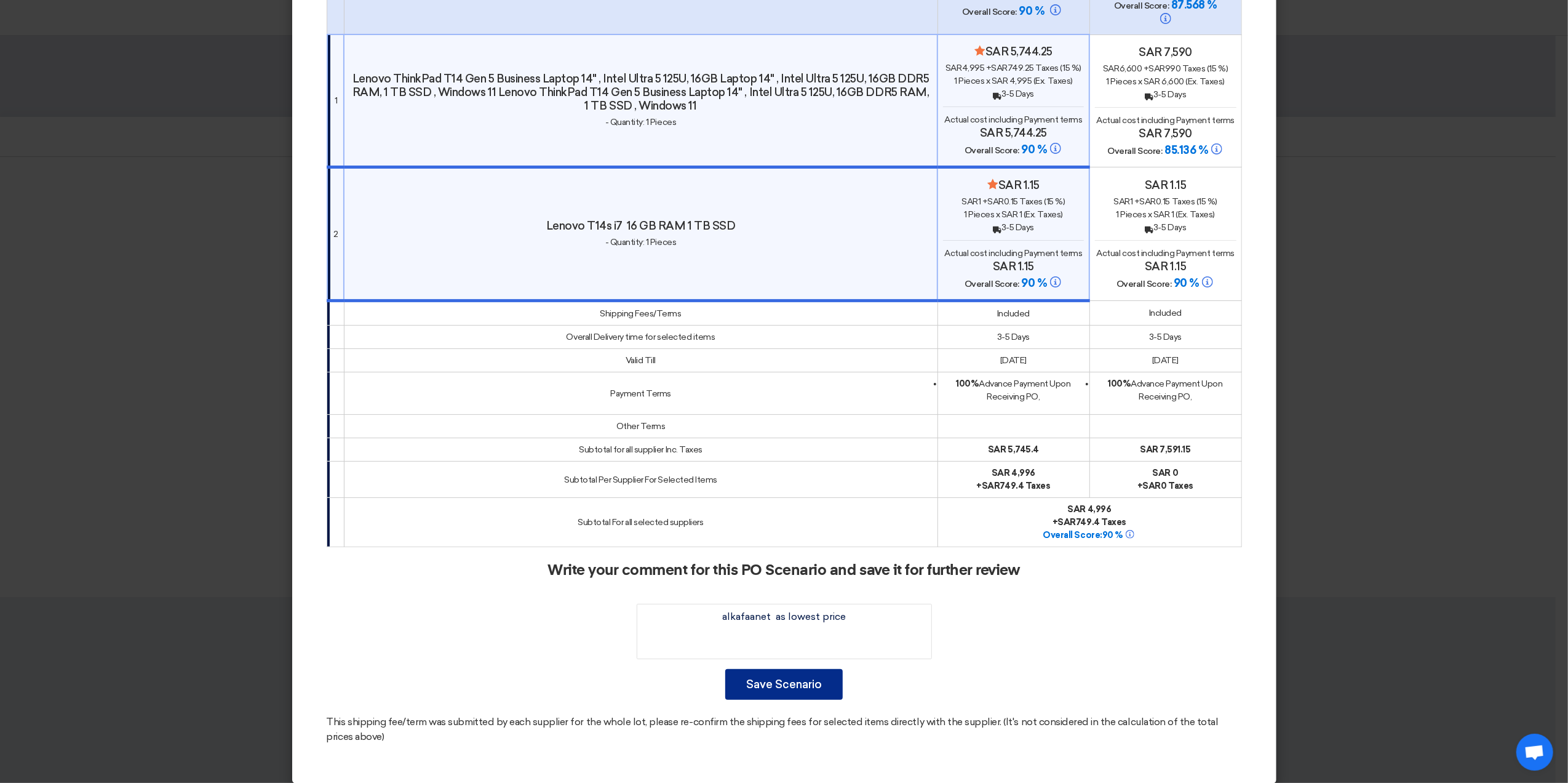
click at [788, 672] on button "Save Scenario" at bounding box center [784, 685] width 117 height 31
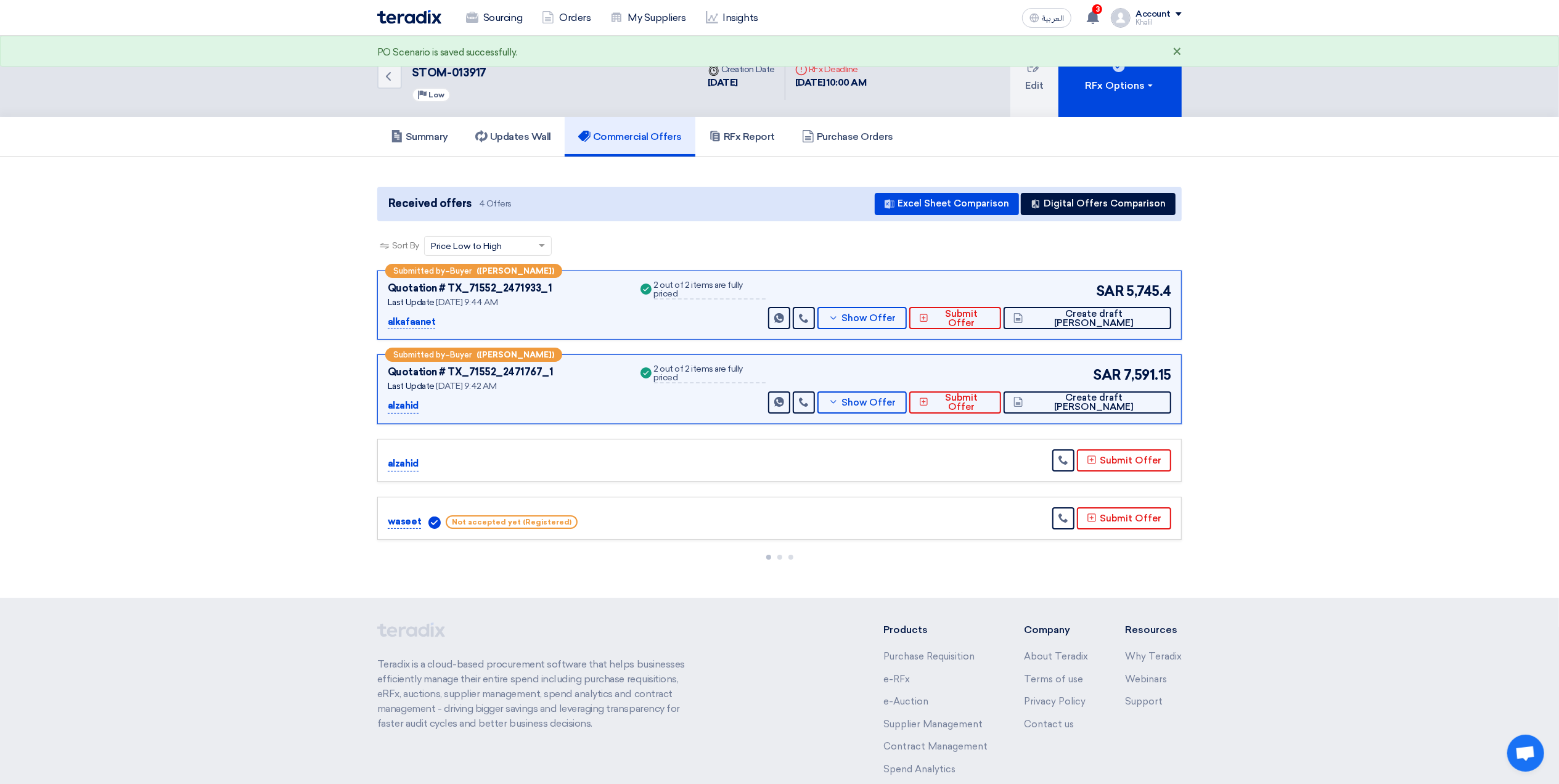
click at [1181, 48] on div "×" at bounding box center [1177, 52] width 9 height 15
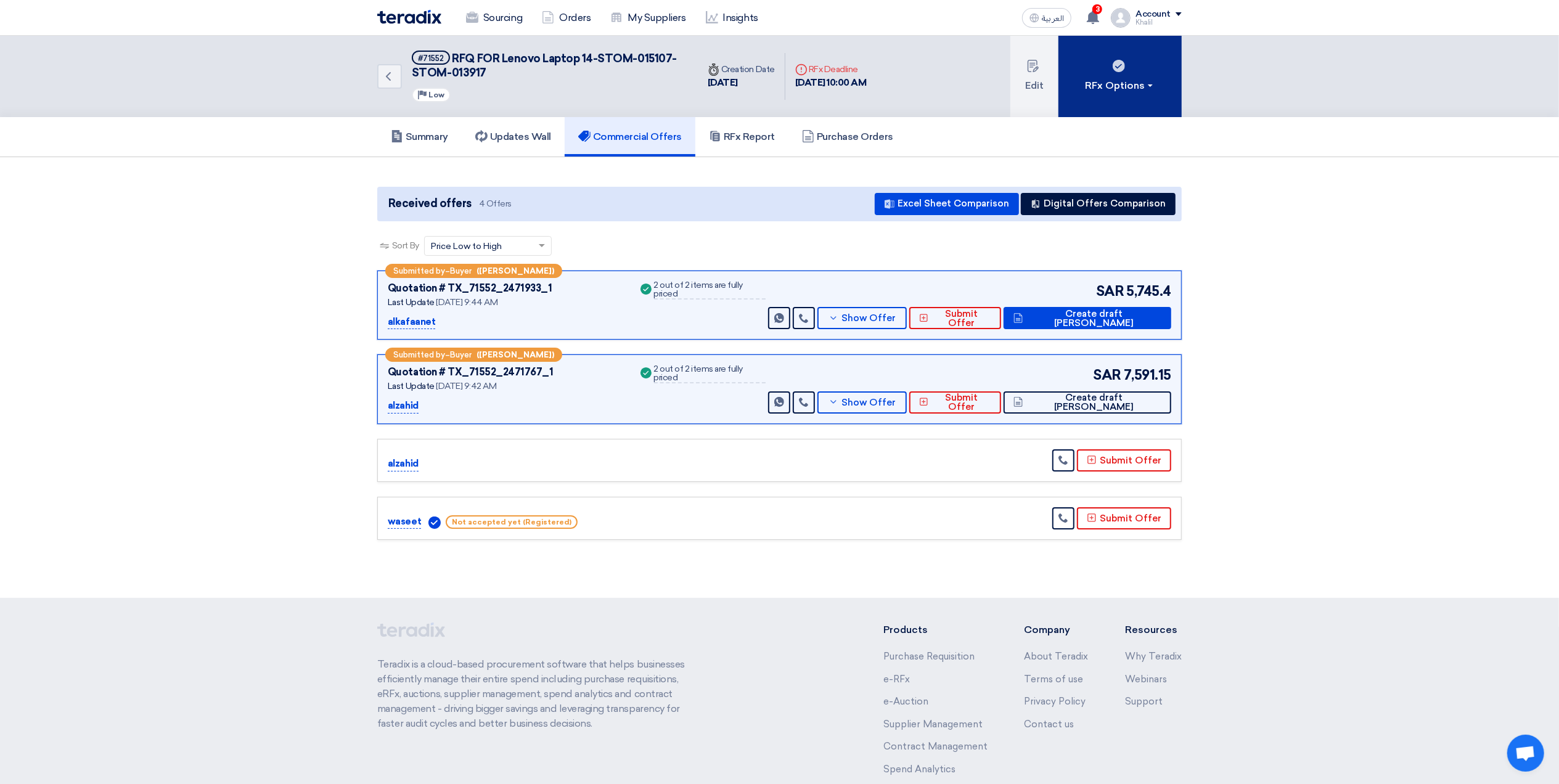
click at [1151, 86] on div "RFx Options" at bounding box center [1121, 85] width 70 height 15
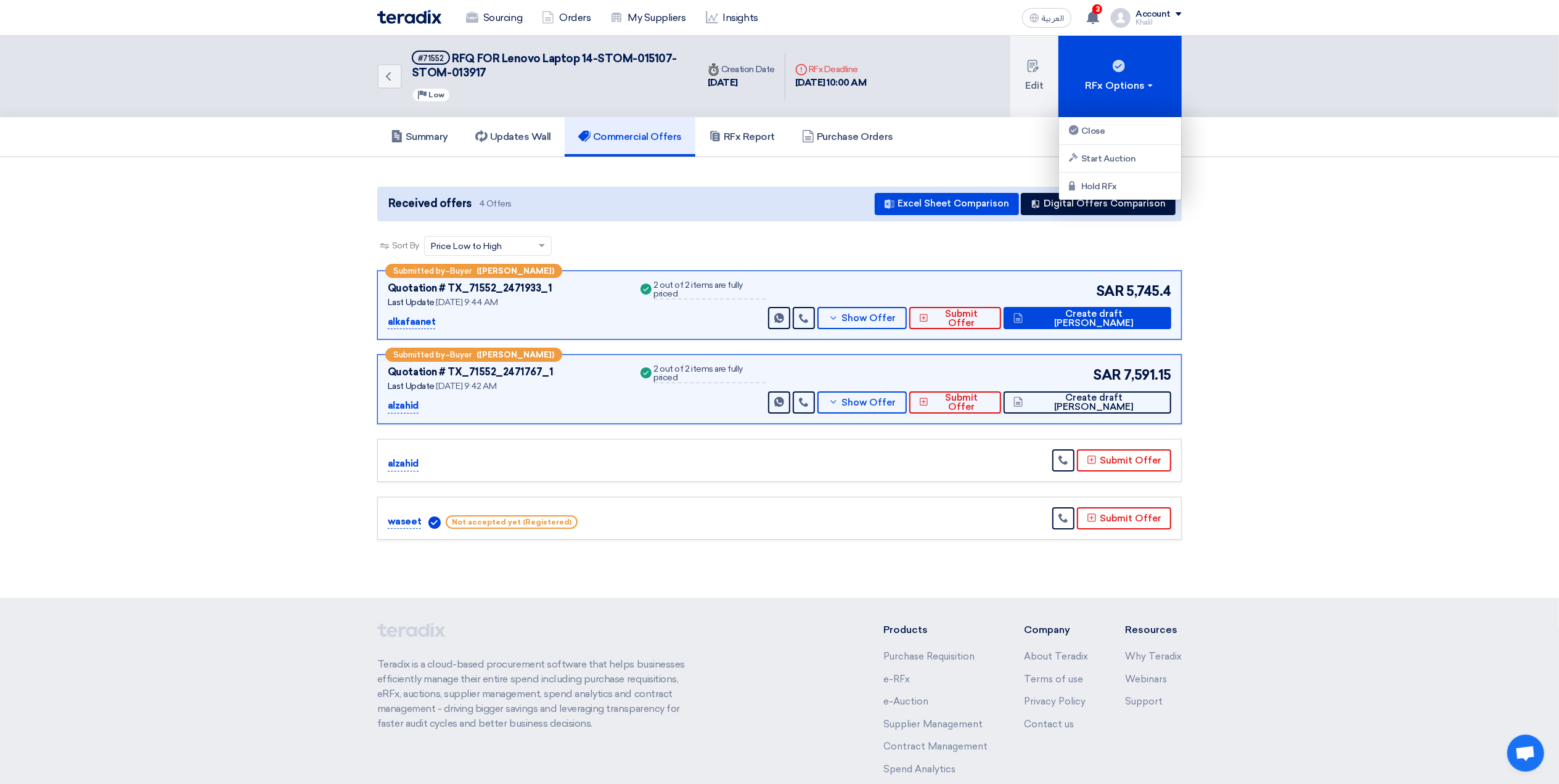
click at [1267, 122] on div "Summary Updates Wall Commercial Offers RFx Report Purchase Orders" at bounding box center [780, 137] width 1559 height 40
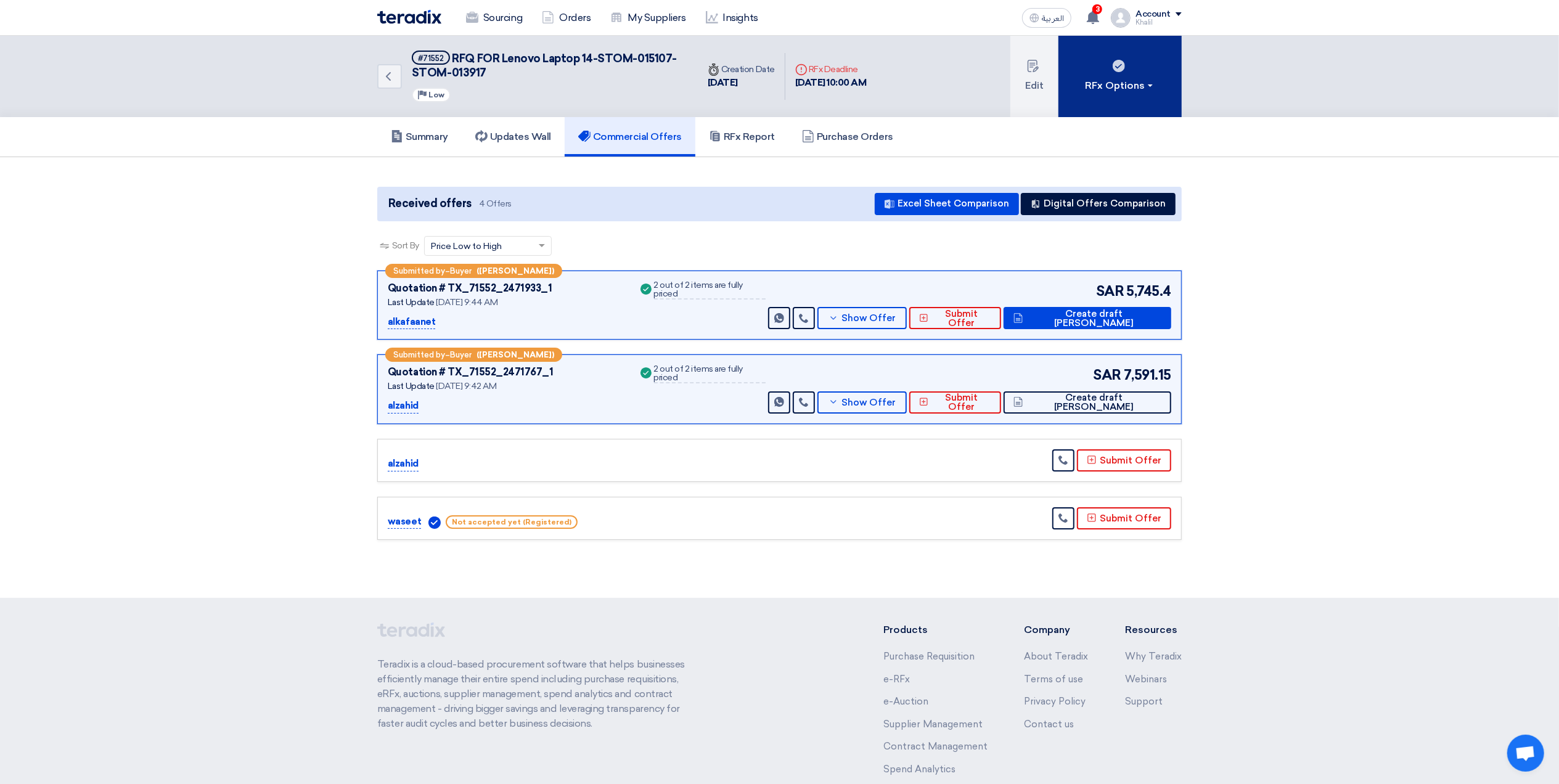
click at [1105, 92] on div "RFx Options" at bounding box center [1121, 85] width 70 height 15
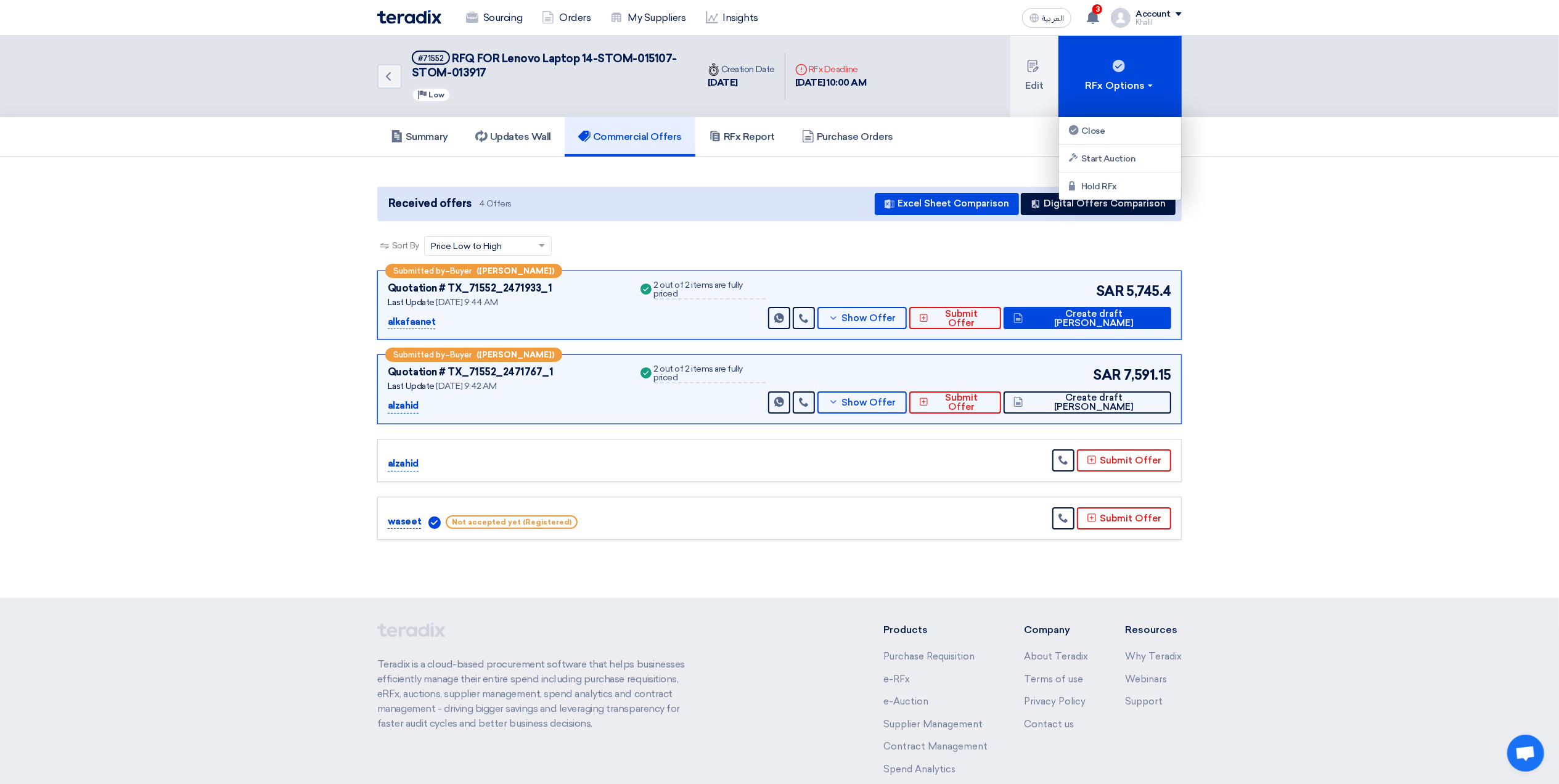
click at [1281, 161] on section "Received offers 4 Offers Excel Sheet Comparison Digital Offers Comparison Sort …" at bounding box center [780, 363] width 1559 height 413
click at [1100, 210] on button "Digital Offers Comparison" at bounding box center [1098, 204] width 155 height 22
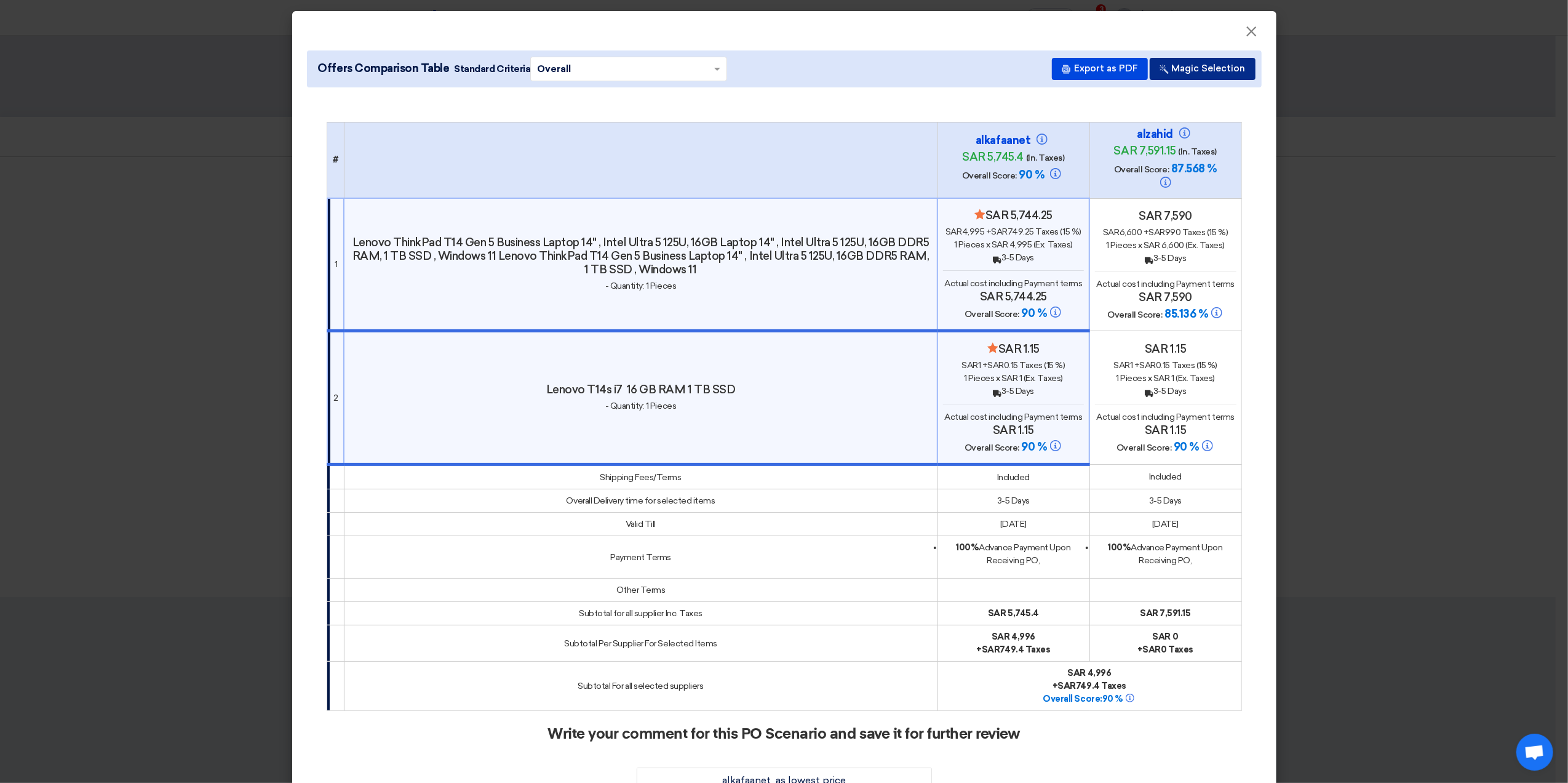
click at [1169, 73] on button "Magic Selection" at bounding box center [1203, 69] width 106 height 22
click at [1092, 69] on button "Export as PDF" at bounding box center [1100, 69] width 96 height 22
click at [1258, 31] on button "×" at bounding box center [1252, 31] width 32 height 24
